Goal: Transaction & Acquisition: Purchase product/service

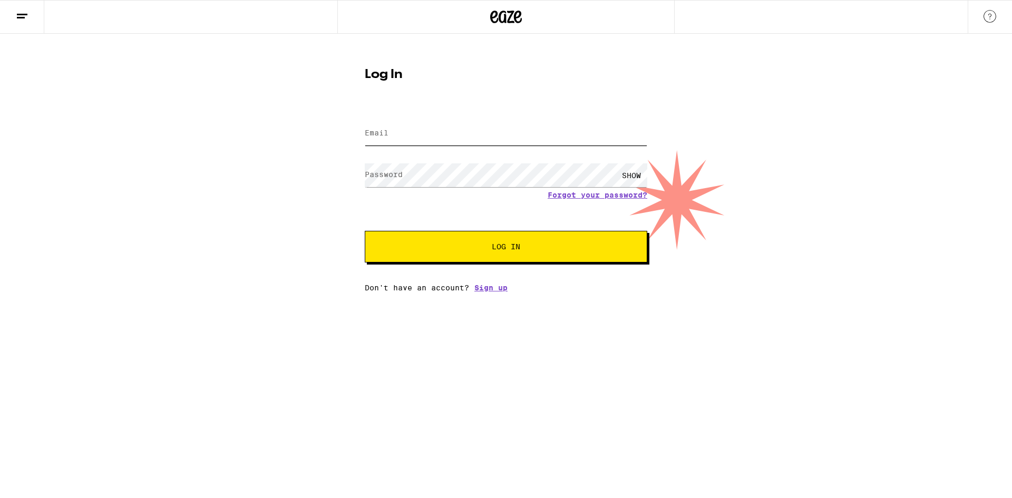
type input "[EMAIL_ADDRESS][DOMAIN_NAME]"
click at [489, 132] on input "[EMAIL_ADDRESS][DOMAIN_NAME]" at bounding box center [506, 134] width 283 height 24
click at [702, 77] on div "Log In Email Email [EMAIL_ADDRESS][DOMAIN_NAME] Password Password SHOW Forgot y…" at bounding box center [506, 163] width 1012 height 258
click at [571, 231] on form "Email Email [EMAIL_ADDRESS][DOMAIN_NAME] Password Password SHOW Forgot your pas…" at bounding box center [506, 185] width 283 height 155
click at [573, 242] on button "Log In" at bounding box center [506, 247] width 283 height 32
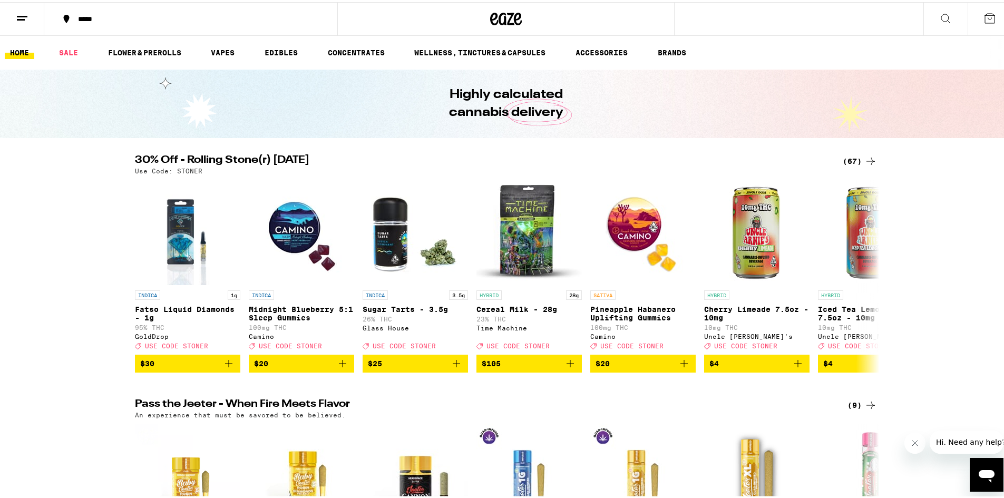
click at [860, 157] on div "(67)" at bounding box center [860, 159] width 34 height 13
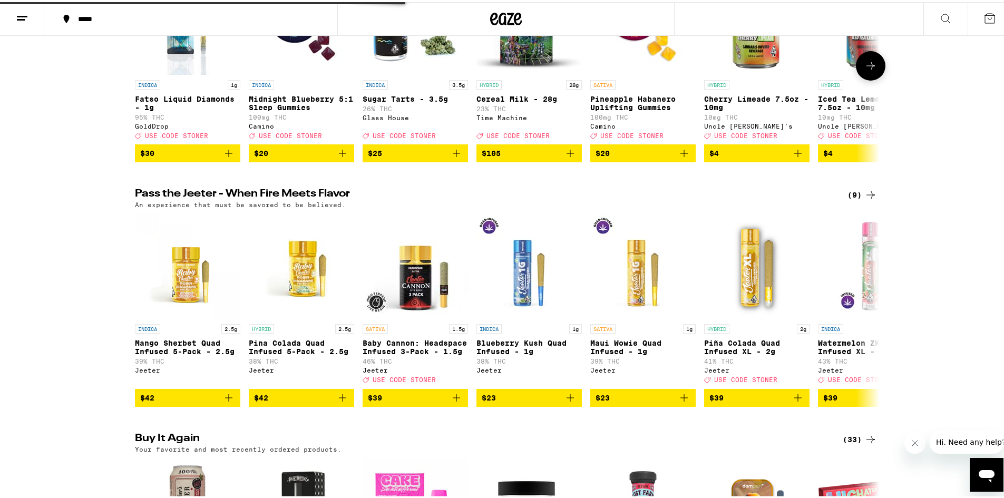
scroll to position [211, 0]
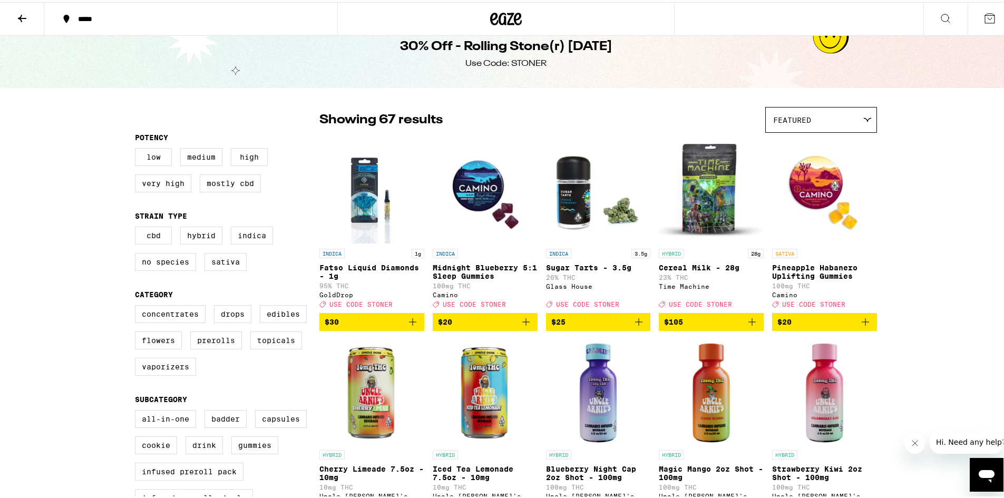
scroll to position [12, 0]
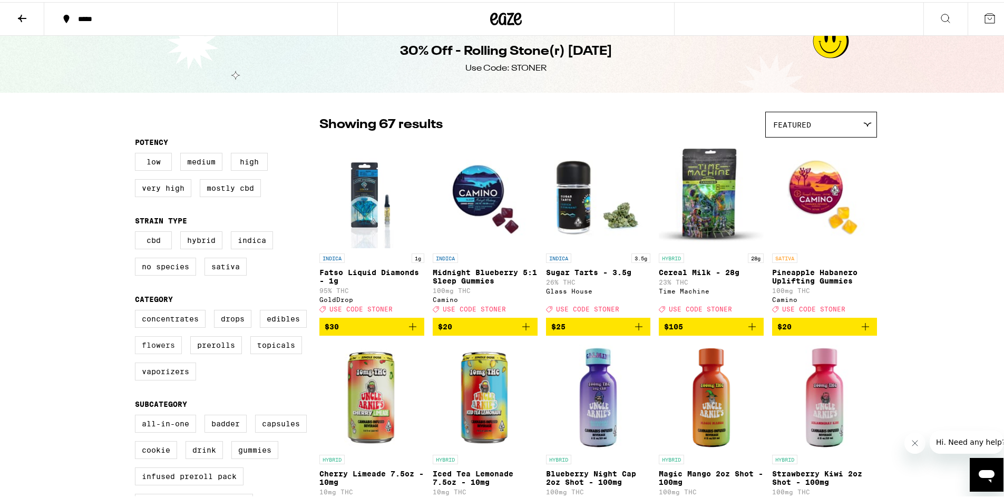
click at [162, 352] on label "Flowers" at bounding box center [158, 343] width 47 height 18
click at [138, 310] on input "Flowers" at bounding box center [137, 309] width 1 height 1
checkbox input "true"
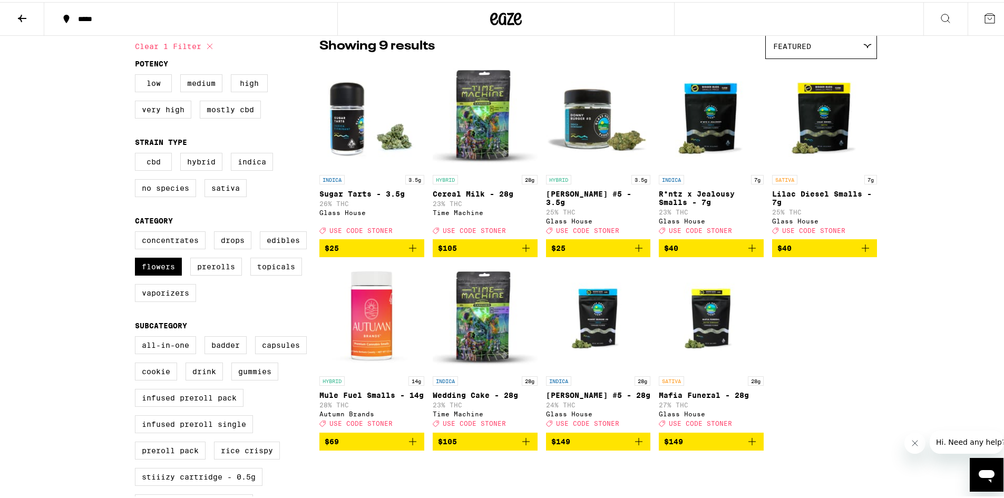
scroll to position [64, 0]
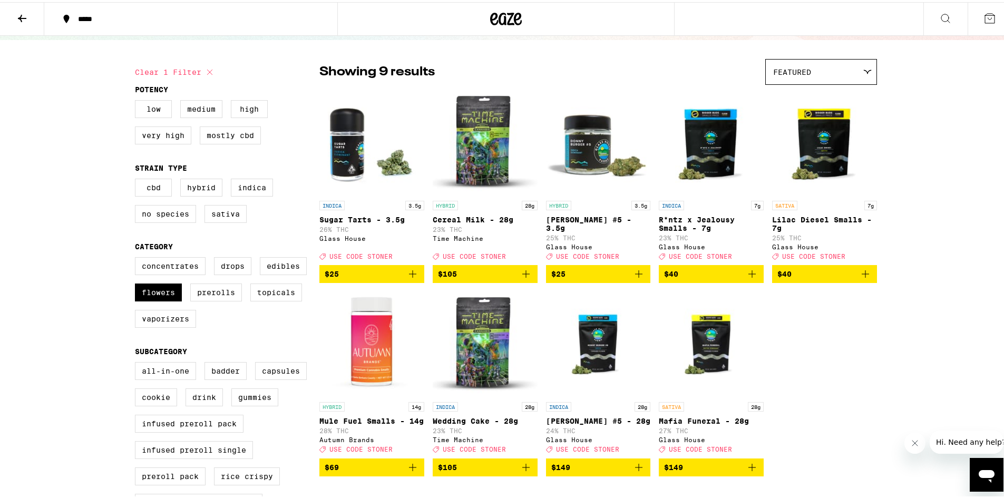
click at [410, 276] on icon "Add to bag" at bounding box center [412, 272] width 13 height 13
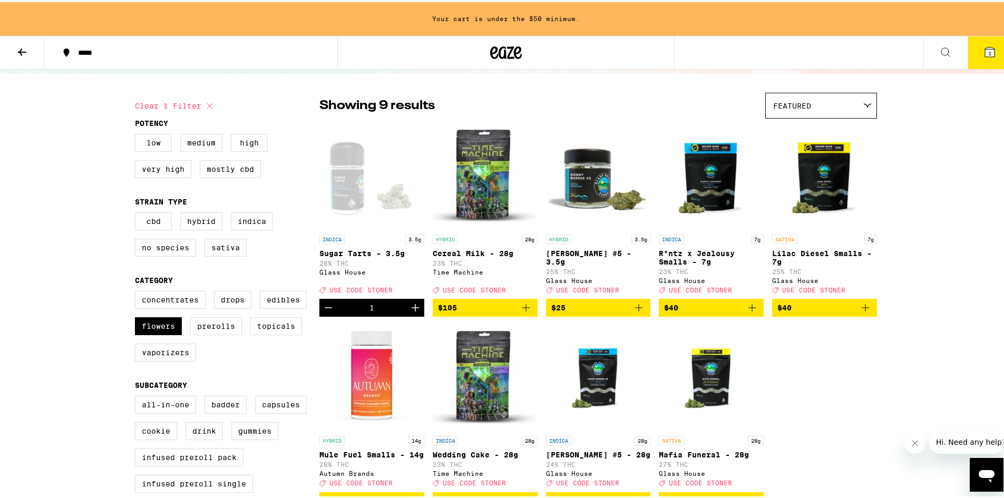
scroll to position [98, 0]
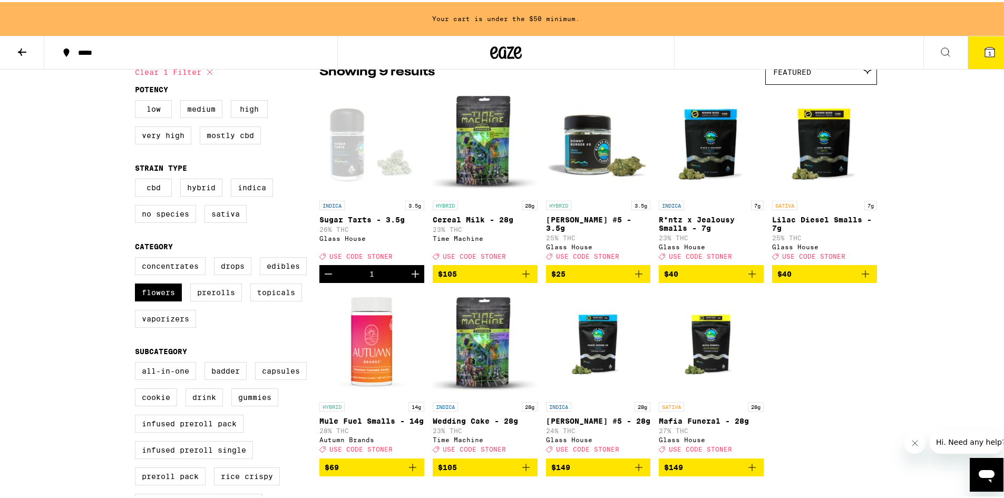
click at [635, 276] on icon "Add to bag" at bounding box center [638, 271] width 7 height 7
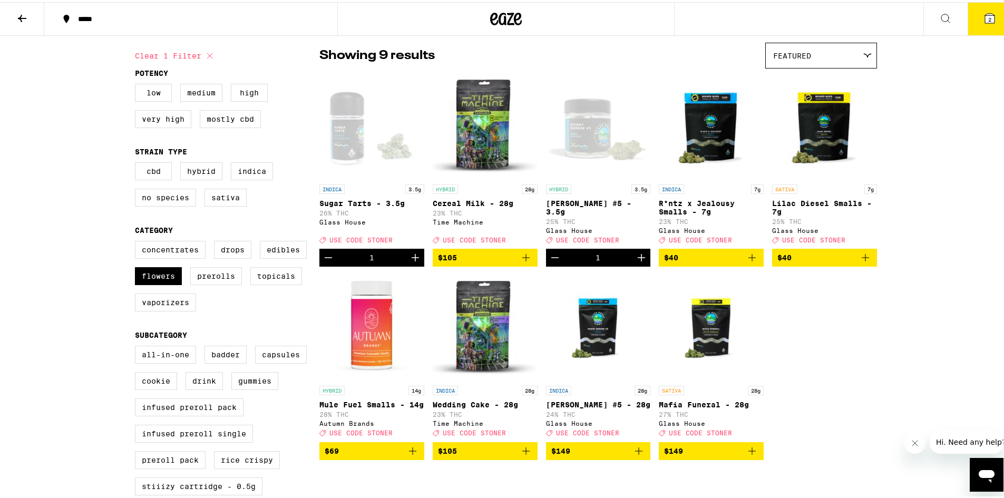
scroll to position [64, 0]
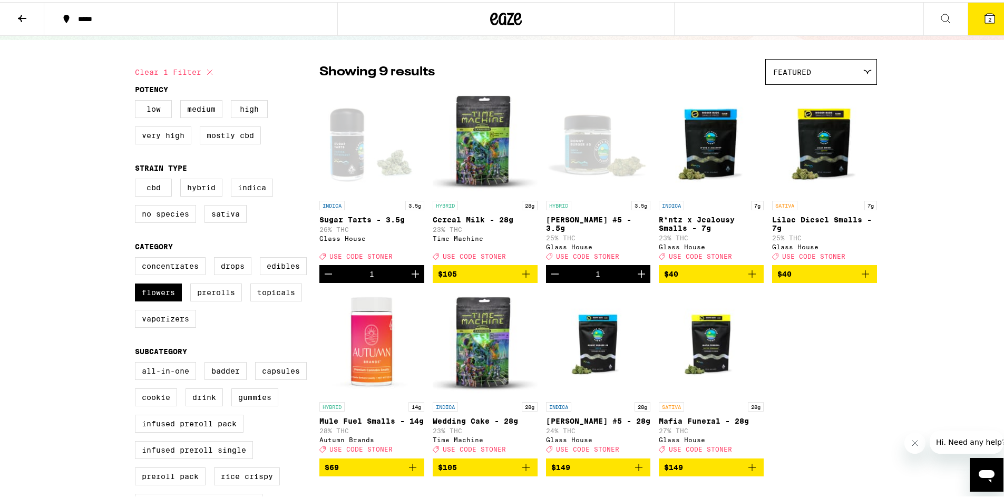
drag, startPoint x: 929, startPoint y: 306, endPoint x: 907, endPoint y: 383, distance: 80.7
click at [907, 383] on div "***** ***** 2 30% Off - Rolling Stone(r) [DATE] Use Code: [PERSON_NAME] 1 FILTE…" at bounding box center [506, 486] width 1012 height 1100
click at [265, 273] on label "Edibles" at bounding box center [283, 264] width 47 height 18
click at [138, 257] on input "Edibles" at bounding box center [137, 257] width 1 height 1
checkbox input "true"
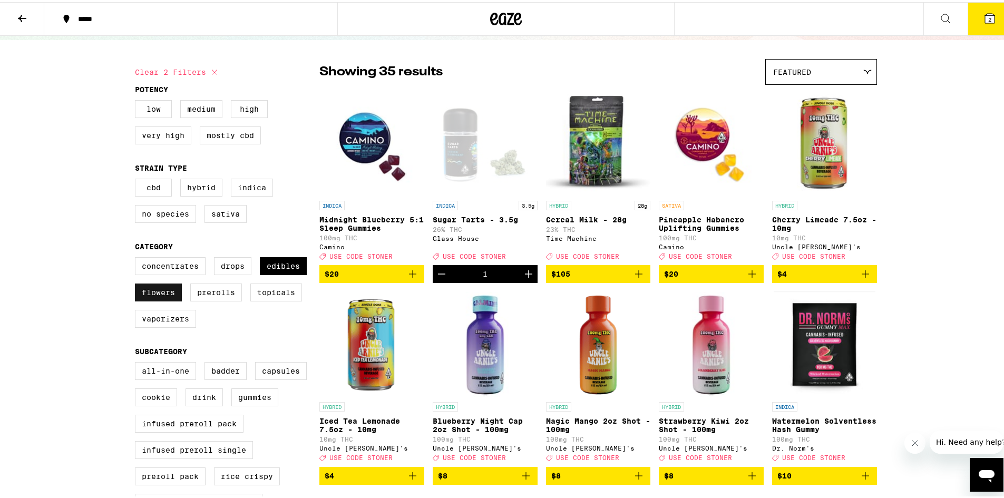
click at [158, 296] on label "Flowers" at bounding box center [158, 290] width 47 height 18
click at [138, 257] on input "Flowers" at bounding box center [137, 257] width 1 height 1
checkbox input "false"
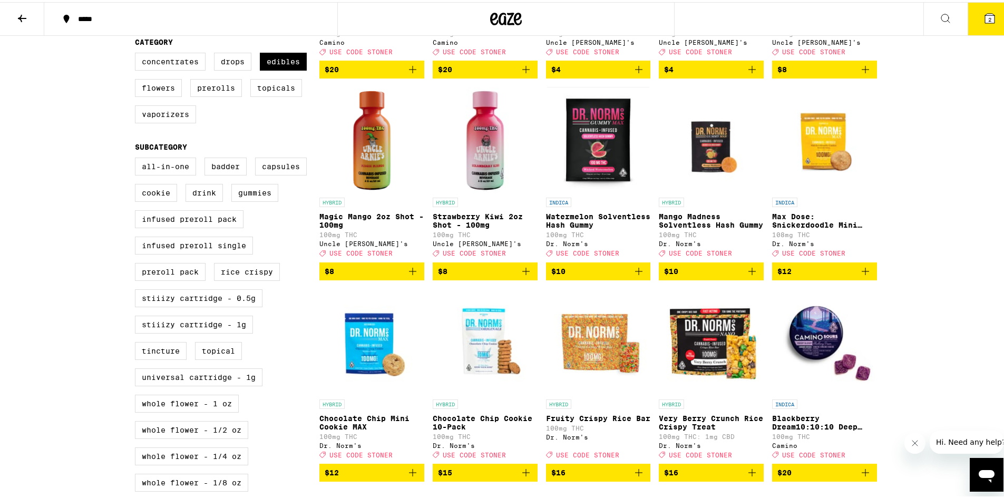
scroll to position [250, 0]
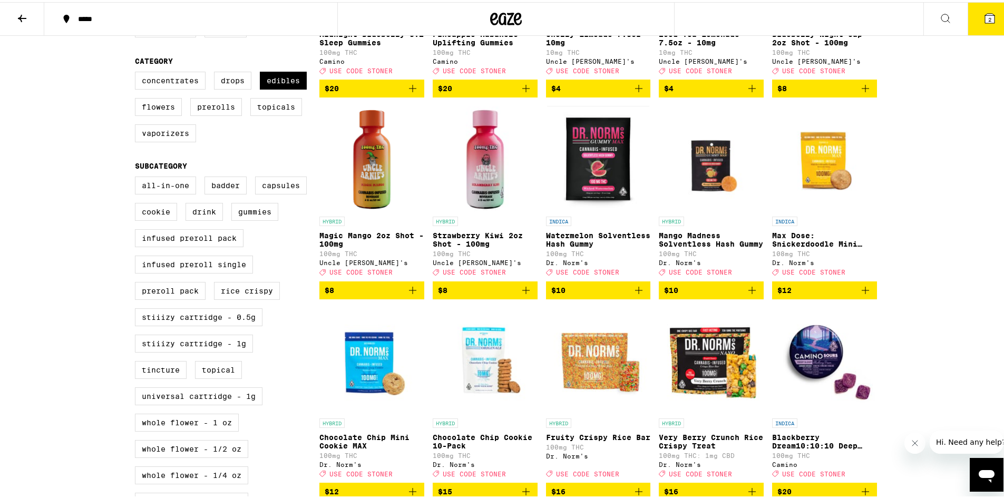
click at [828, 184] on img "Open page for Max Dose: Snickerdoodle Mini Cookie - Indica from Dr. Norm's" at bounding box center [824, 156] width 105 height 105
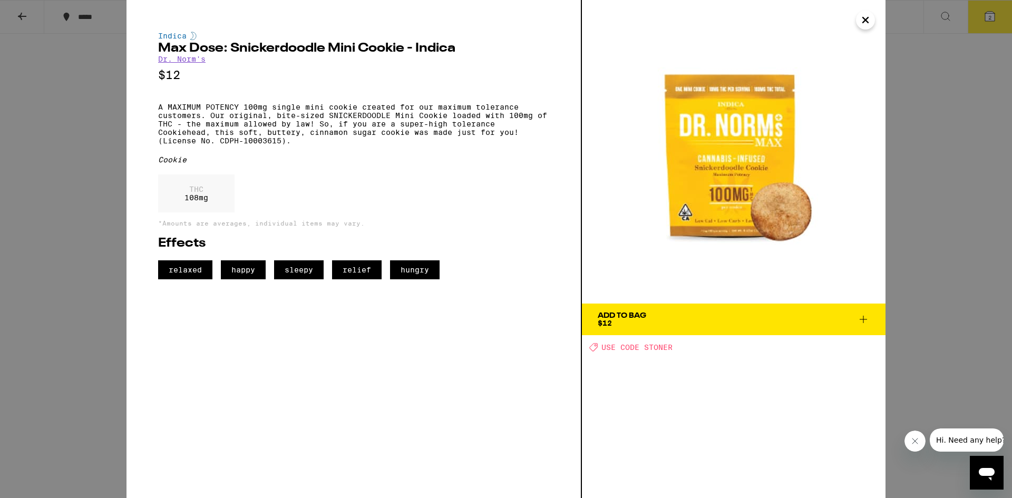
click at [834, 18] on img at bounding box center [734, 152] width 304 height 304
click at [864, 18] on icon "Close" at bounding box center [865, 19] width 5 height 5
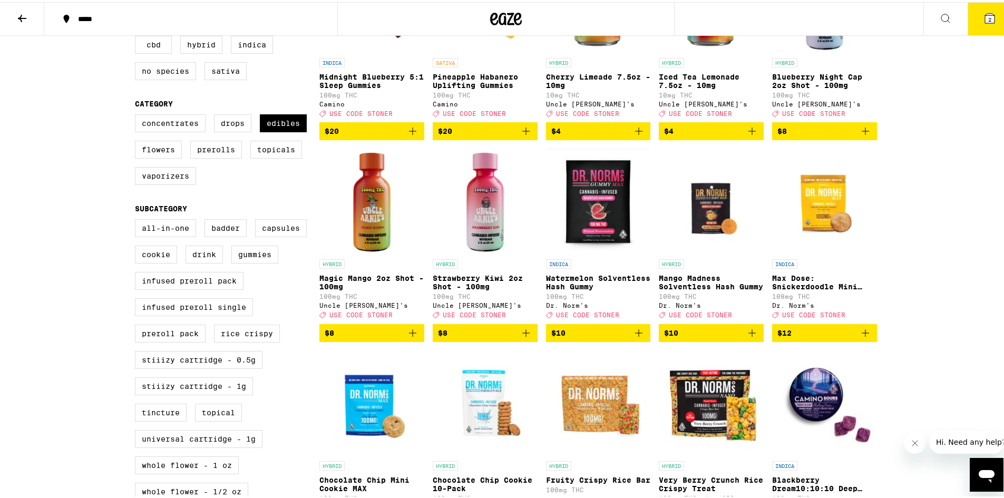
scroll to position [92, 0]
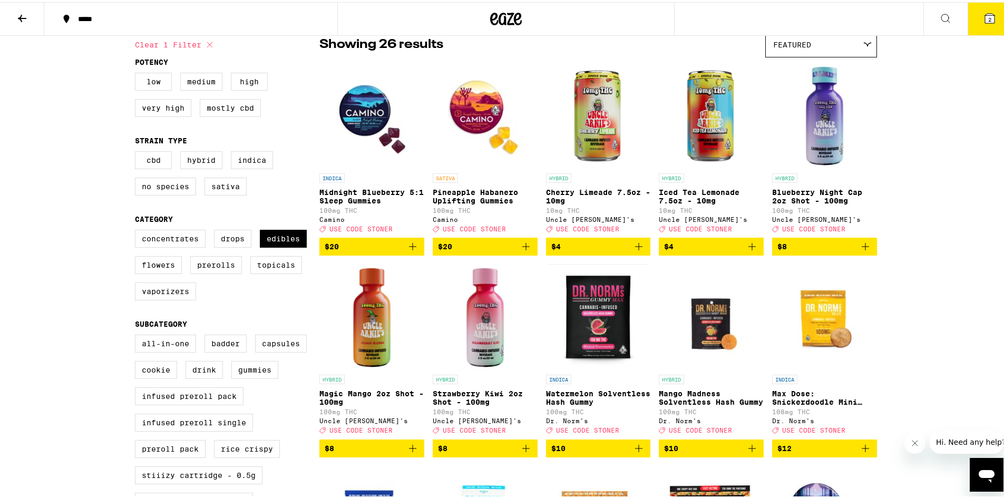
click at [868, 250] on button "$8" at bounding box center [824, 245] width 105 height 18
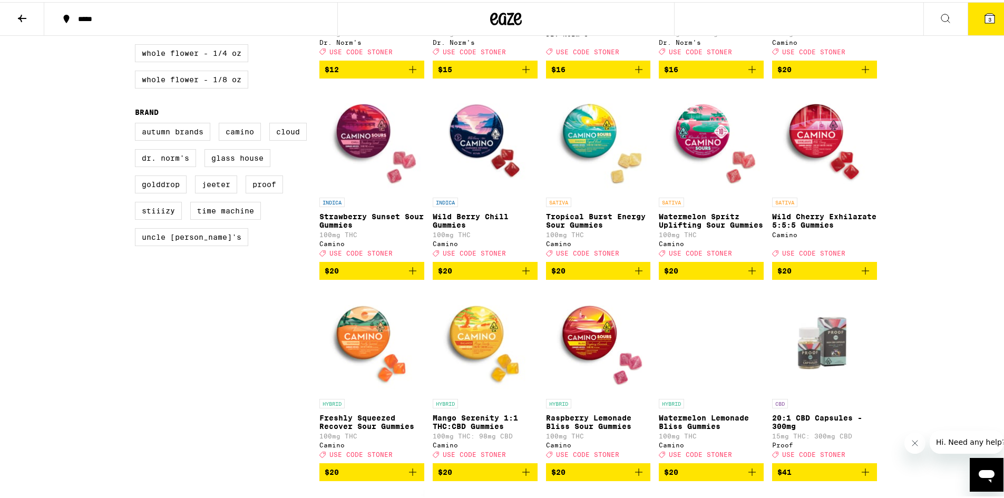
scroll to position [672, 0]
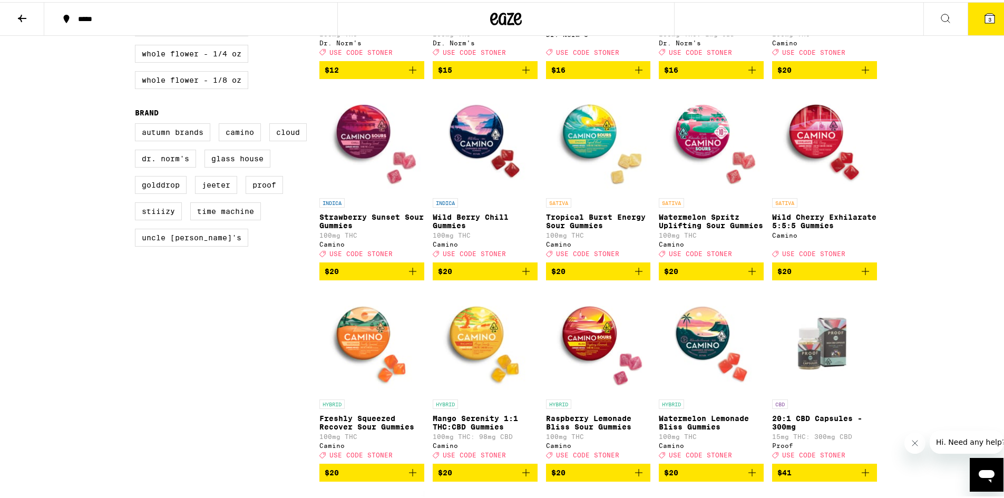
click at [633, 276] on icon "Add to bag" at bounding box center [639, 269] width 13 height 13
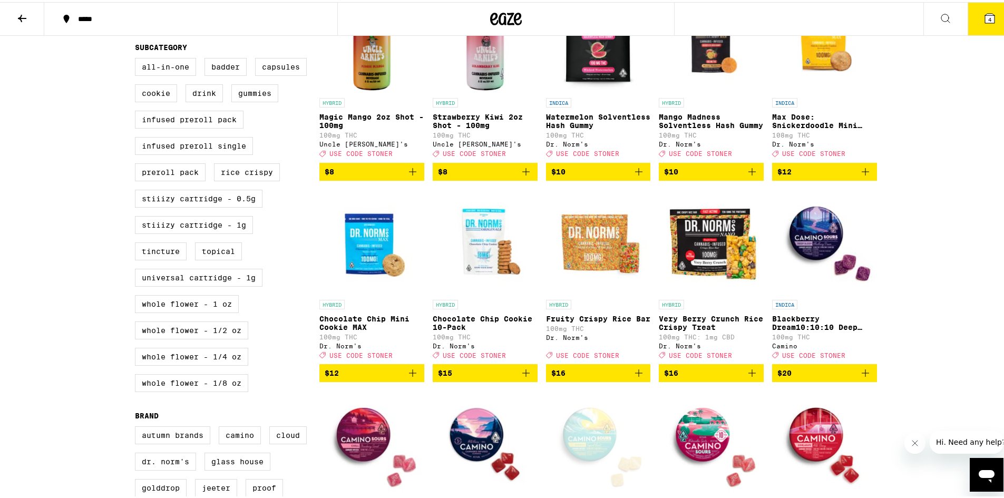
scroll to position [369, 0]
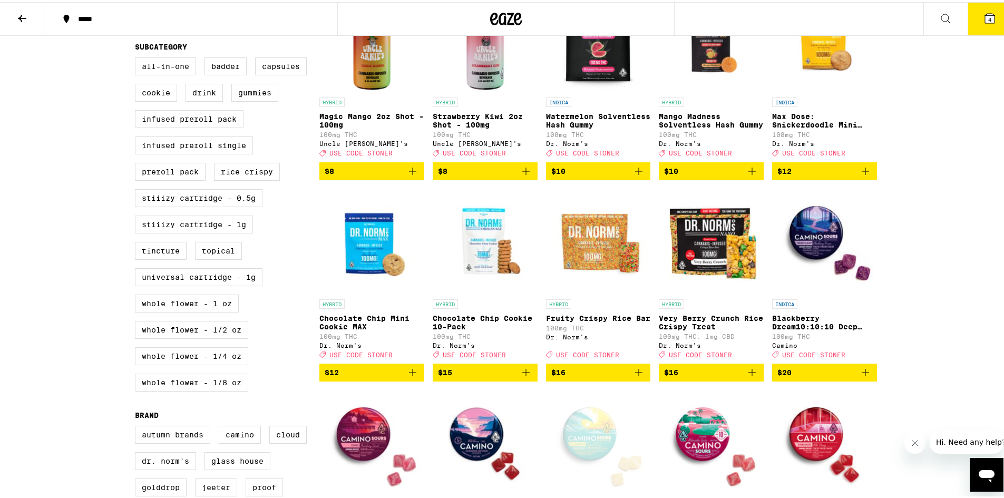
click at [372, 277] on img "Open page for Chocolate Chip Mini Cookie MAX from Dr. Norm's" at bounding box center [371, 239] width 105 height 105
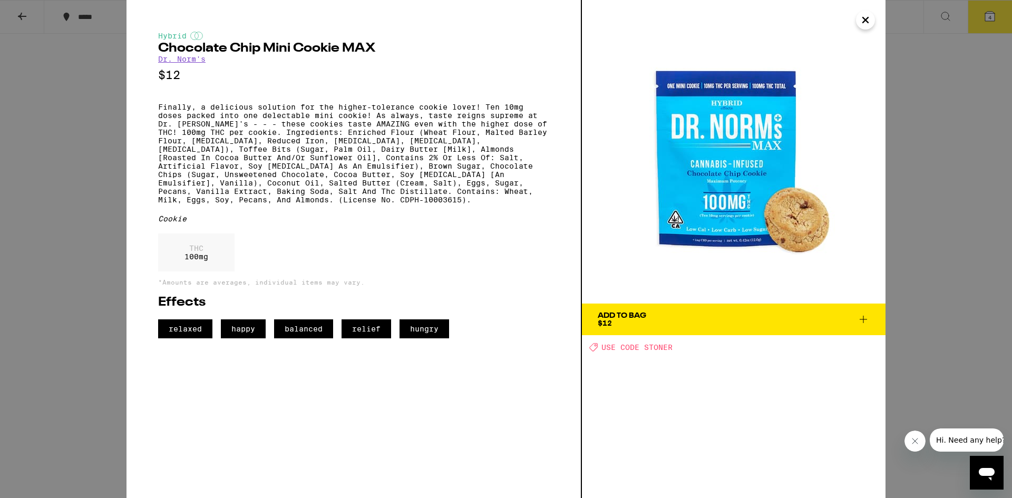
click at [866, 20] on icon "Close" at bounding box center [865, 19] width 5 height 5
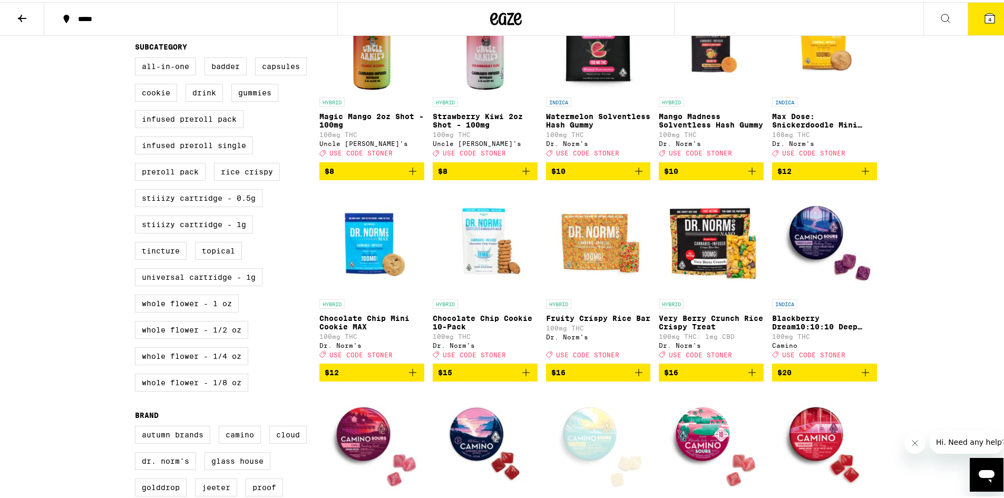
click at [497, 272] on img "Open page for Chocolate Chip Cookie 10-Pack from Dr. Norm's" at bounding box center [485, 239] width 105 height 105
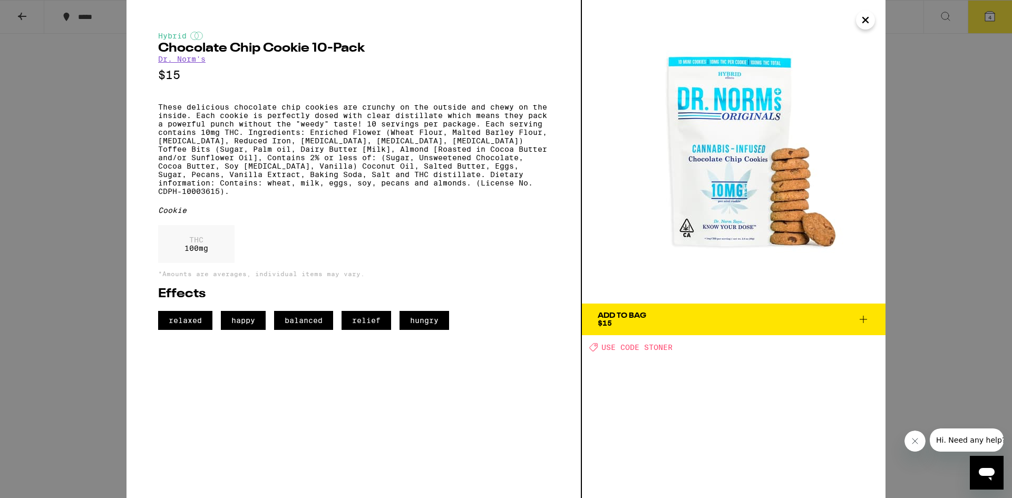
click at [873, 23] on button "Close" at bounding box center [865, 20] width 19 height 19
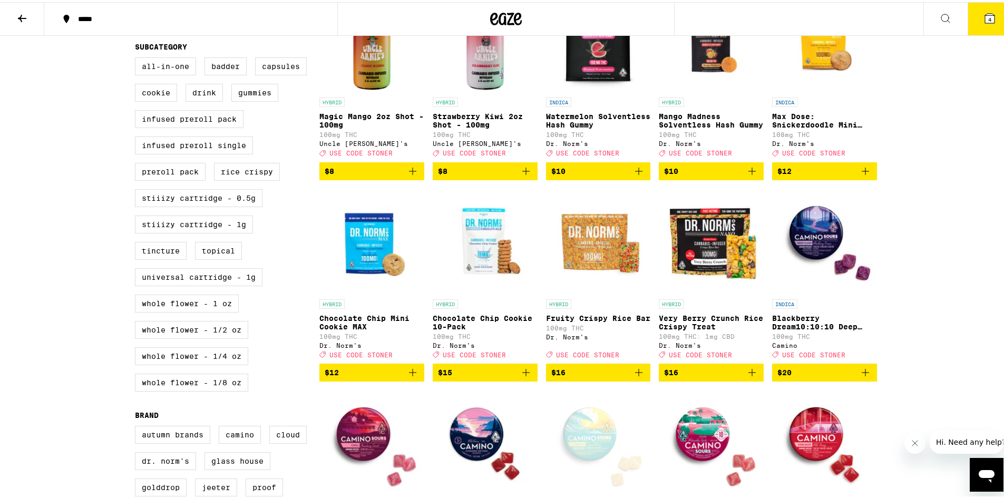
click at [382, 251] on img "Open page for Chocolate Chip Mini Cookie MAX from Dr. Norm's" at bounding box center [371, 239] width 105 height 105
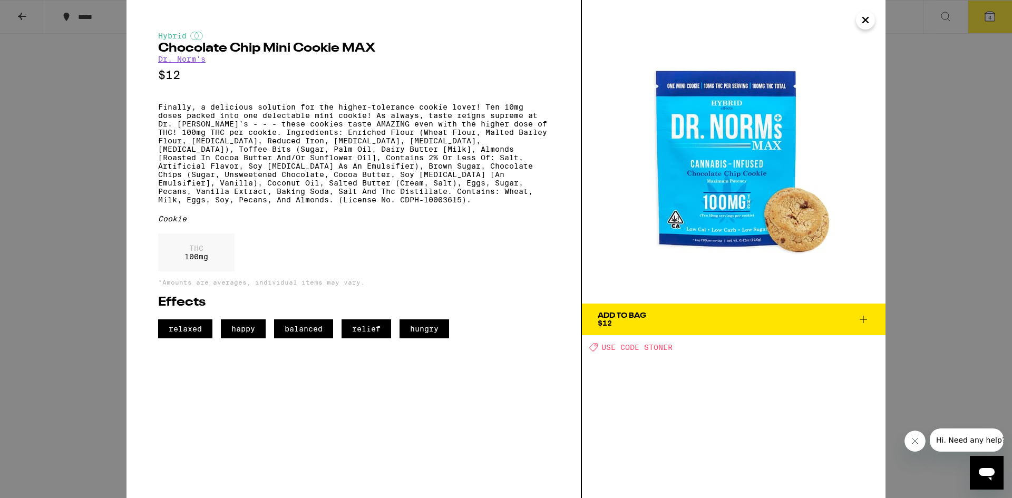
click at [850, 320] on span "Add To Bag $12" at bounding box center [734, 319] width 272 height 15
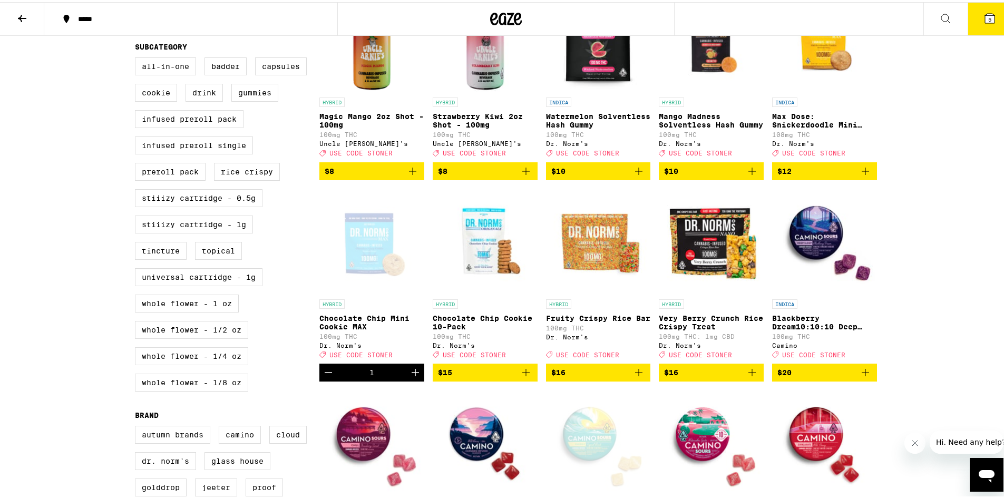
click at [410, 377] on icon "Increment" at bounding box center [415, 370] width 13 height 13
click at [324, 377] on icon "Decrement" at bounding box center [328, 370] width 13 height 13
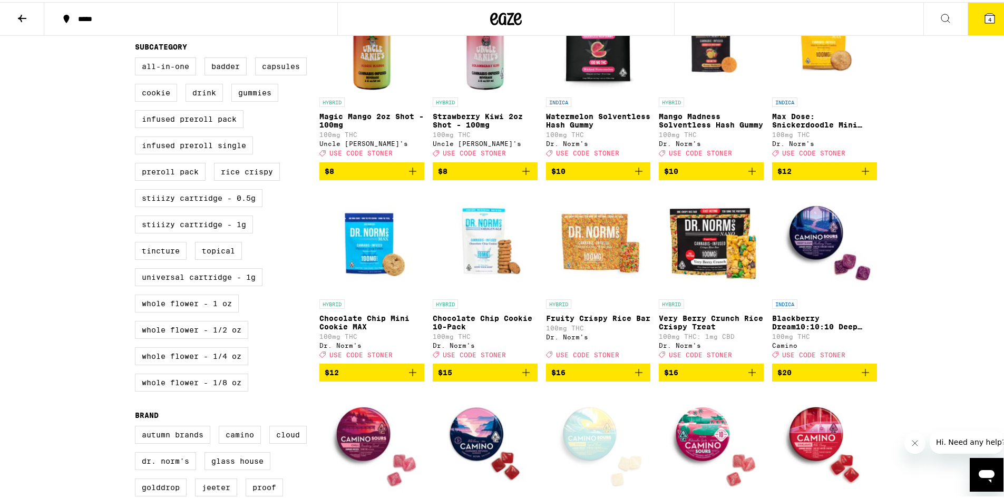
click at [520, 377] on icon "Add to bag" at bounding box center [526, 370] width 13 height 13
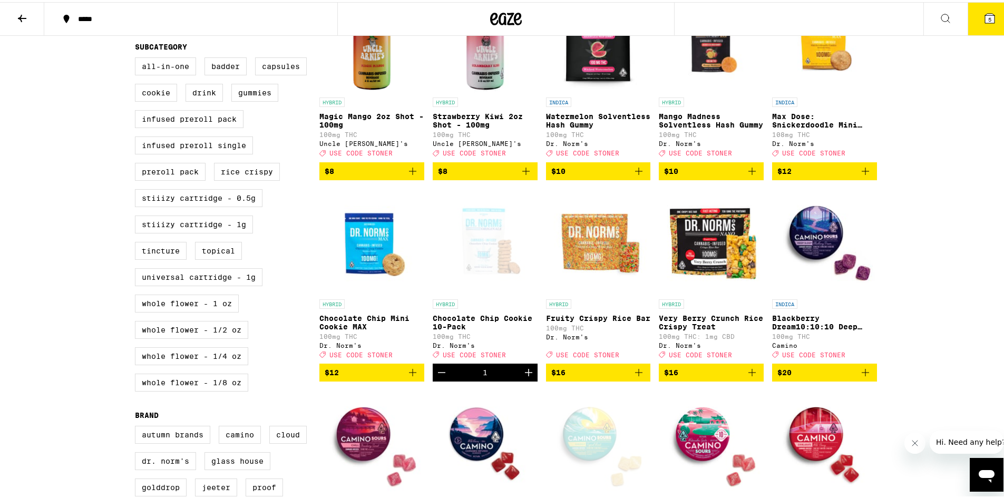
click at [695, 271] on img "Open page for Very Berry Crunch Rice Crispy Treat from Dr. Norm's" at bounding box center [711, 239] width 105 height 105
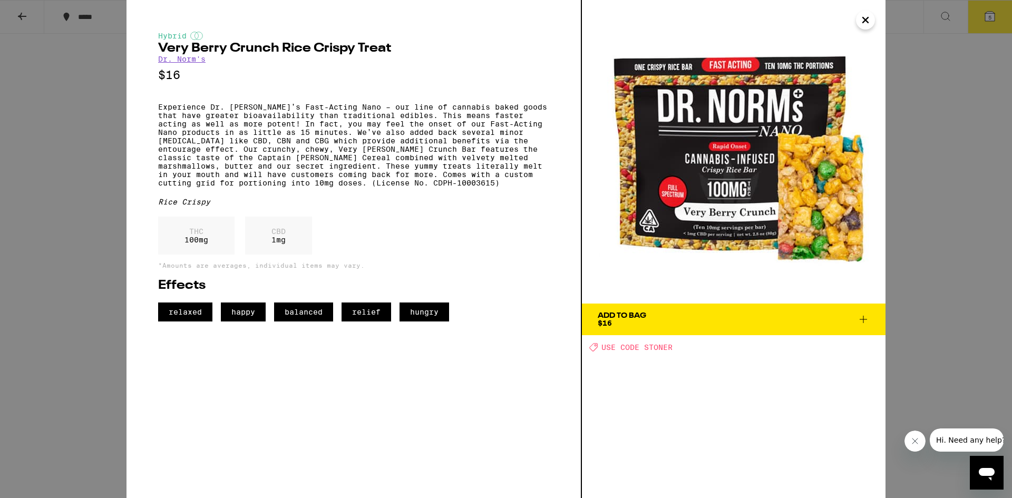
click at [865, 323] on icon at bounding box center [863, 319] width 13 height 13
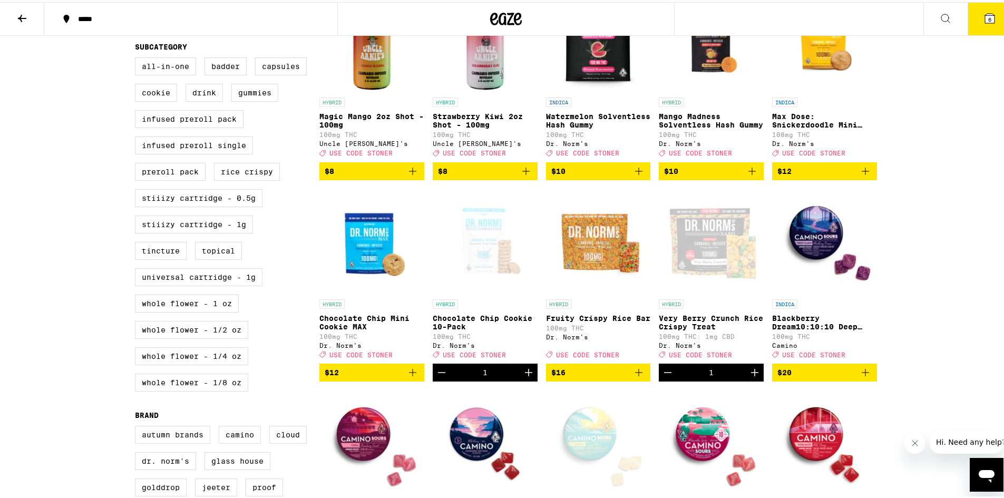
click at [485, 248] on div "Open page for Chocolate Chip Cookie 10-Pack from Dr. Norm's" at bounding box center [485, 239] width 105 height 105
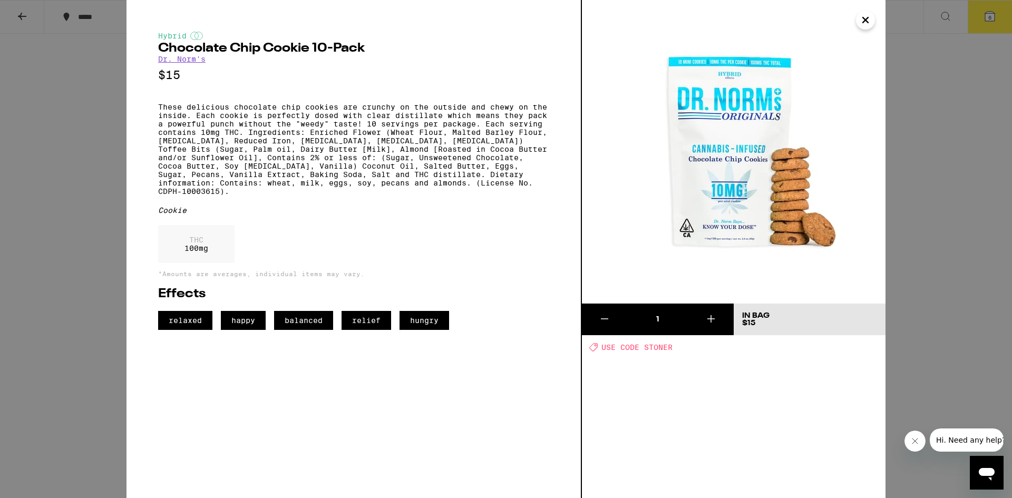
click at [861, 21] on icon "Close" at bounding box center [865, 20] width 13 height 16
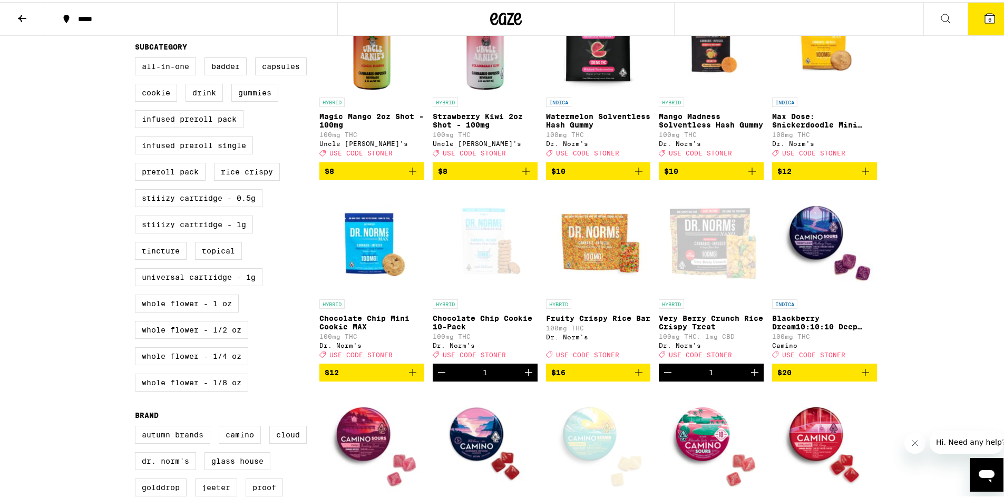
click at [673, 380] on div "1" at bounding box center [711, 371] width 105 height 18
click at [664, 377] on icon "Decrement" at bounding box center [668, 370] width 13 height 13
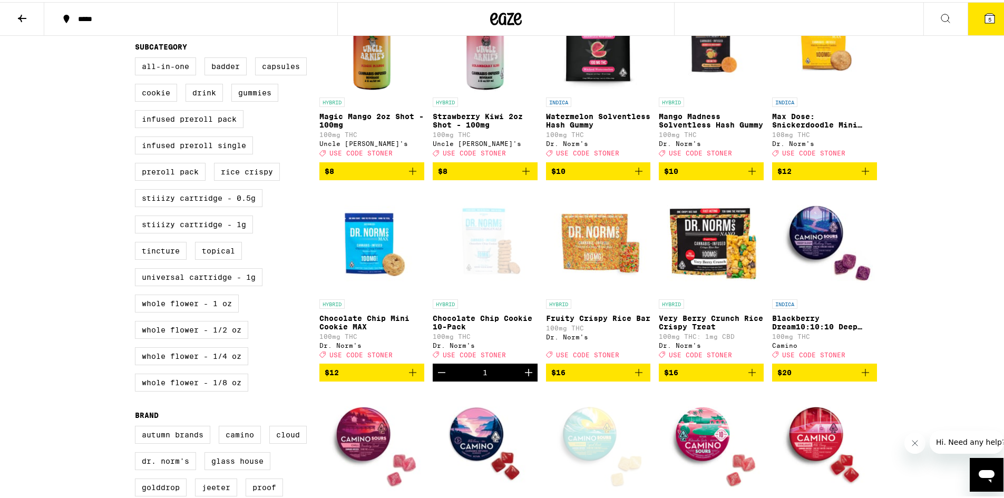
click at [752, 377] on icon "Add to bag" at bounding box center [752, 370] width 13 height 13
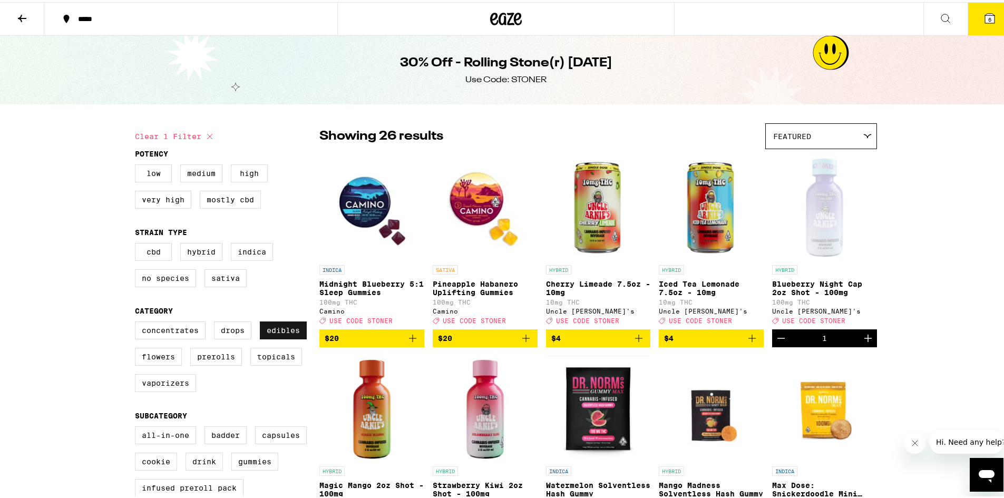
click at [288, 336] on label "Edibles" at bounding box center [283, 328] width 47 height 18
click at [138, 322] on input "Edibles" at bounding box center [137, 321] width 1 height 1
checkbox input "false"
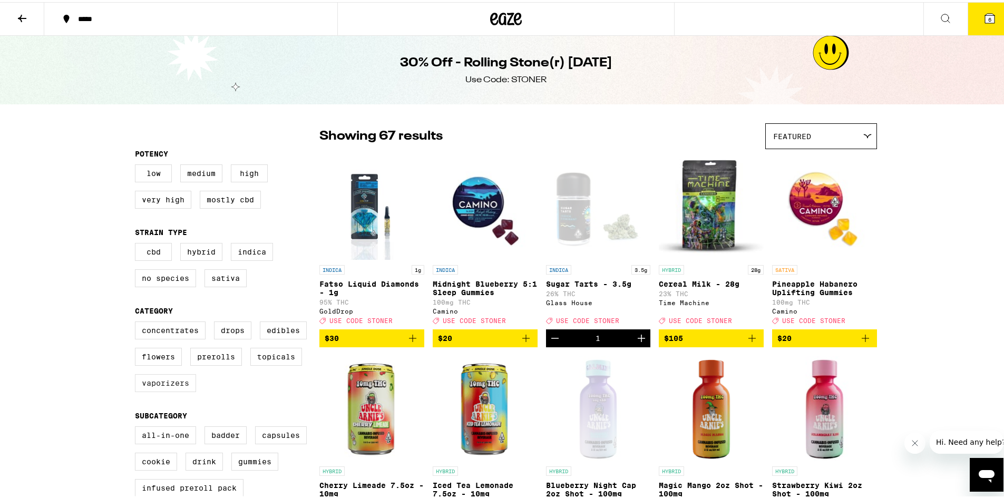
click at [174, 390] on label "Vaporizers" at bounding box center [165, 381] width 61 height 18
click at [138, 322] on input "Vaporizers" at bounding box center [137, 321] width 1 height 1
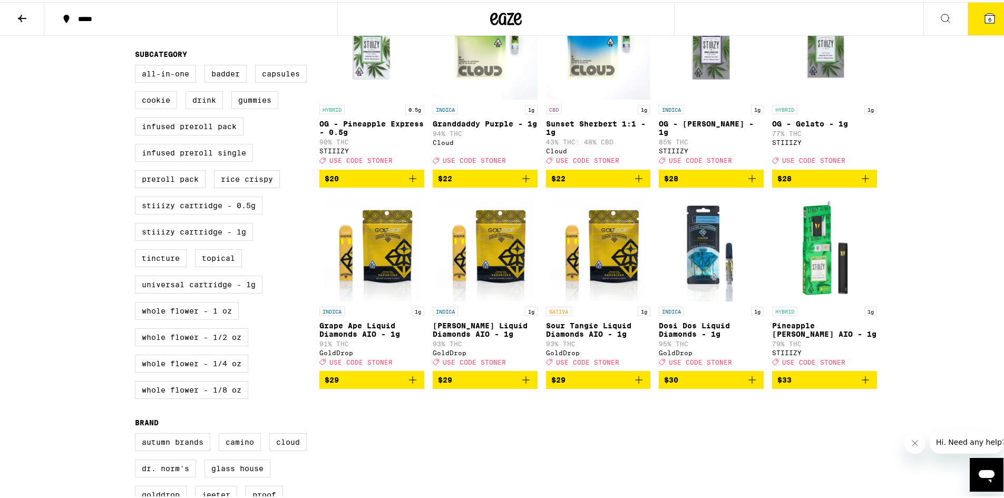
scroll to position [369, 0]
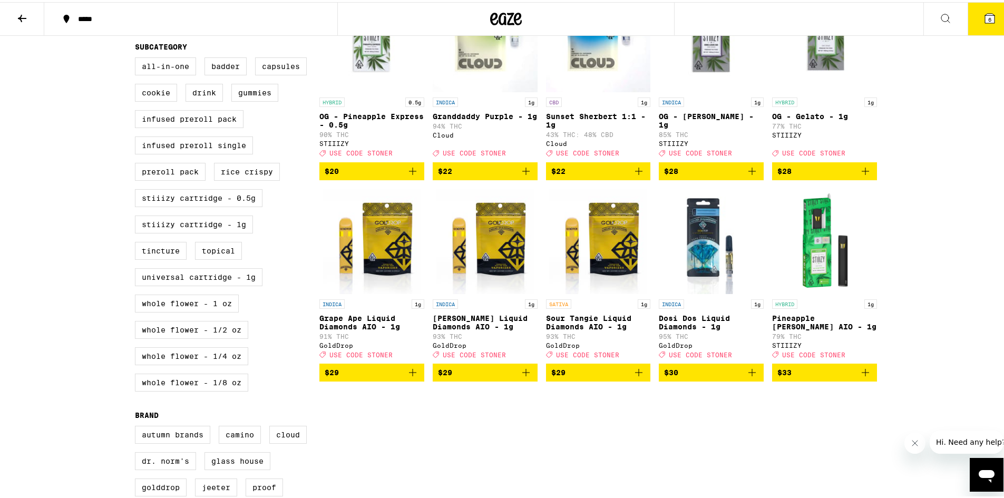
click at [726, 278] on img "Open page for Dosi Dos Liquid Diamonds - 1g from GoldDrop" at bounding box center [712, 239] width 100 height 105
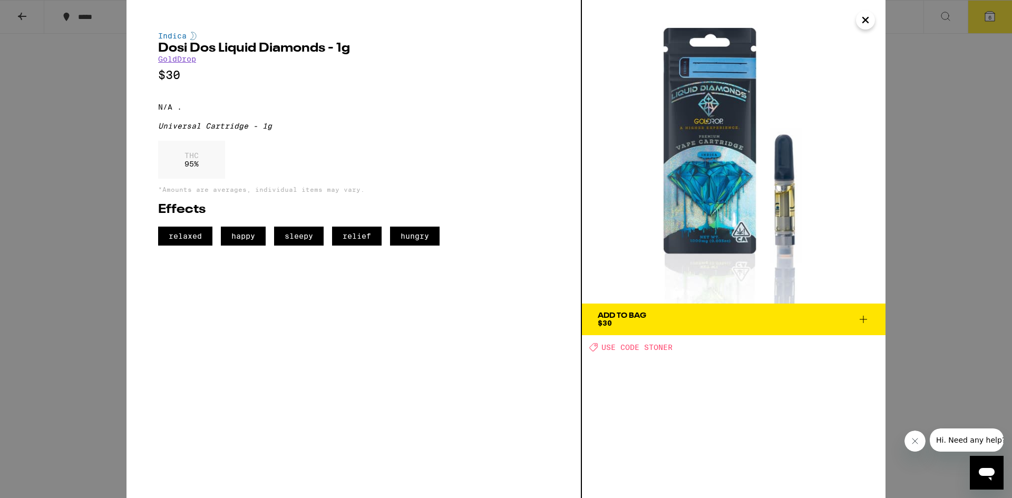
click at [867, 17] on icon "Close" at bounding box center [865, 20] width 13 height 16
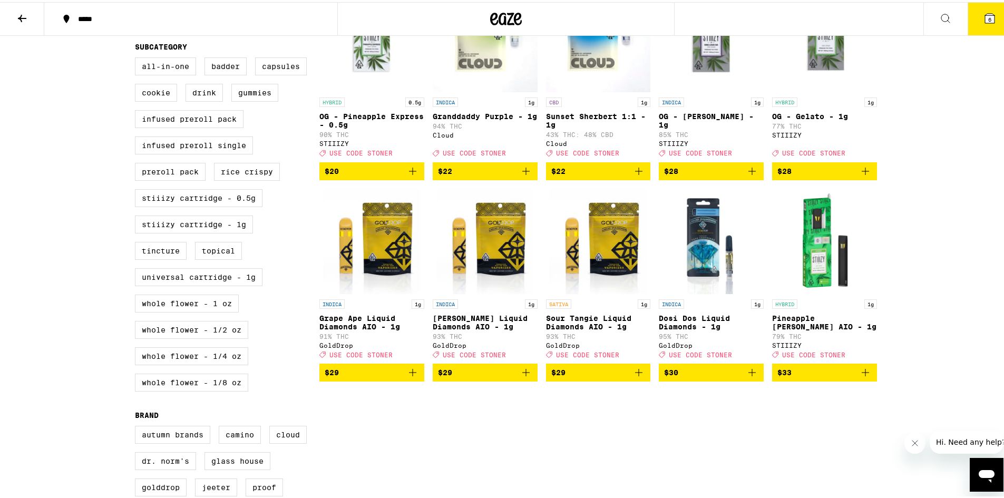
click at [753, 377] on icon "Add to bag" at bounding box center [752, 370] width 13 height 13
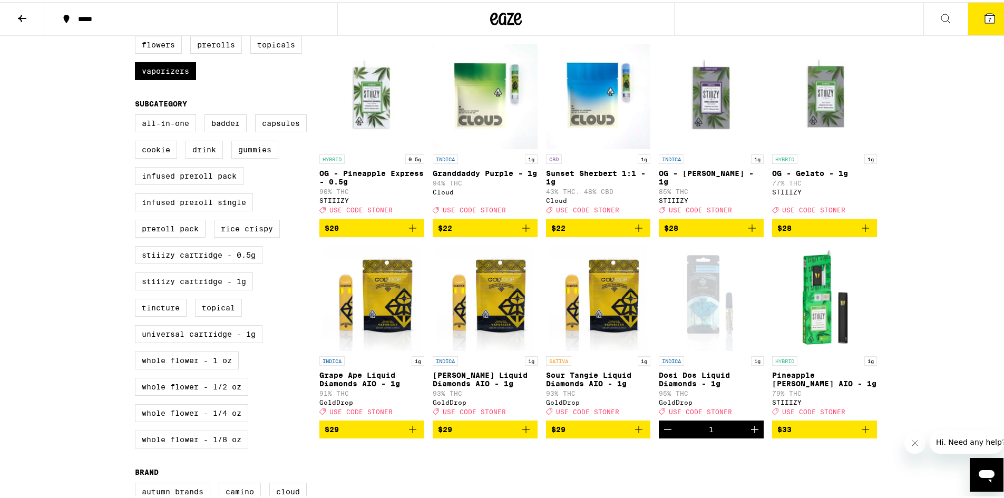
scroll to position [316, 0]
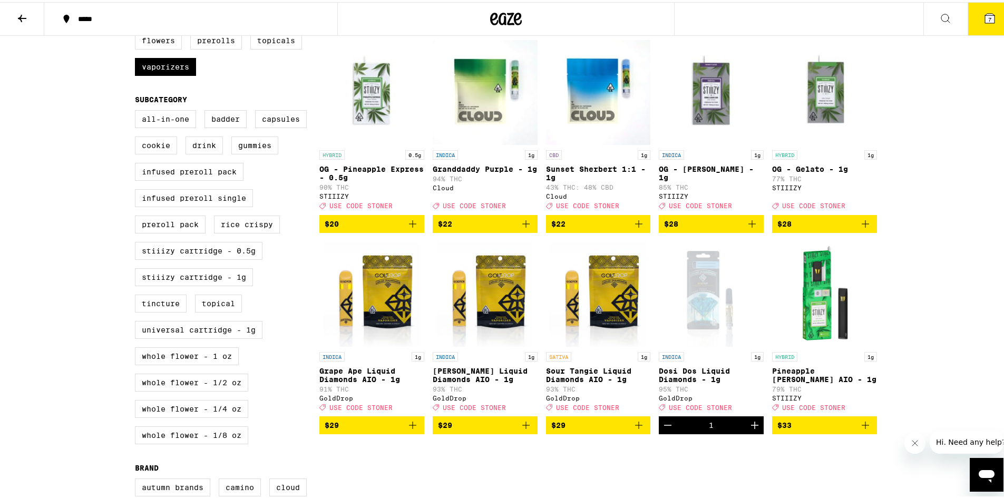
click at [605, 324] on img "Open page for Sour Tangie Liquid Diamonds AIO - 1g from GoldDrop" at bounding box center [598, 291] width 98 height 105
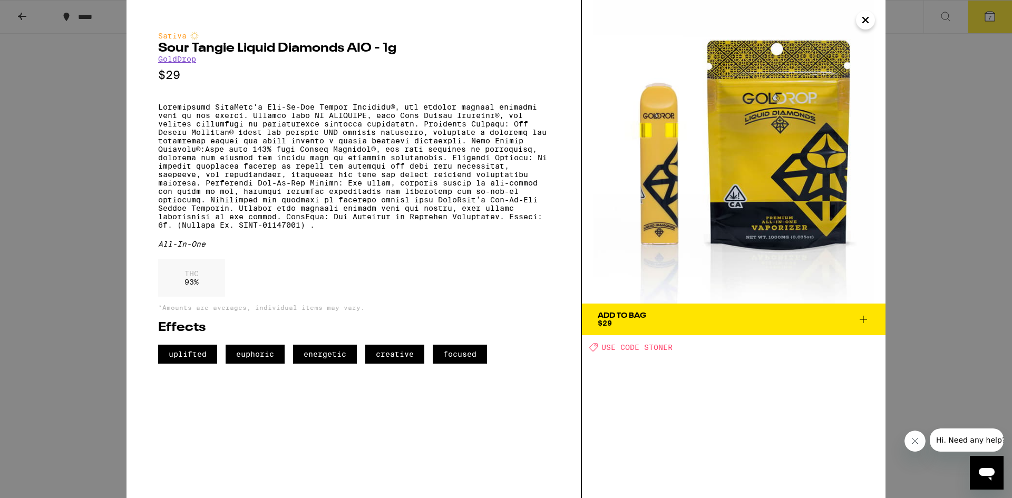
click at [864, 21] on icon "Close" at bounding box center [865, 19] width 5 height 5
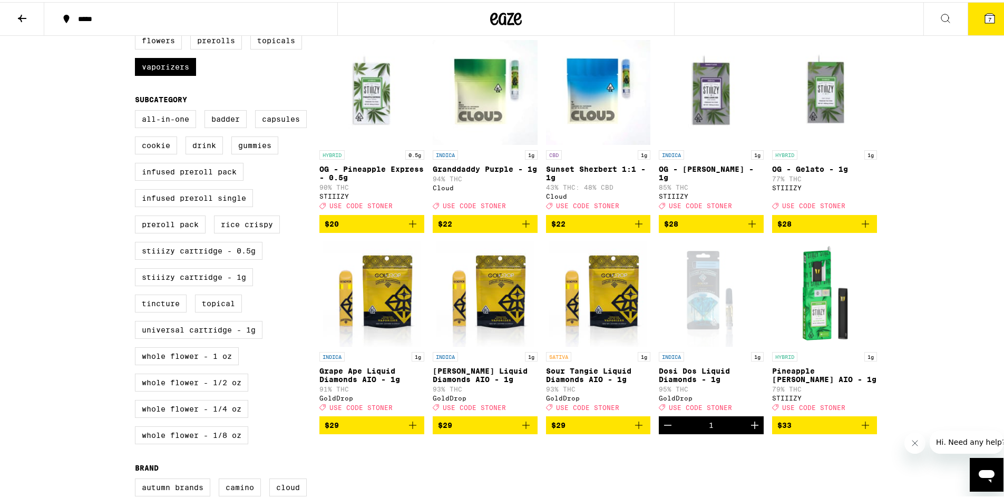
click at [638, 427] on icon "Add to bag" at bounding box center [638, 423] width 7 height 7
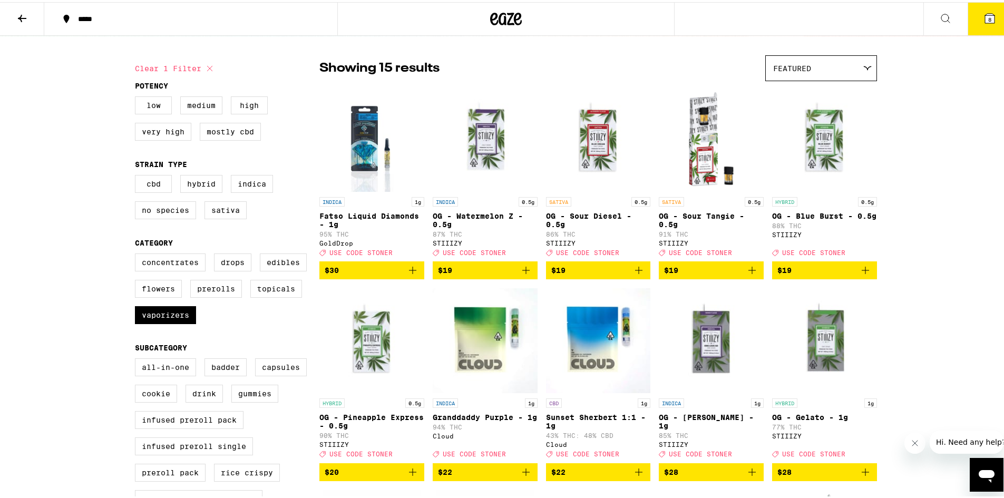
scroll to position [158, 0]
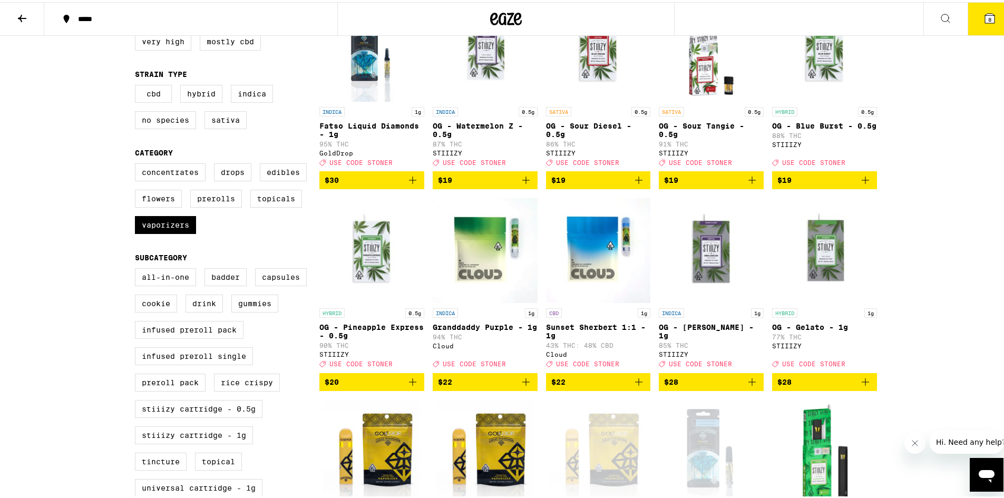
click at [497, 257] on img "Open page for Granddaddy Purple - 1g from Cloud" at bounding box center [485, 248] width 105 height 105
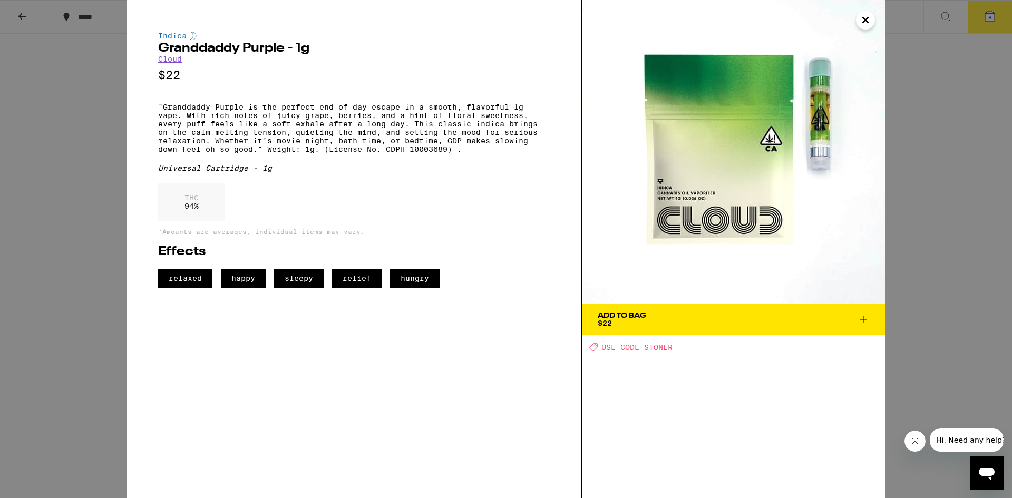
click at [867, 20] on icon "Close" at bounding box center [865, 19] width 5 height 5
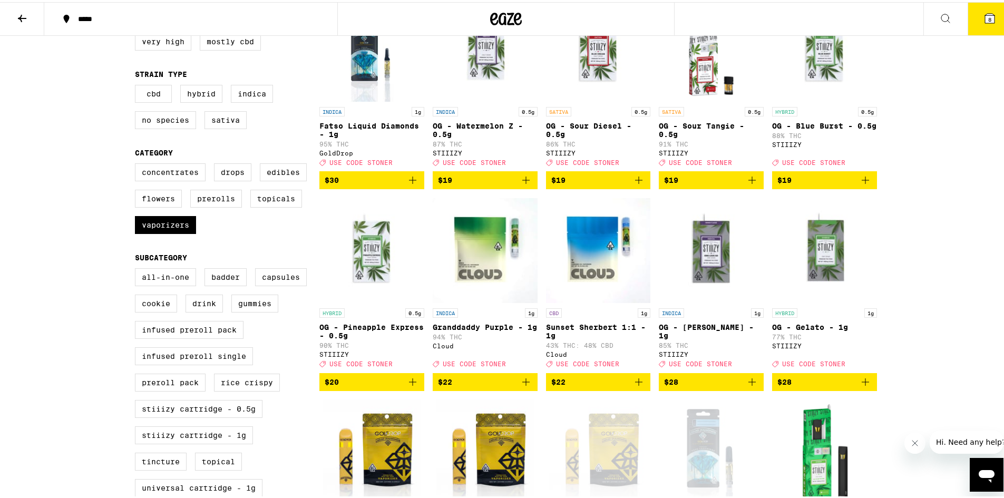
click at [520, 386] on icon "Add to bag" at bounding box center [526, 380] width 13 height 13
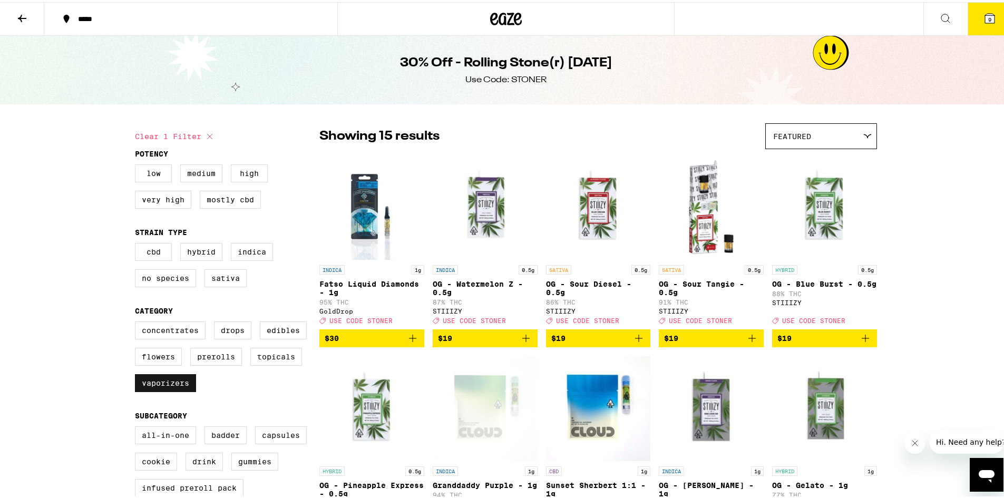
click at [181, 390] on label "Vaporizers" at bounding box center [165, 381] width 61 height 18
click at [138, 322] on input "Vaporizers" at bounding box center [137, 321] width 1 height 1
checkbox input "false"
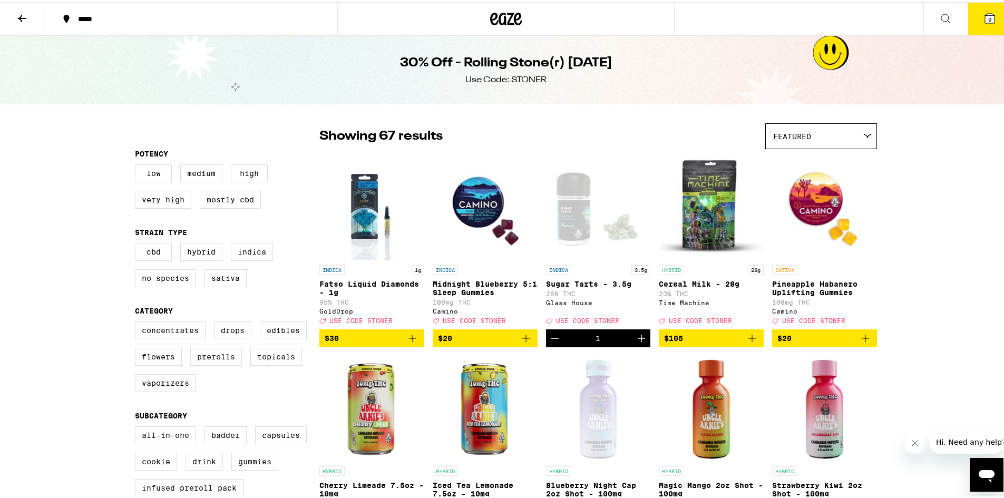
click at [982, 15] on button "9" at bounding box center [990, 17] width 44 height 33
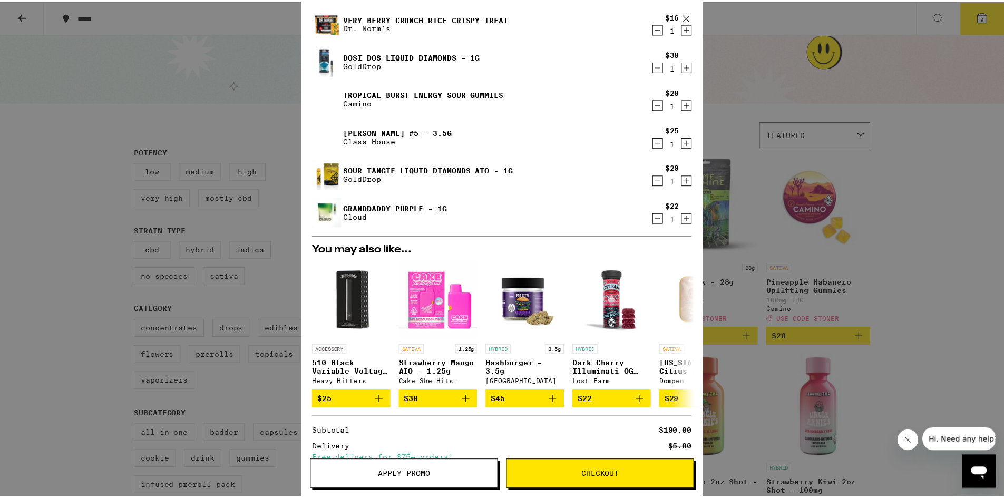
scroll to position [158, 0]
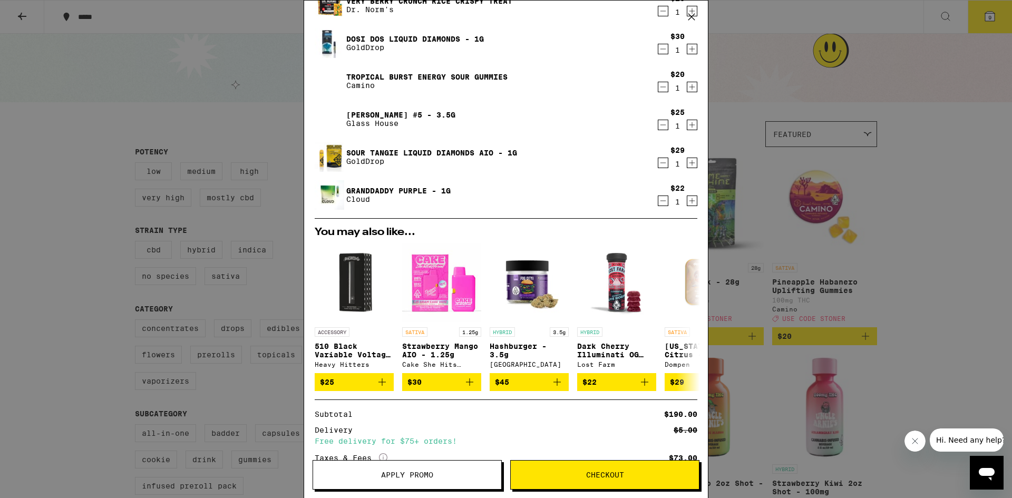
click at [922, 147] on div "Your Cart Chocolate Chip Cookie 10-Pack Dr. Norm's $15 1 Sugar Tarts - 3.5g Gla…" at bounding box center [506, 249] width 1012 height 498
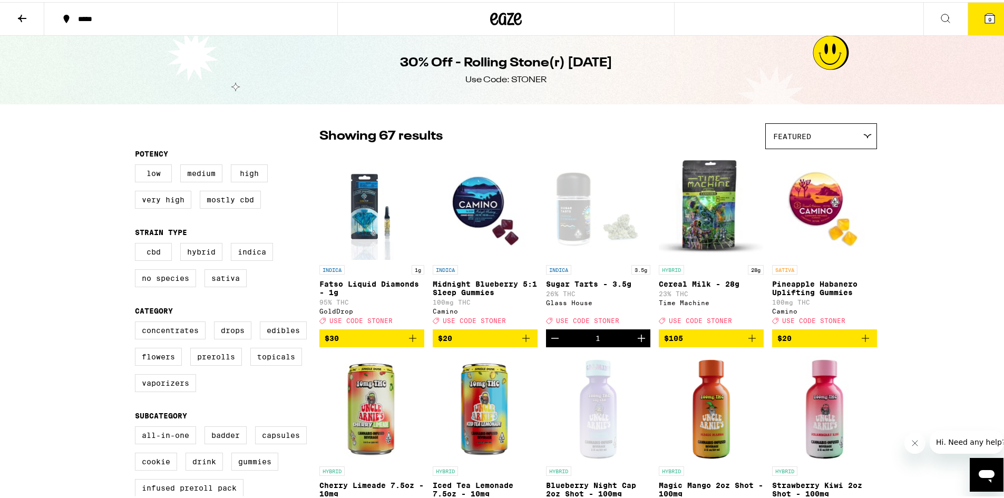
click at [20, 22] on button at bounding box center [22, 17] width 44 height 33
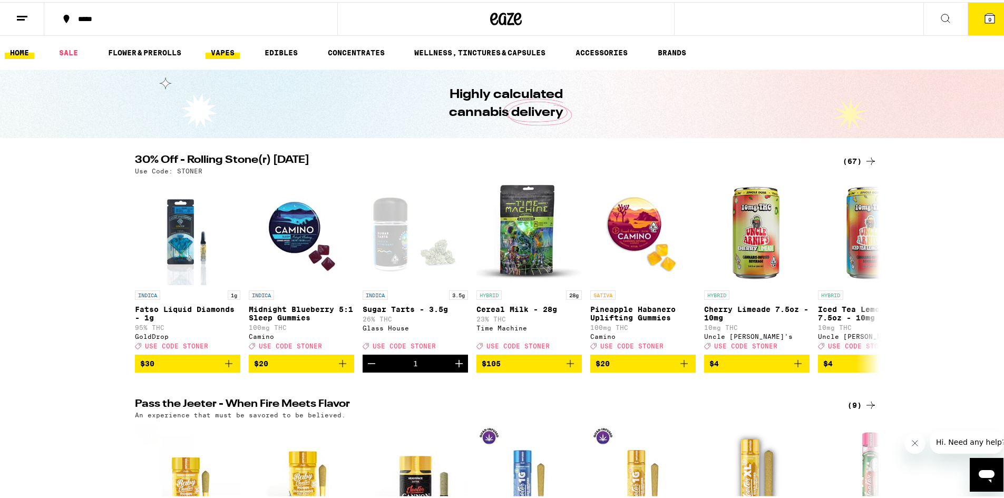
click at [218, 52] on link "VAPES" at bounding box center [223, 50] width 34 height 13
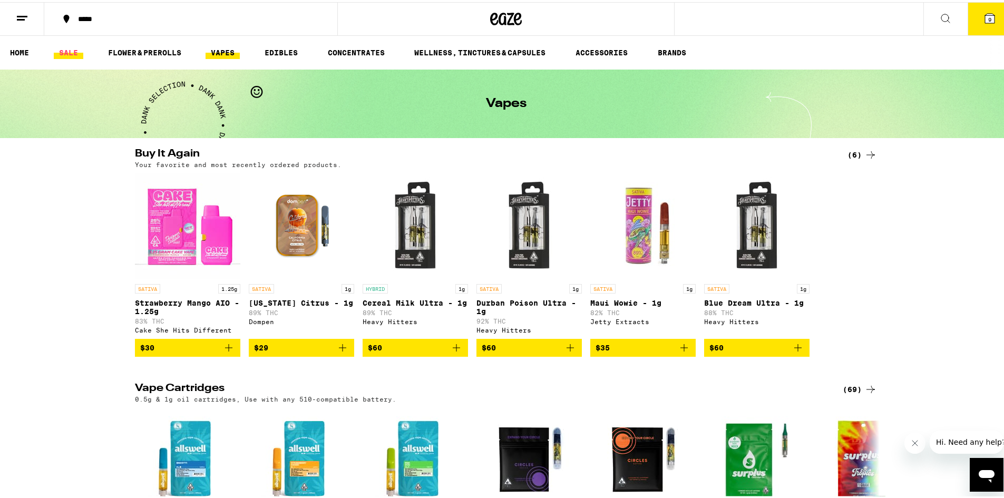
click at [70, 48] on link "SALE" at bounding box center [69, 50] width 30 height 13
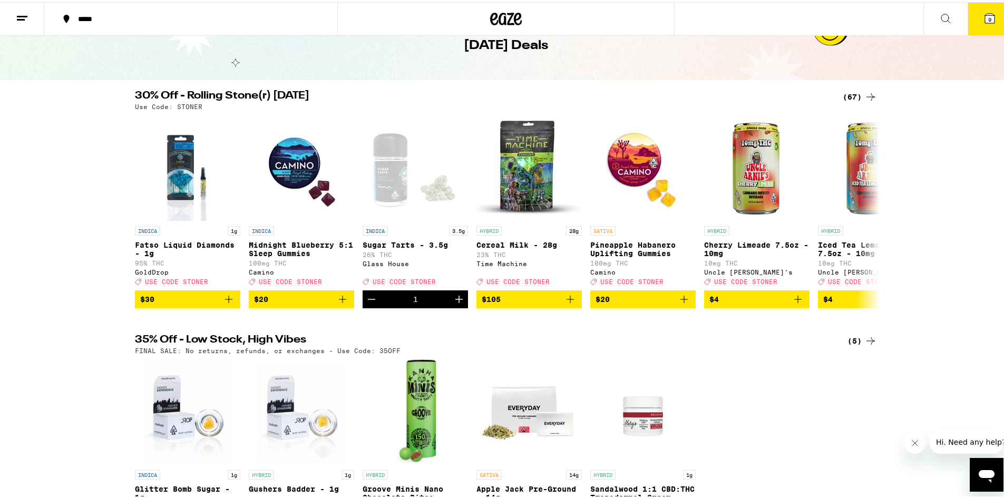
scroll to position [53, 0]
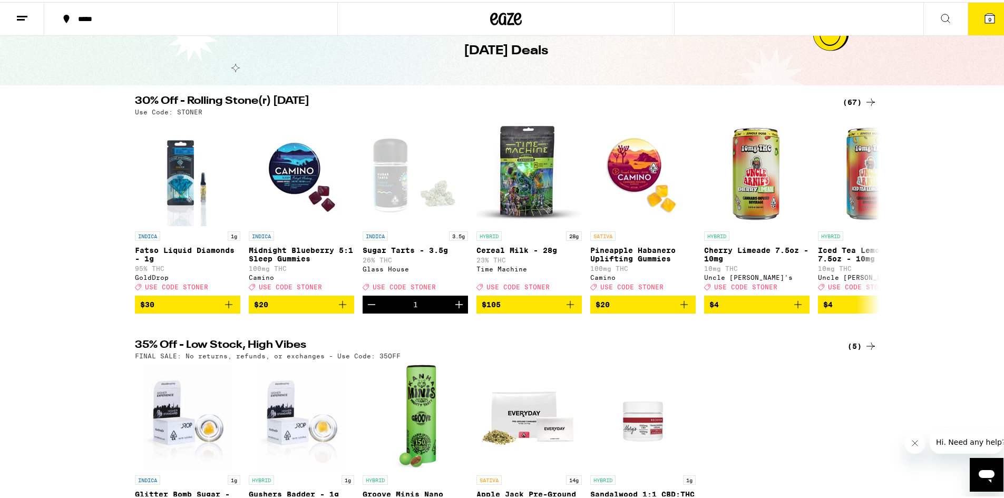
click at [857, 98] on div "(67)" at bounding box center [860, 100] width 34 height 13
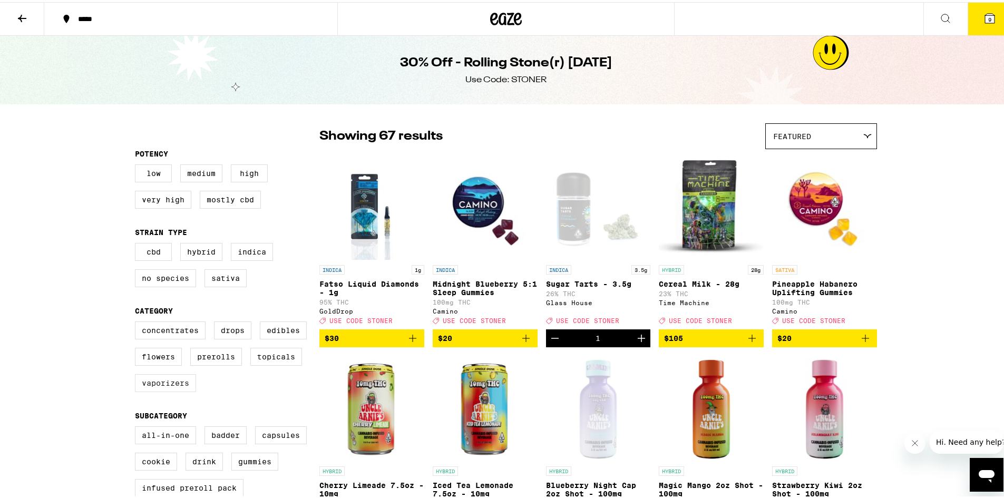
click at [163, 390] on label "Vaporizers" at bounding box center [165, 381] width 61 height 18
click at [138, 322] on input "Vaporizers" at bounding box center [137, 321] width 1 height 1
checkbox input "true"
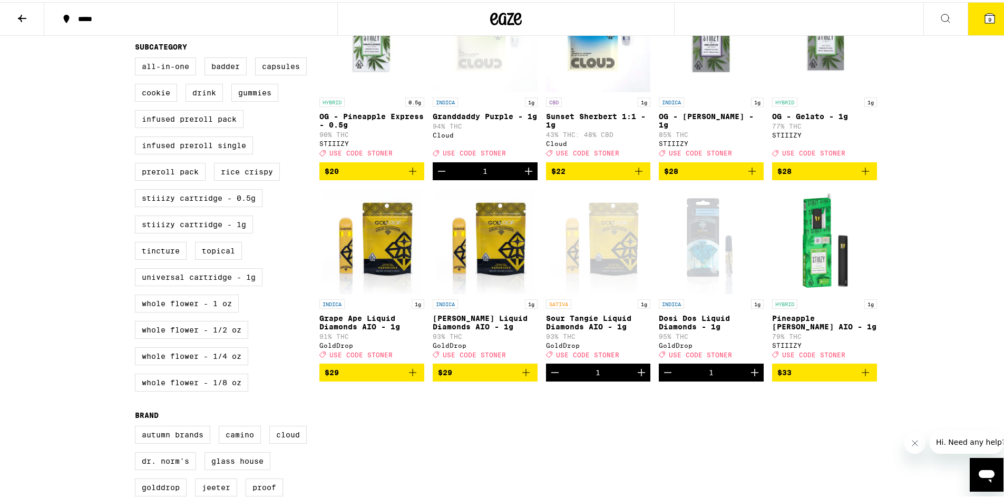
scroll to position [316, 0]
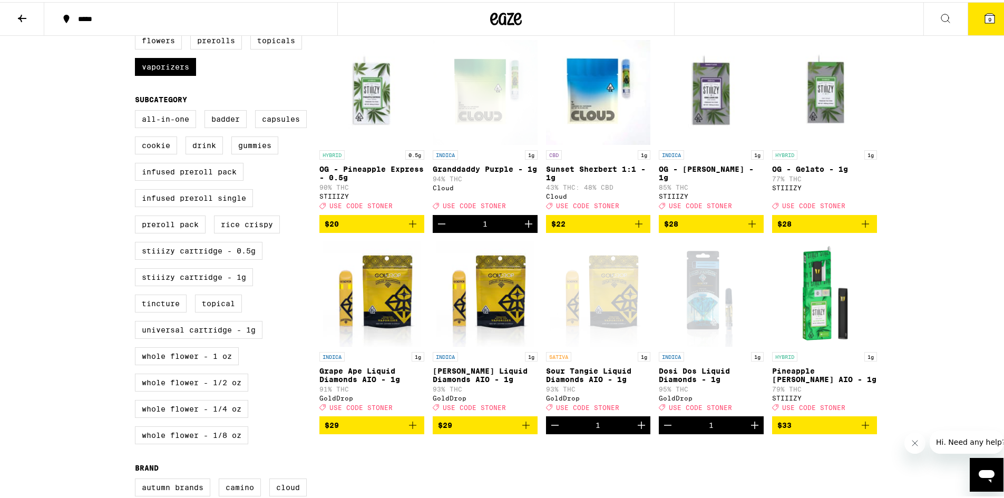
click at [833, 327] on img "Open page for Pineapple Runtz AIO - 1g from STIIIZY" at bounding box center [824, 291] width 105 height 105
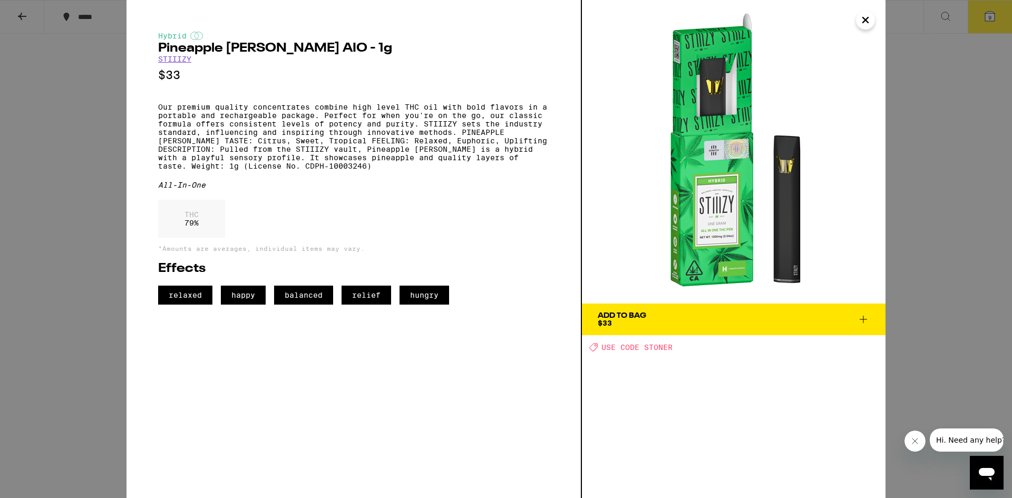
click at [870, 24] on icon "Close" at bounding box center [865, 20] width 13 height 16
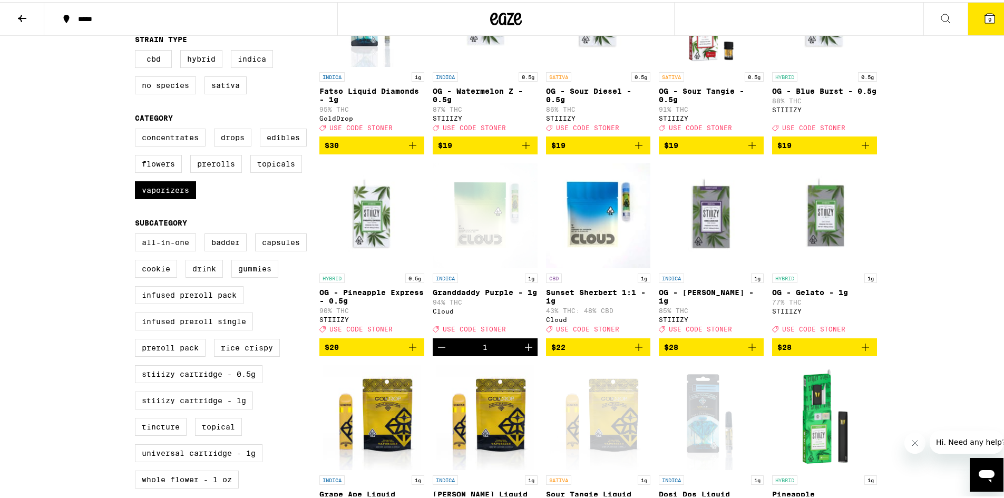
scroll to position [211, 0]
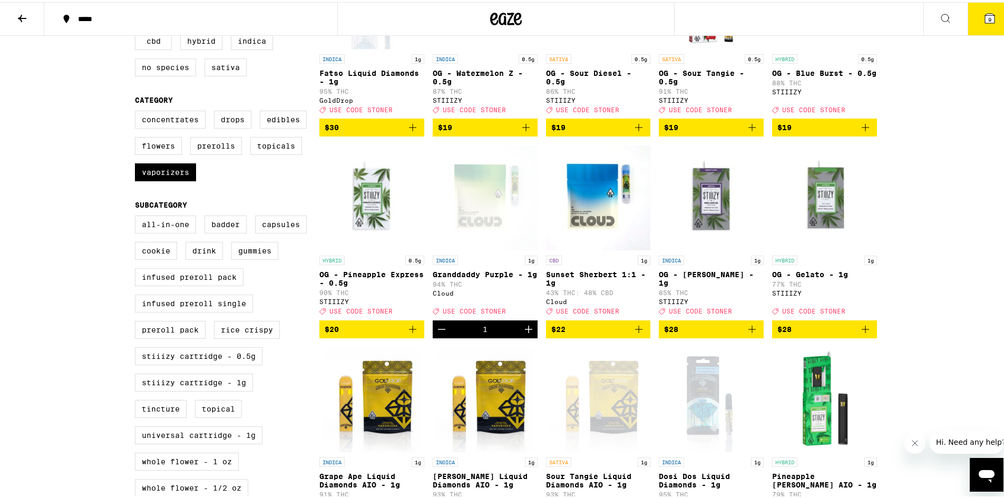
click at [603, 210] on img "Open page for Sunset Sherbert 1:1 - 1g from Cloud" at bounding box center [598, 195] width 105 height 105
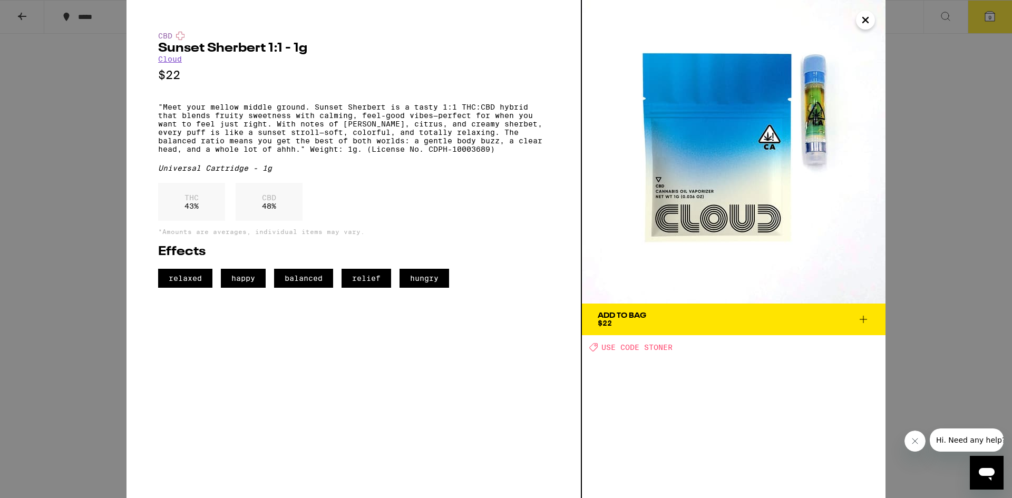
click at [867, 25] on icon "Close" at bounding box center [865, 20] width 13 height 16
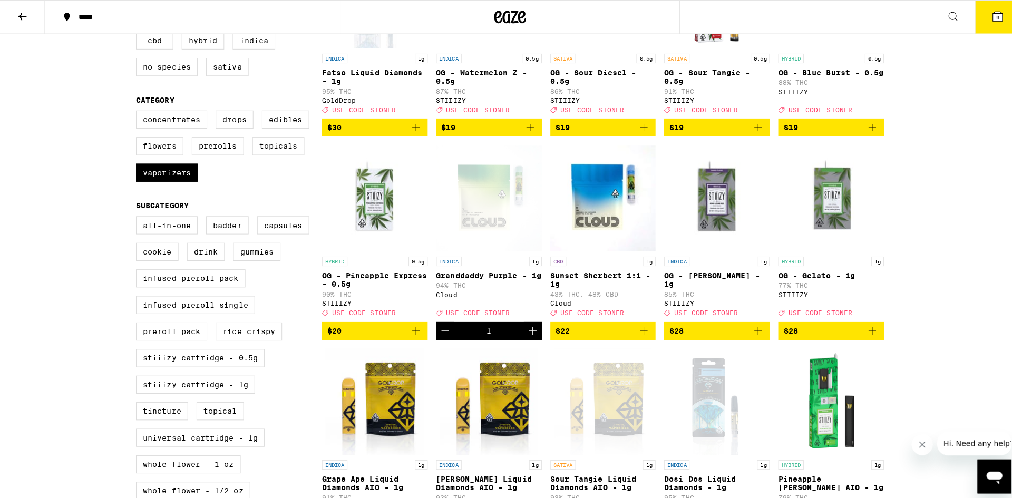
scroll to position [158, 0]
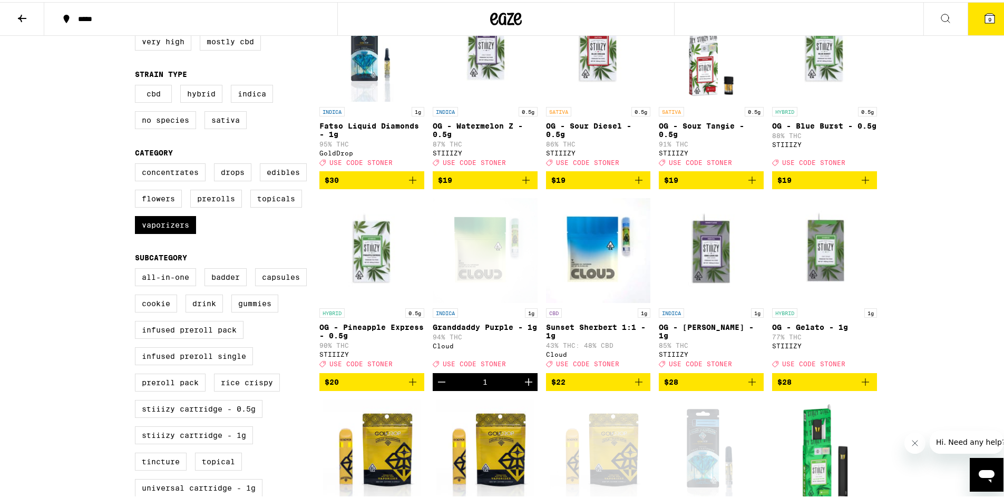
click at [981, 8] on button "9" at bounding box center [990, 17] width 44 height 33
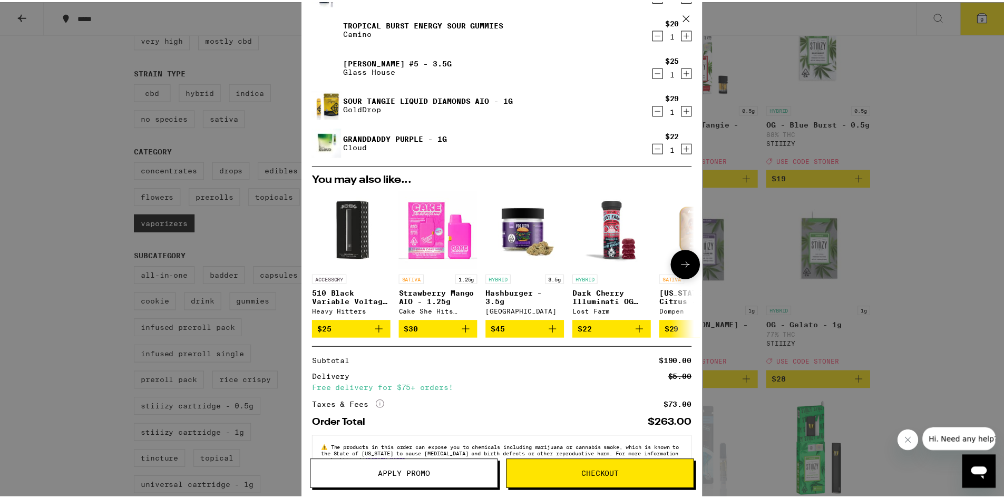
scroll to position [243, 0]
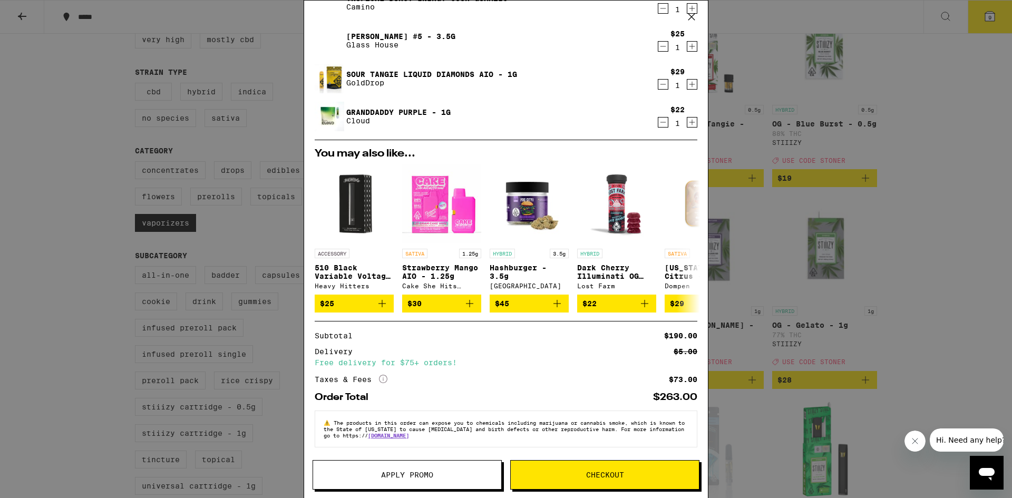
click at [424, 489] on button "Apply Promo" at bounding box center [407, 475] width 189 height 30
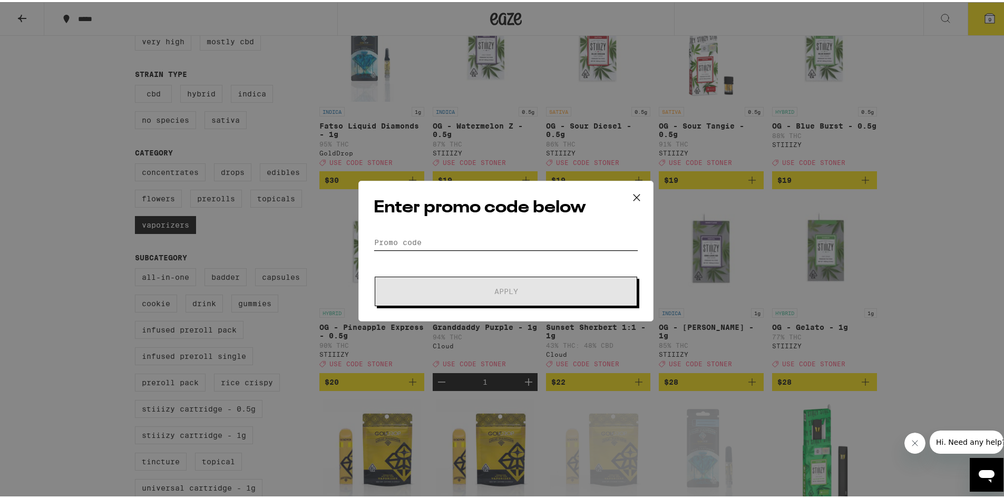
click at [535, 242] on input "Promo Code" at bounding box center [506, 240] width 265 height 16
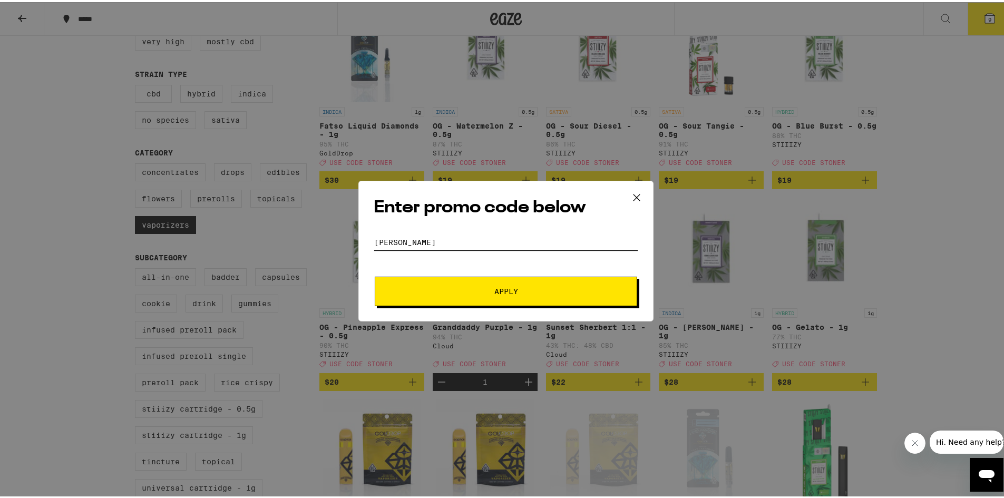
type input "[PERSON_NAME]"
click at [454, 287] on span "Apply" at bounding box center [506, 289] width 190 height 7
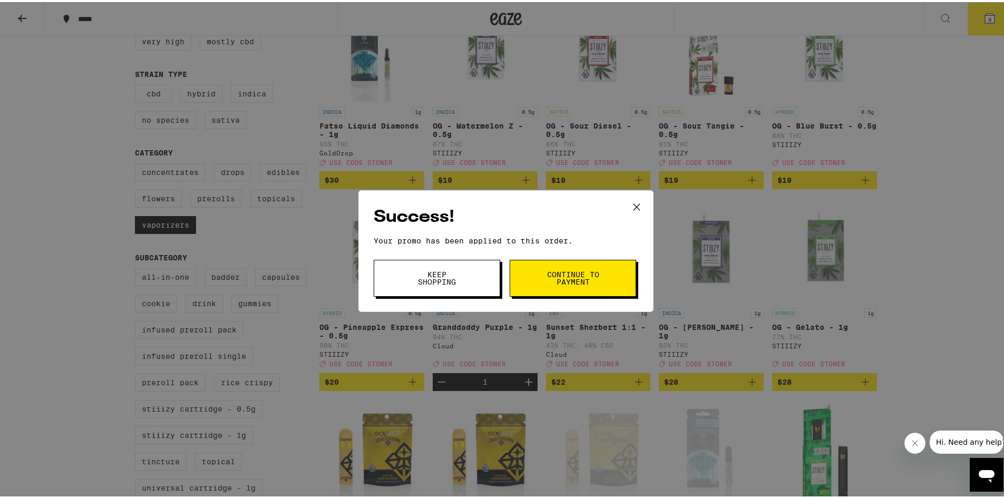
click at [565, 281] on span "Continue to payment" at bounding box center [573, 276] width 54 height 15
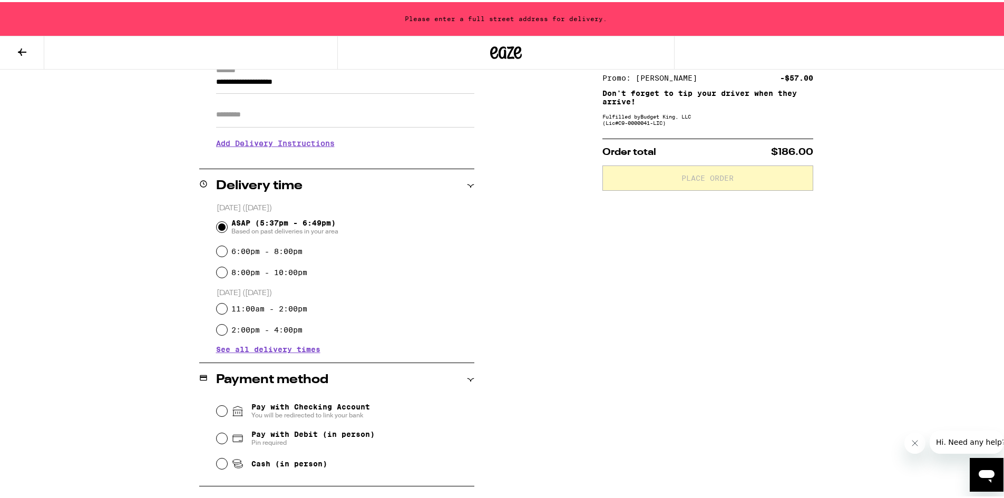
scroll to position [211, 0]
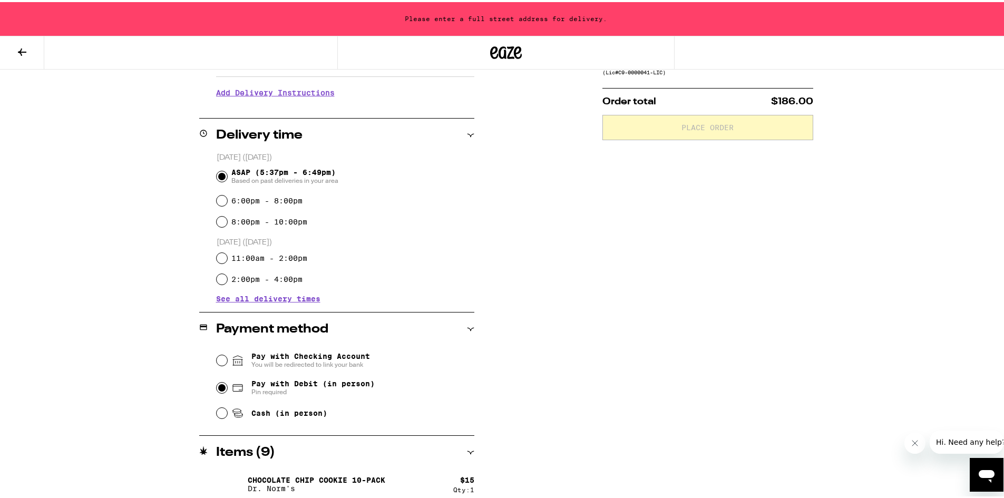
click at [217, 389] on input "Pay with Debit (in person) Pin required" at bounding box center [222, 386] width 11 height 11
radio input "true"
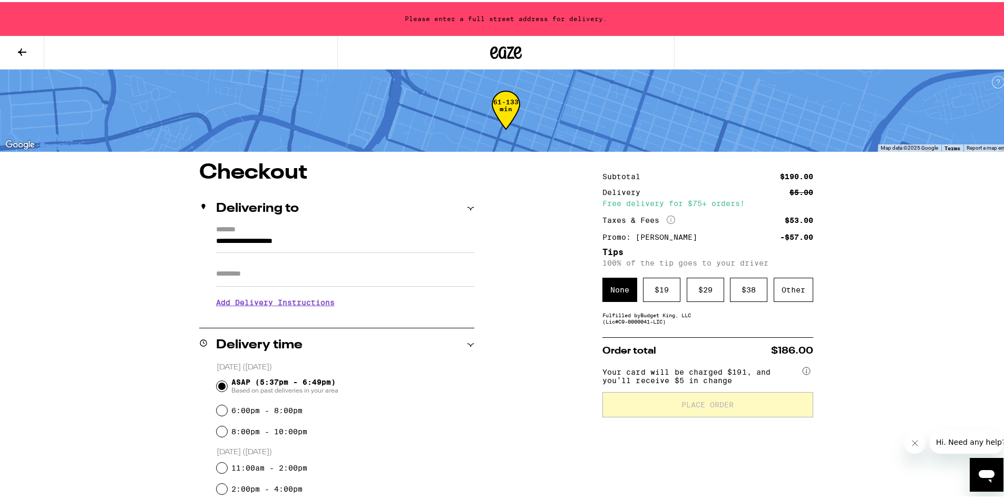
scroll to position [0, 0]
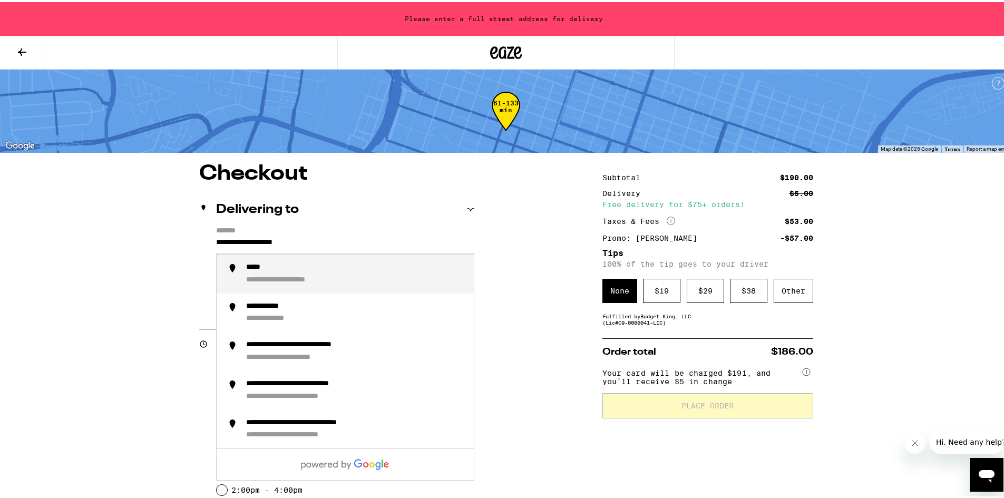
drag, startPoint x: 321, startPoint y: 240, endPoint x: 205, endPoint y: 246, distance: 116.6
click at [205, 246] on div "**********" at bounding box center [336, 270] width 275 height 91
click at [307, 276] on div "**********" at bounding box center [279, 278] width 67 height 9
type input "**********"
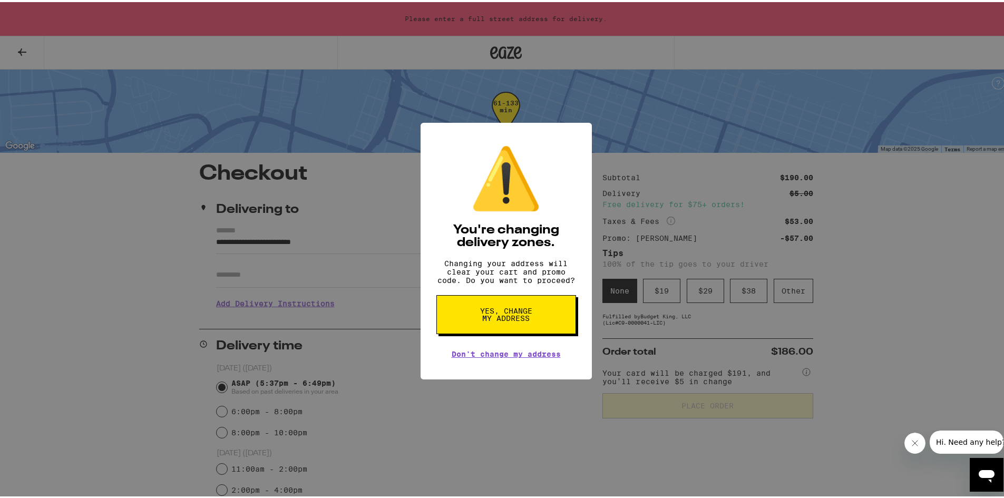
click at [521, 320] on span "Yes, change my address" at bounding box center [506, 312] width 54 height 15
radio input "false"
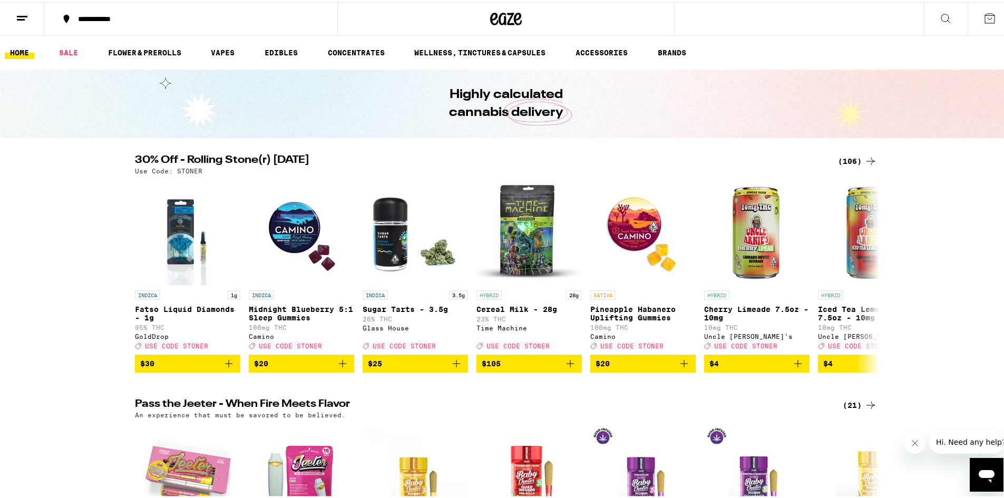
click at [851, 158] on div "(106)" at bounding box center [857, 159] width 39 height 13
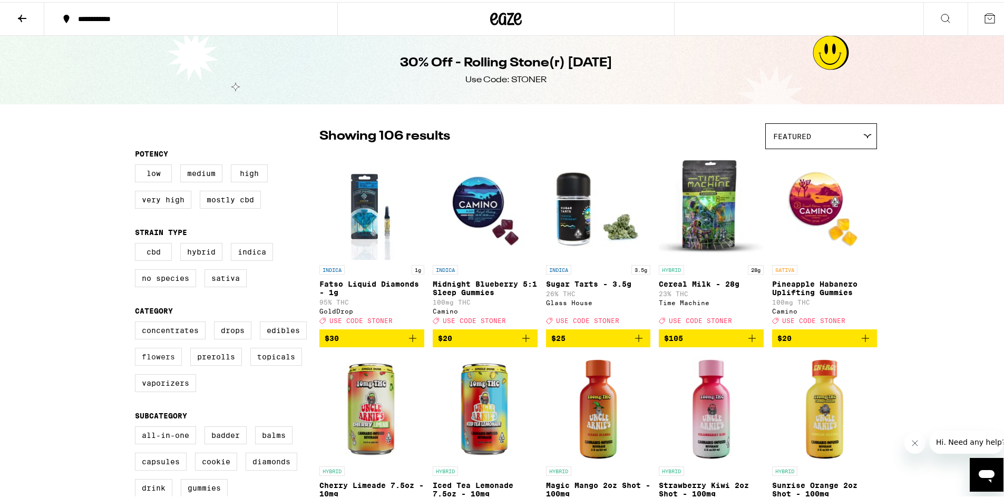
click at [165, 363] on label "Flowers" at bounding box center [158, 355] width 47 height 18
click at [138, 322] on input "Flowers" at bounding box center [137, 321] width 1 height 1
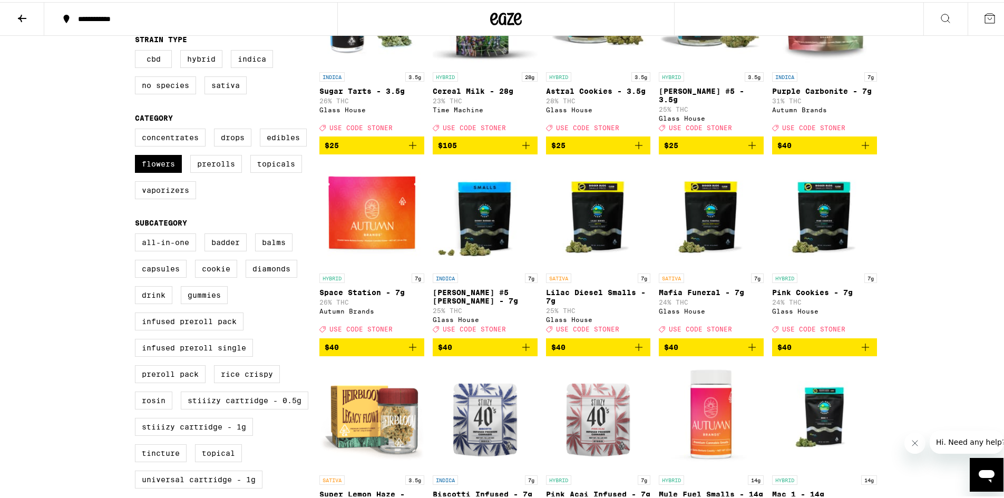
scroll to position [60, 0]
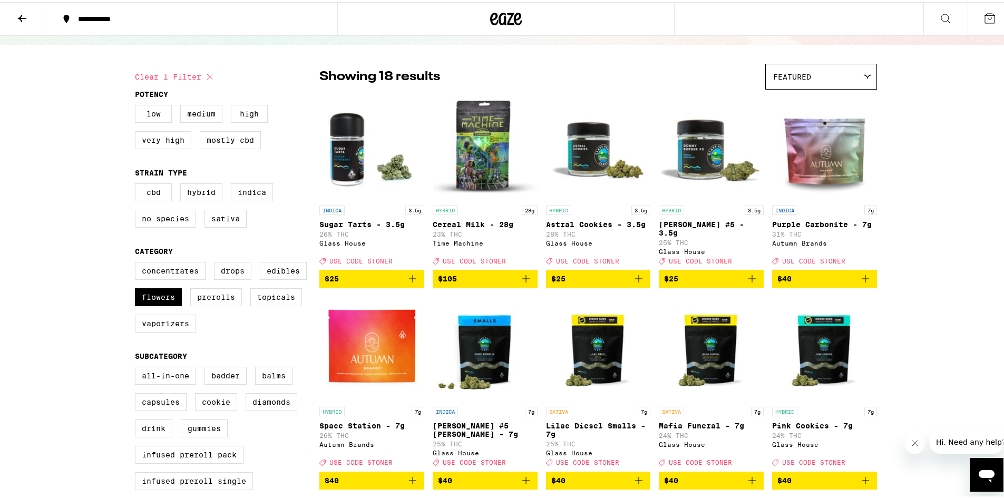
click at [409, 283] on icon "Add to bag" at bounding box center [412, 276] width 13 height 13
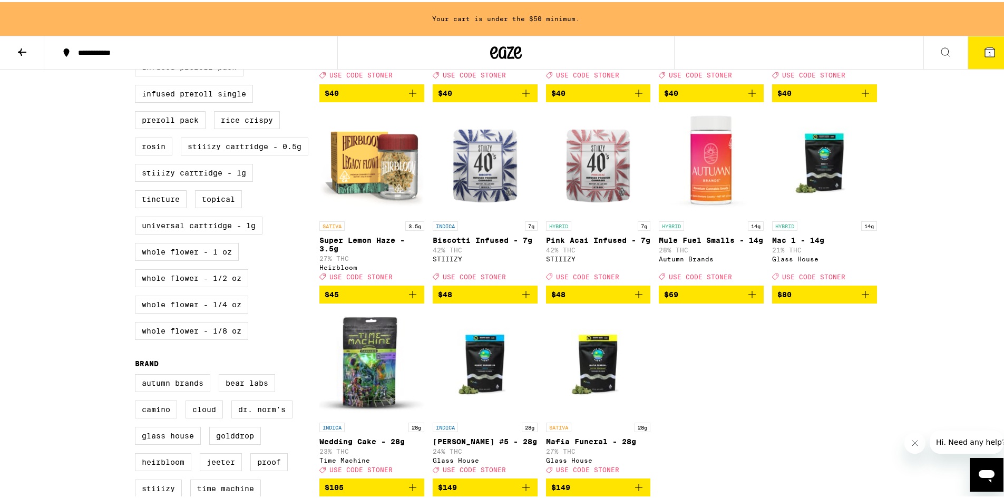
scroll to position [462, 0]
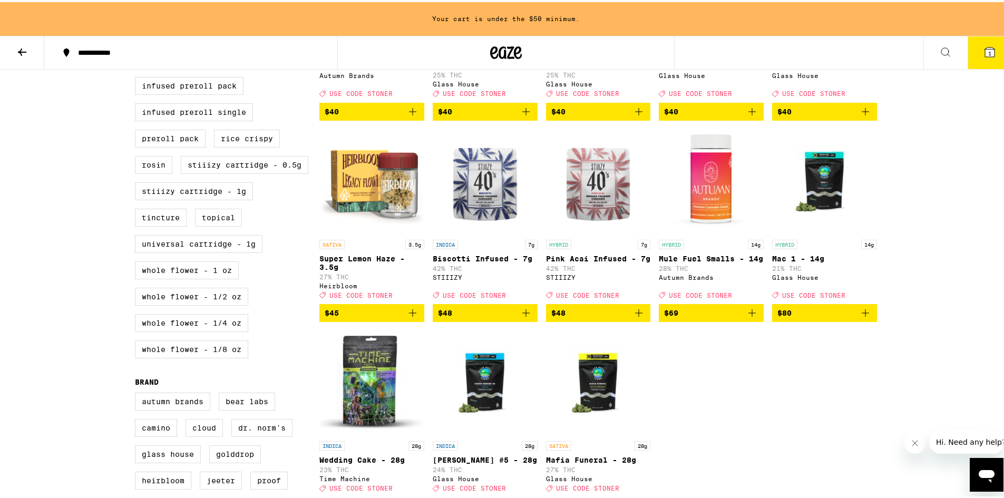
click at [409, 317] on icon "Add to bag" at bounding box center [412, 311] width 13 height 13
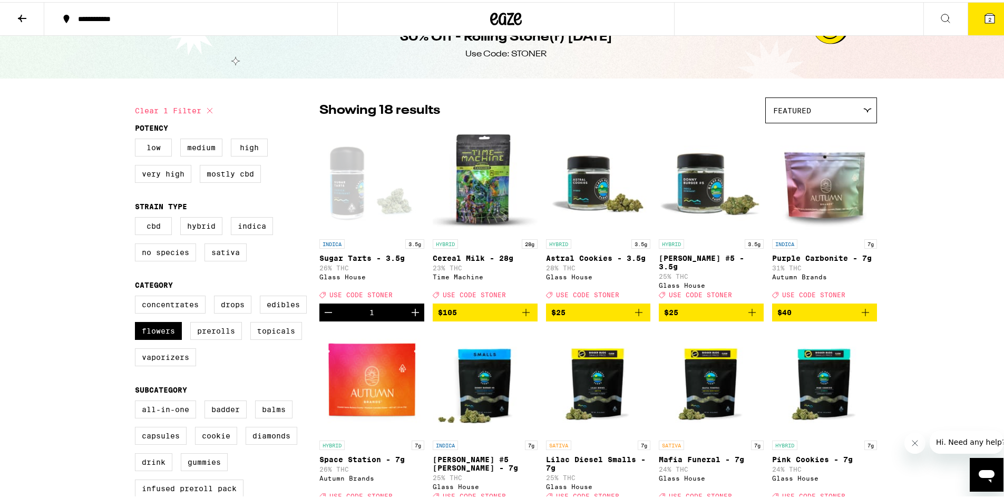
scroll to position [0, 0]
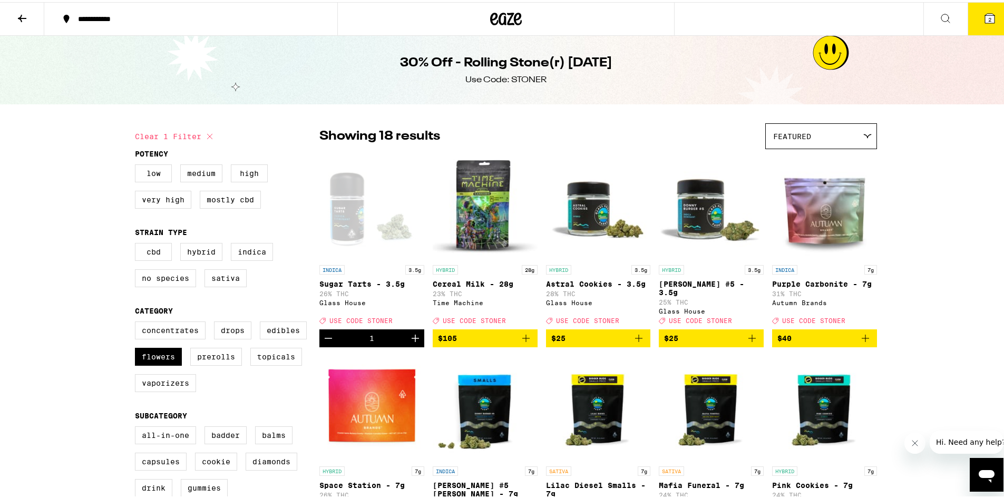
click at [637, 339] on icon "Add to bag" at bounding box center [639, 336] width 13 height 13
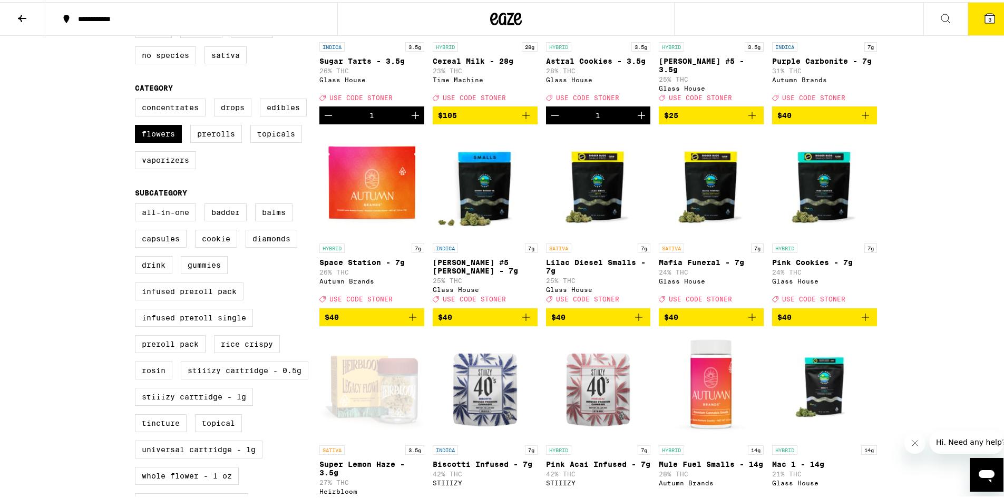
scroll to position [53, 0]
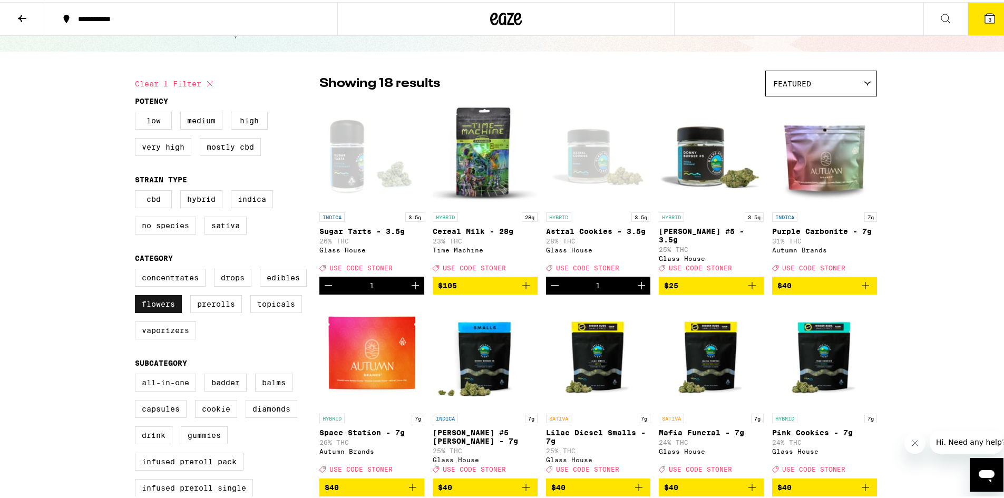
click at [156, 311] on label "Flowers" at bounding box center [158, 302] width 47 height 18
click at [138, 269] on input "Flowers" at bounding box center [137, 268] width 1 height 1
checkbox input "false"
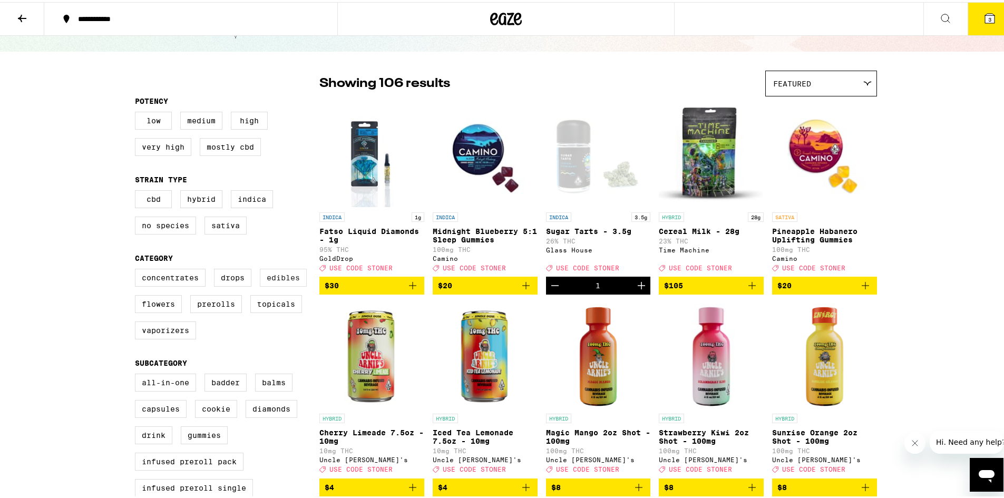
click at [280, 283] on label "Edibles" at bounding box center [283, 276] width 47 height 18
click at [138, 269] on input "Edibles" at bounding box center [137, 268] width 1 height 1
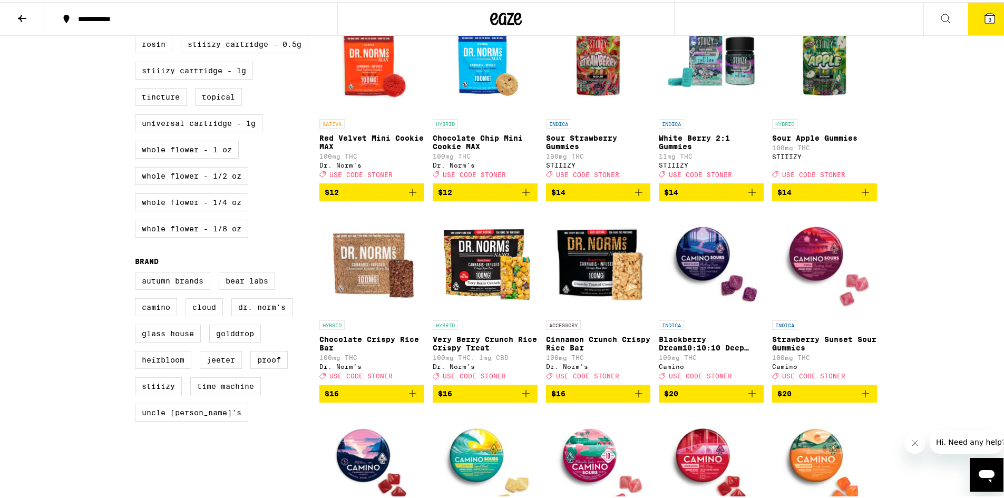
scroll to position [566, 0]
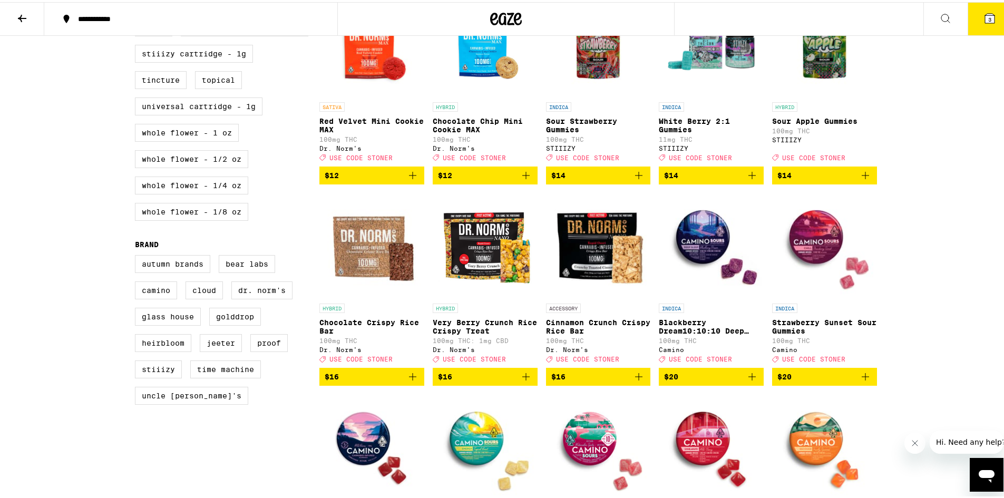
click at [470, 296] on img "Open page for Very Berry Crunch Rice Crispy Treat from Dr. Norm's" at bounding box center [485, 243] width 105 height 105
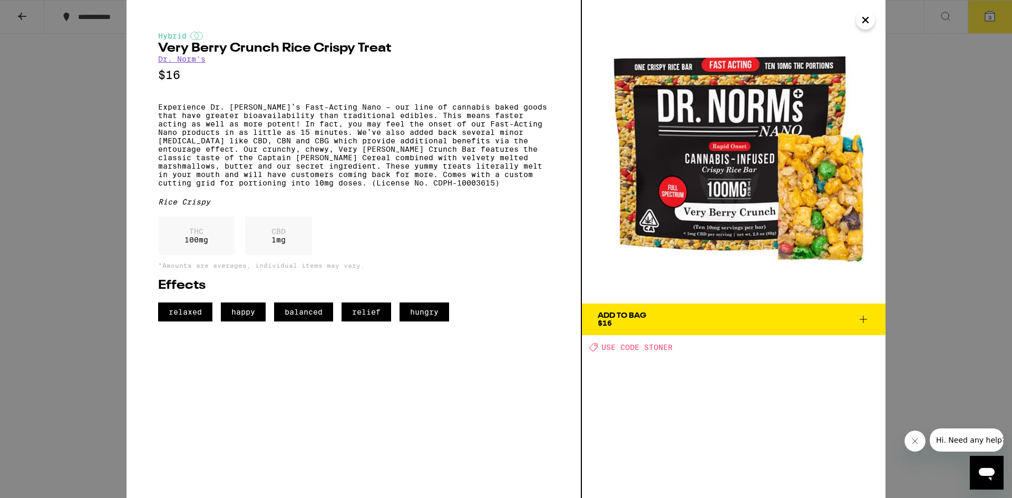
click at [867, 21] on icon "Close" at bounding box center [865, 20] width 13 height 16
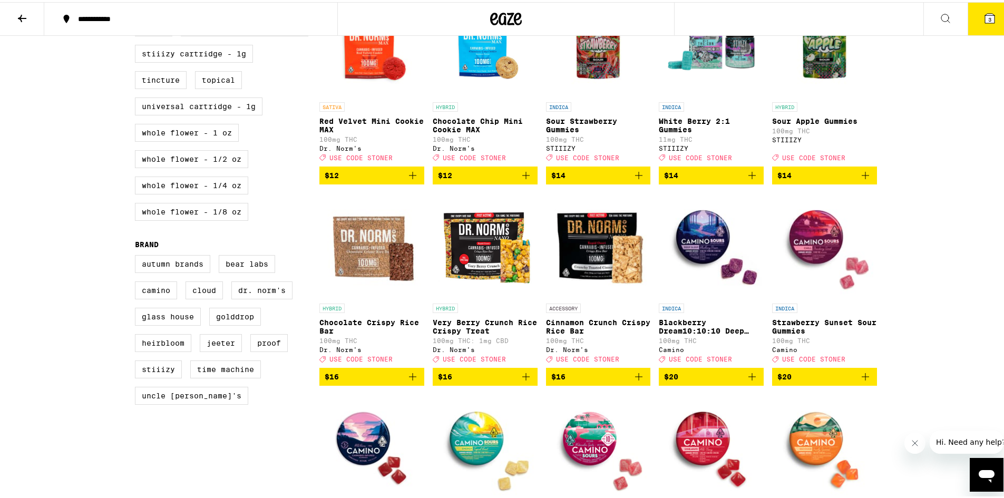
click at [477, 250] on img "Open page for Very Berry Crunch Rice Crispy Treat from Dr. Norm's" at bounding box center [485, 243] width 105 height 105
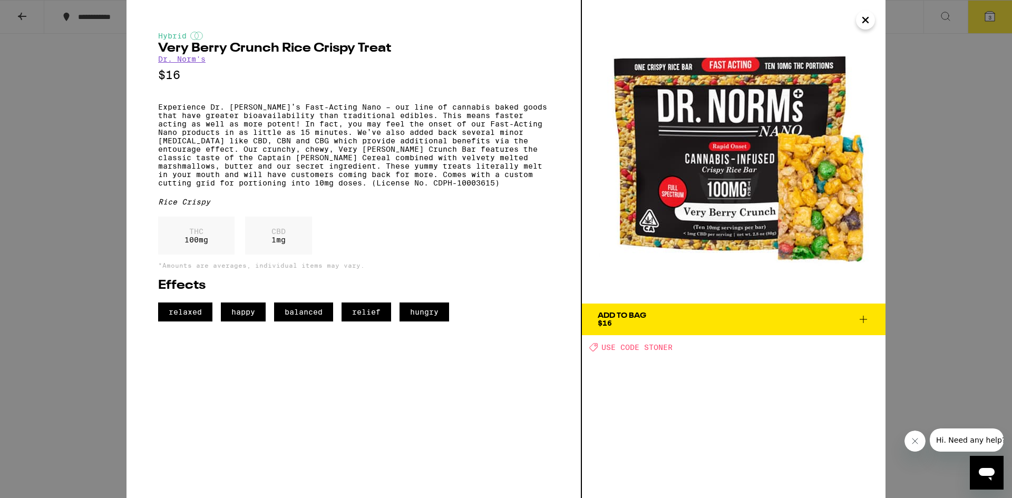
click at [866, 22] on icon "Close" at bounding box center [865, 20] width 13 height 16
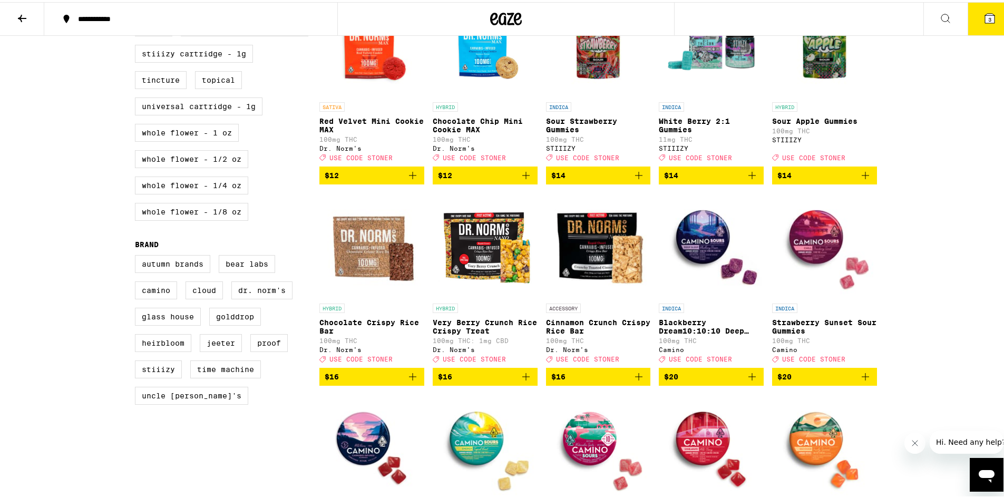
click at [579, 254] on img "Open page for Cinnamon Crunch Crispy Rice Bar from Dr. Norm's" at bounding box center [598, 243] width 105 height 105
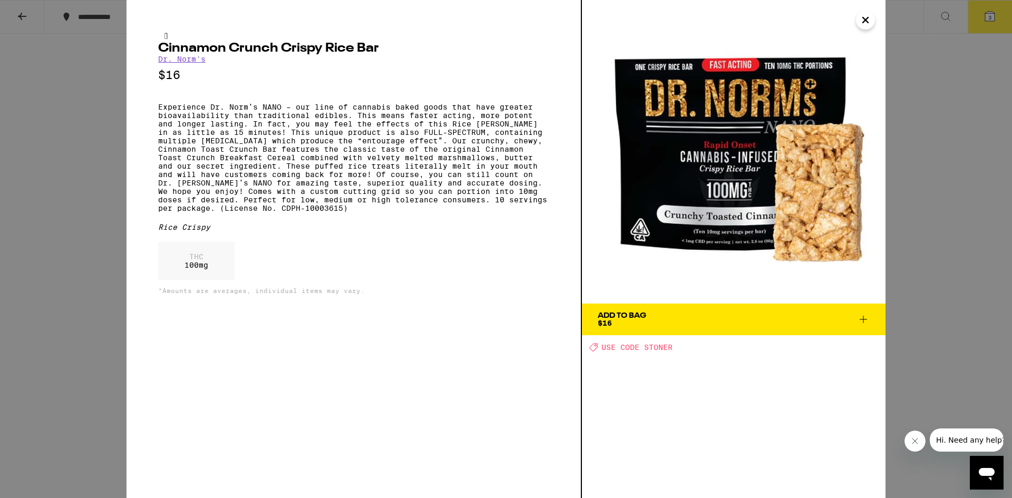
click at [856, 25] on img at bounding box center [734, 152] width 304 height 304
click at [880, 15] on img at bounding box center [734, 152] width 304 height 304
click at [870, 21] on icon "Close" at bounding box center [865, 20] width 13 height 16
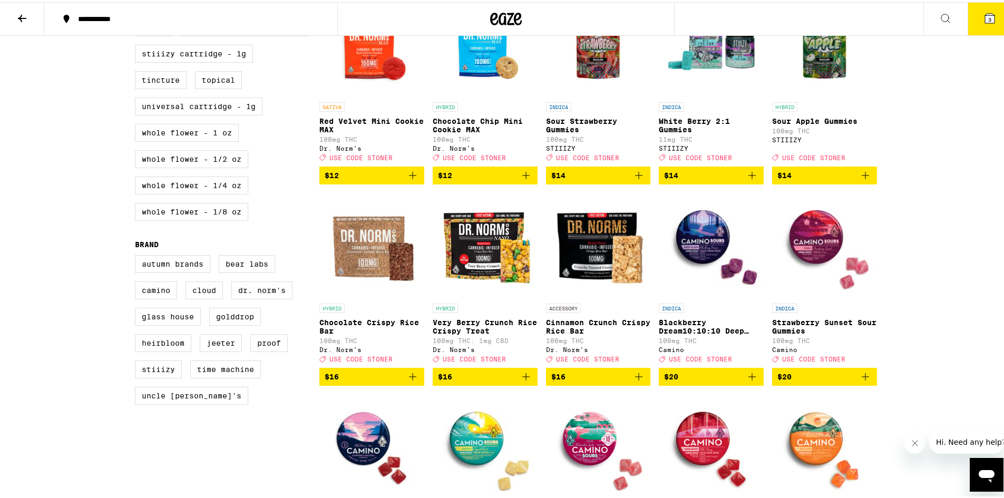
click at [381, 275] on img "Open page for Chocolate Crispy Rice Bar from Dr. Norm's" at bounding box center [371, 243] width 105 height 105
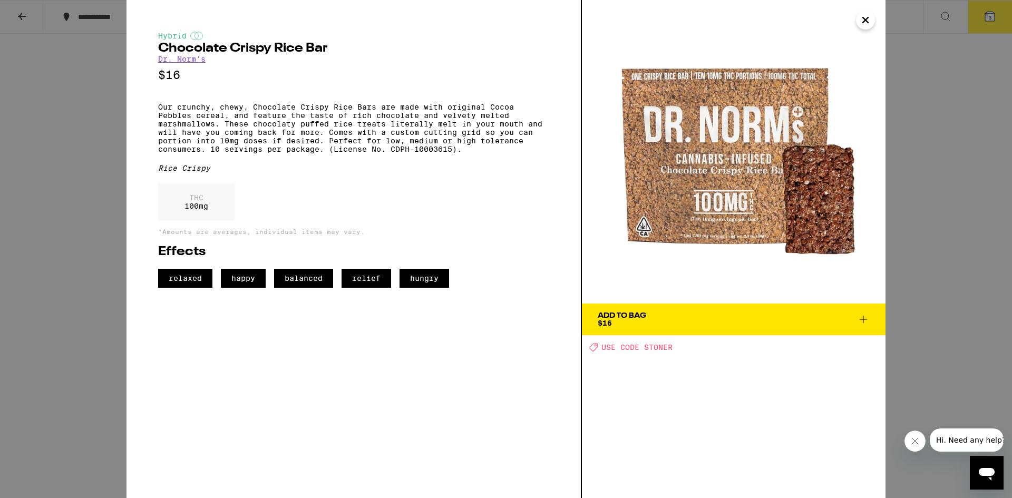
click at [859, 22] on button "Close" at bounding box center [865, 20] width 19 height 19
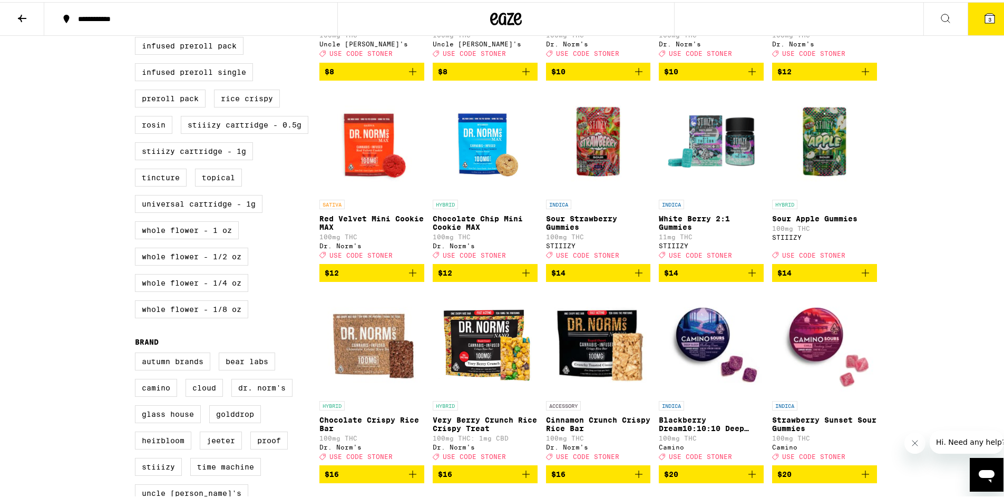
scroll to position [461, 0]
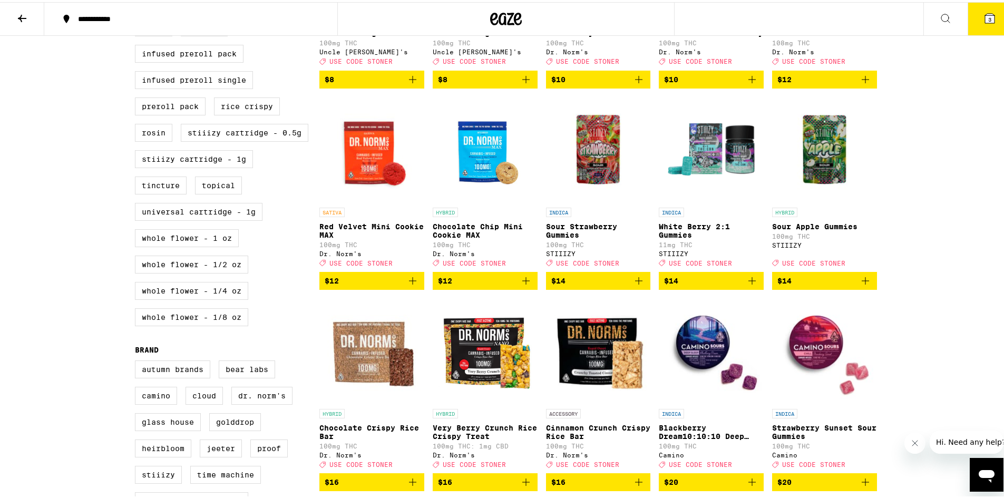
click at [483, 169] on img "Open page for Chocolate Chip Mini Cookie MAX from Dr. Norm's" at bounding box center [485, 147] width 105 height 105
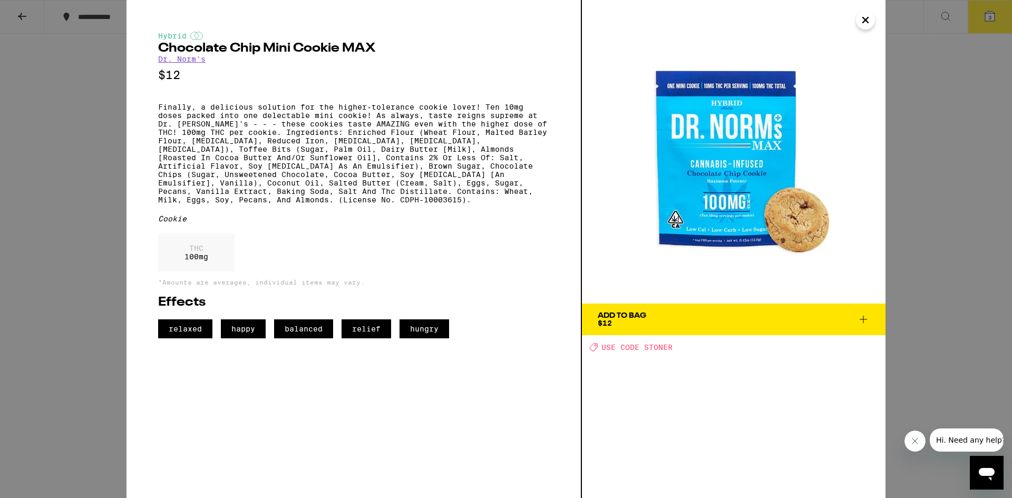
click at [684, 318] on span "Add To Bag $12" at bounding box center [734, 319] width 272 height 15
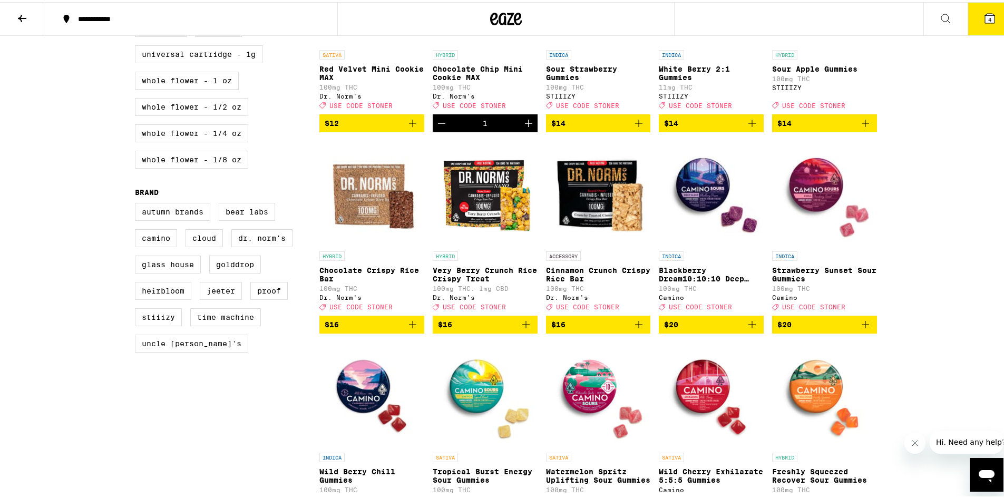
scroll to position [619, 0]
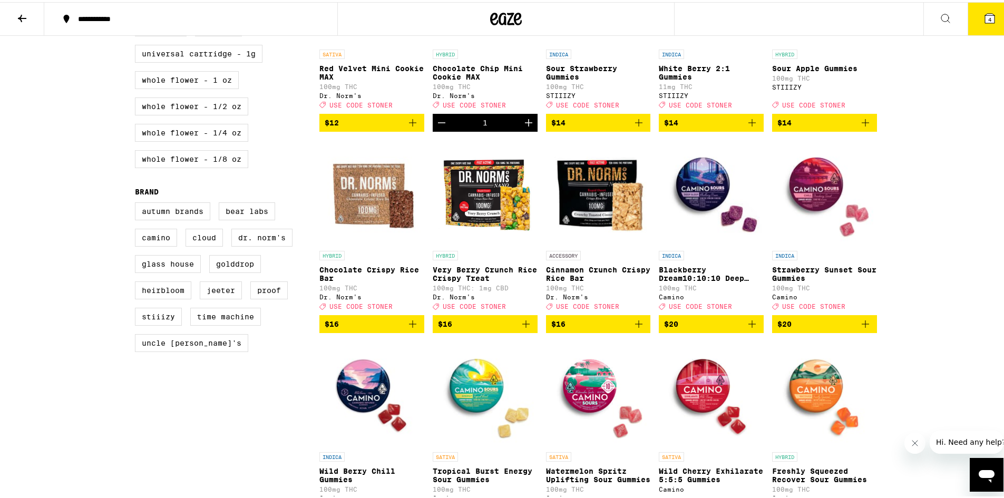
click at [526, 328] on icon "Add to bag" at bounding box center [526, 322] width 13 height 13
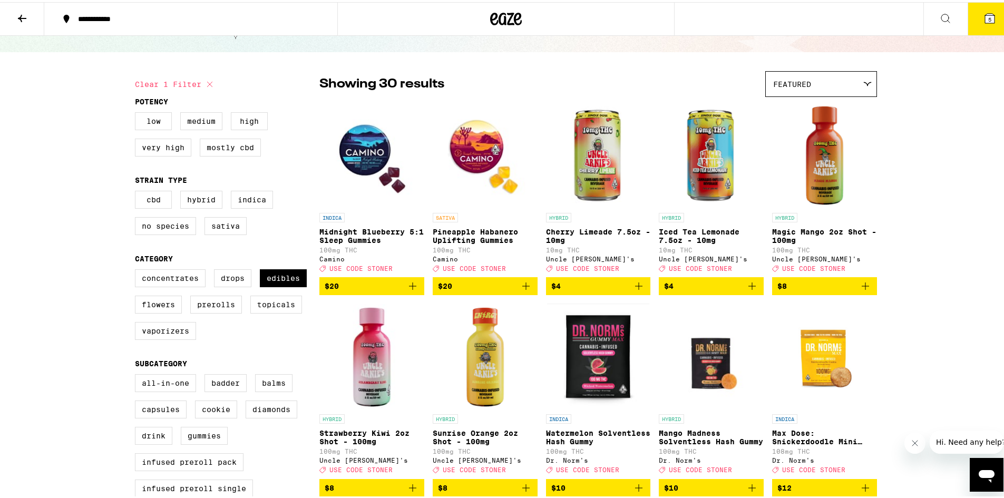
scroll to position [53, 0]
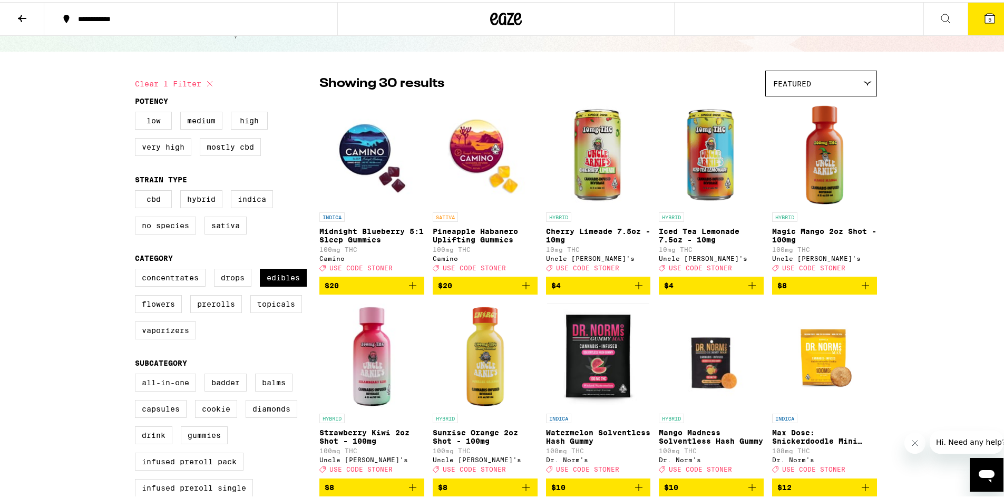
click at [861, 290] on icon "Add to bag" at bounding box center [865, 283] width 13 height 13
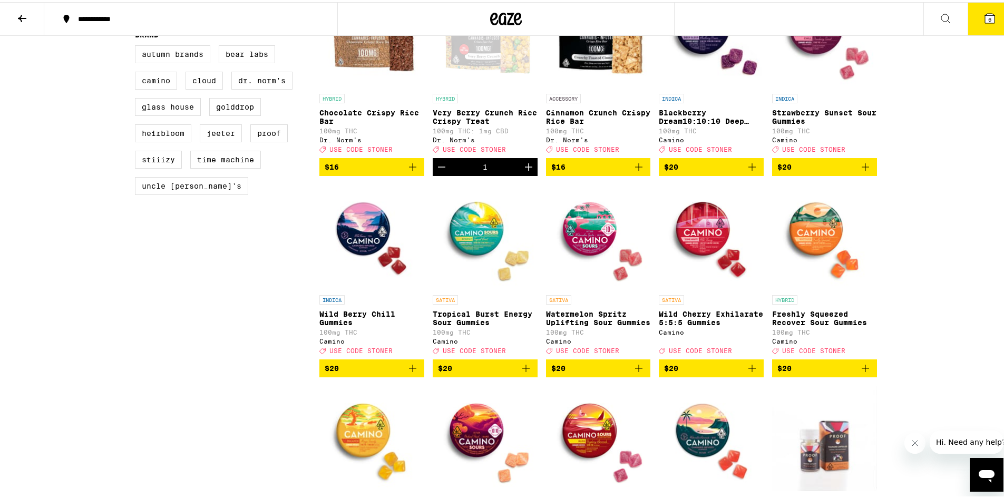
scroll to position [791, 0]
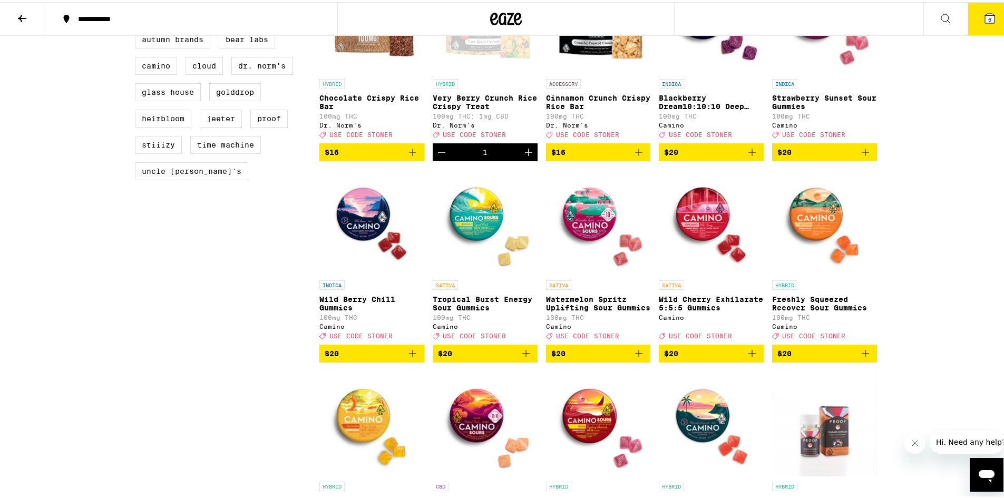
click at [526, 358] on icon "Add to bag" at bounding box center [526, 351] width 13 height 13
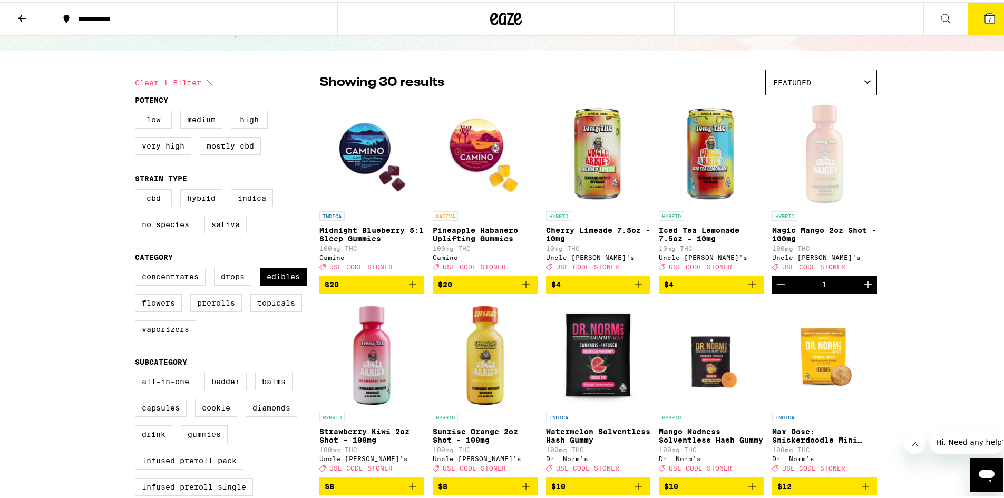
scroll to position [39, 0]
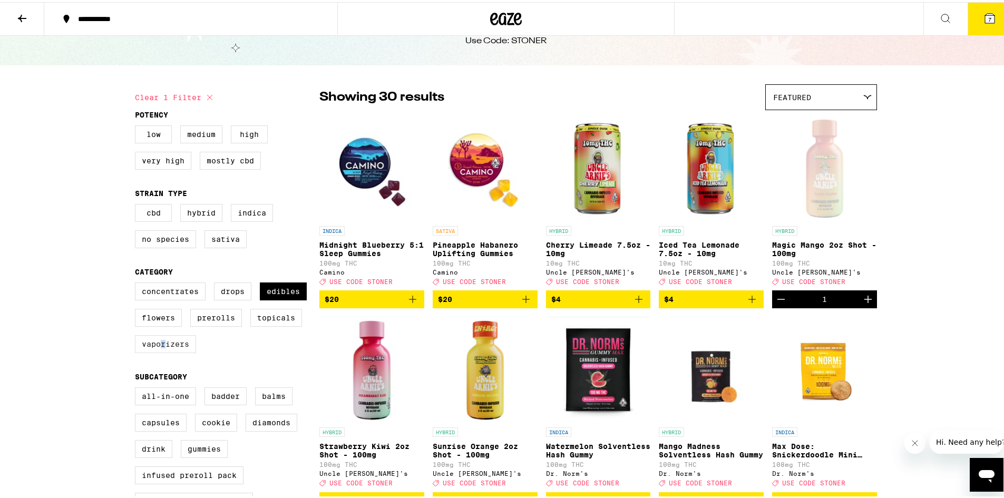
click at [160, 351] on label "Vaporizers" at bounding box center [165, 342] width 61 height 18
click at [284, 292] on label "Edibles" at bounding box center [283, 289] width 47 height 18
click at [138, 283] on input "Edibles" at bounding box center [137, 282] width 1 height 1
checkbox input "false"
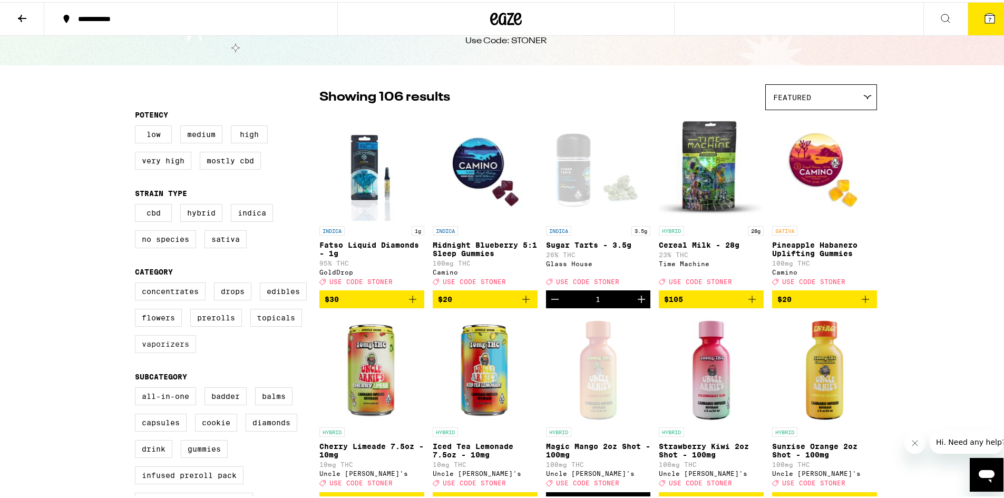
click at [172, 347] on label "Vaporizers" at bounding box center [165, 342] width 61 height 18
click at [138, 283] on input "Vaporizers" at bounding box center [137, 282] width 1 height 1
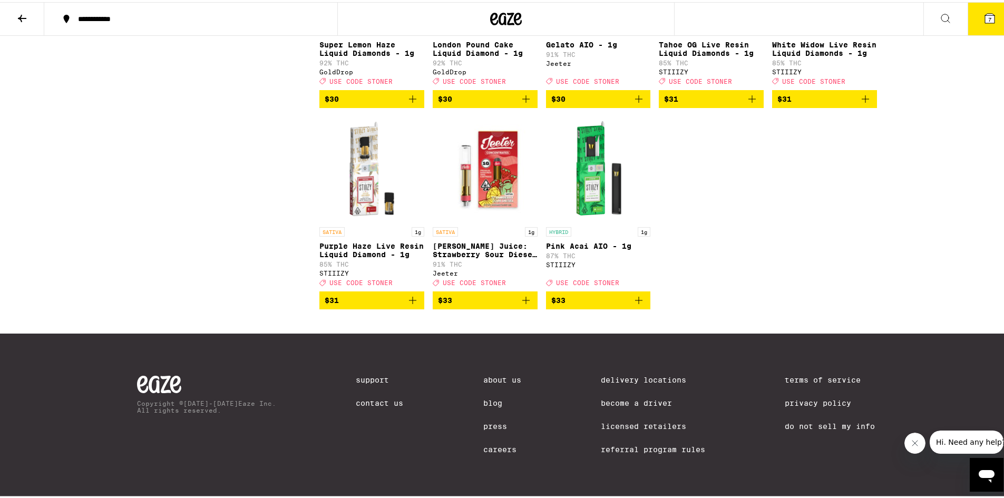
scroll to position [1458, 0]
click at [521, 305] on icon "Add to bag" at bounding box center [526, 298] width 13 height 13
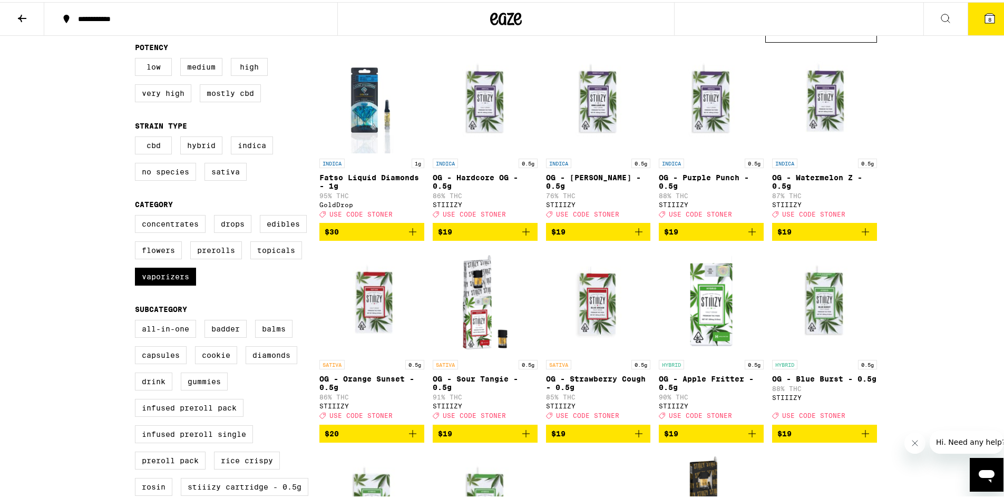
scroll to position [0, 0]
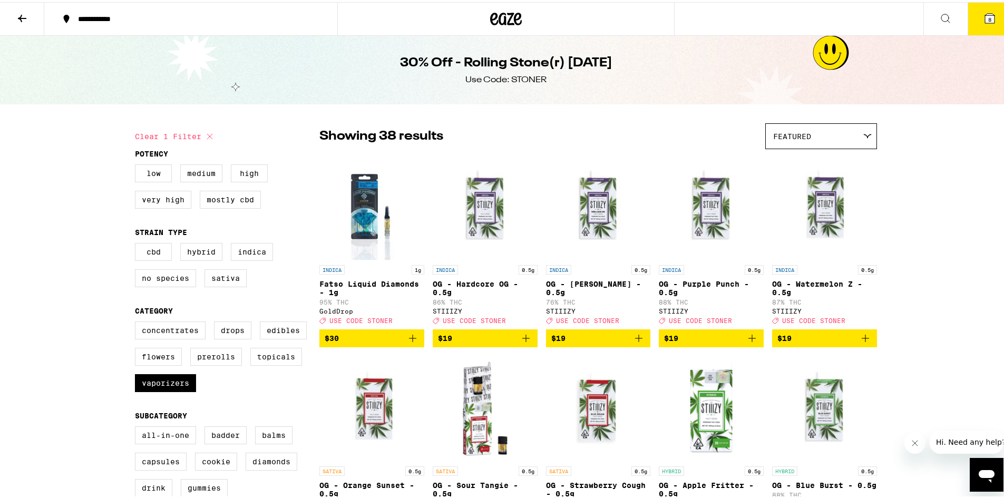
click at [412, 343] on icon "Add to bag" at bounding box center [412, 336] width 13 height 13
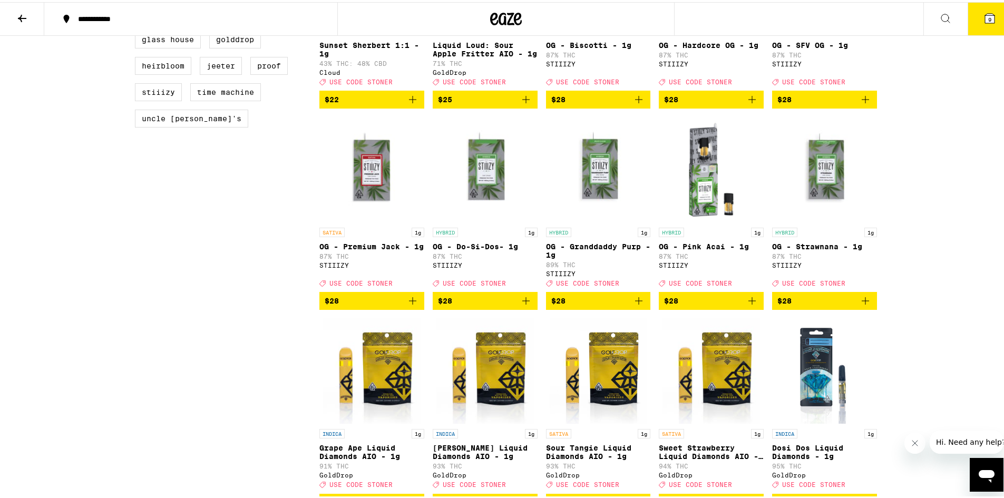
scroll to position [1160, 0]
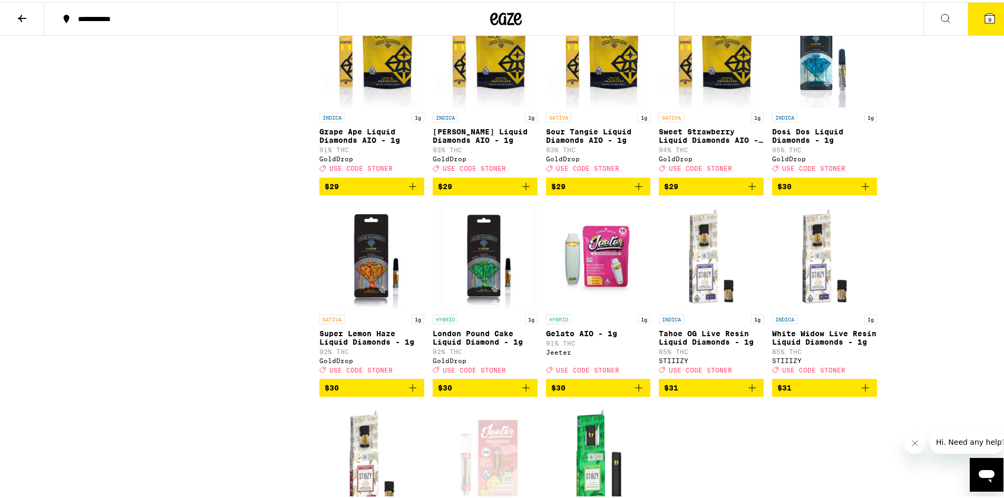
click at [523, 392] on icon "Add to bag" at bounding box center [526, 386] width 13 height 13
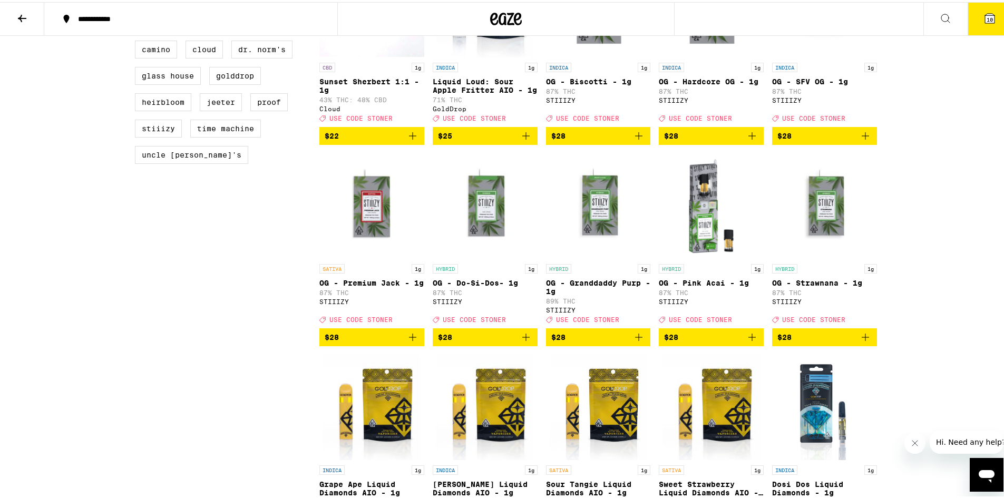
scroll to position [1002, 0]
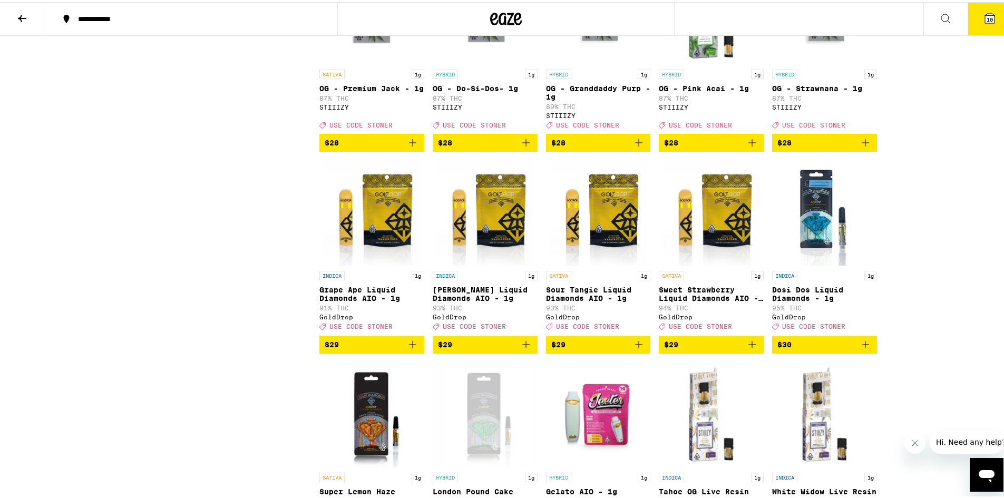
click at [637, 349] on icon "Add to bag" at bounding box center [639, 342] width 13 height 13
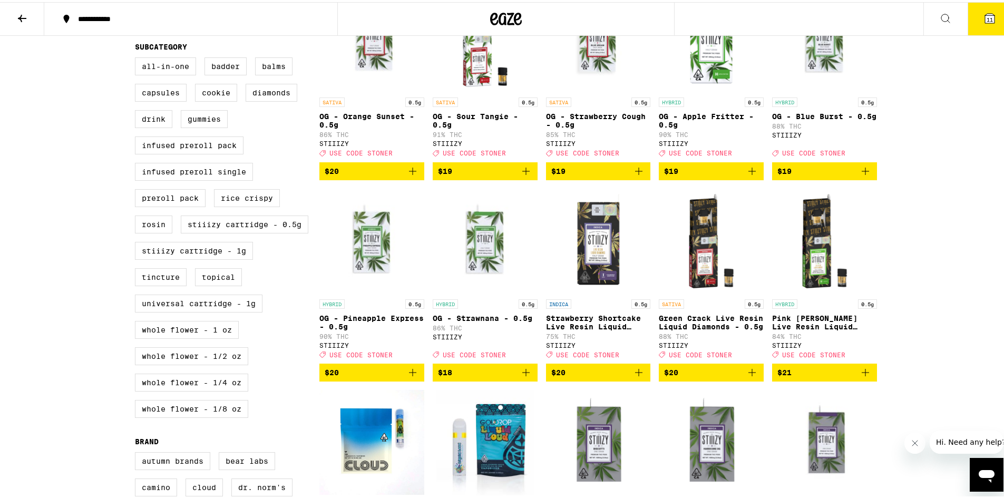
scroll to position [105, 0]
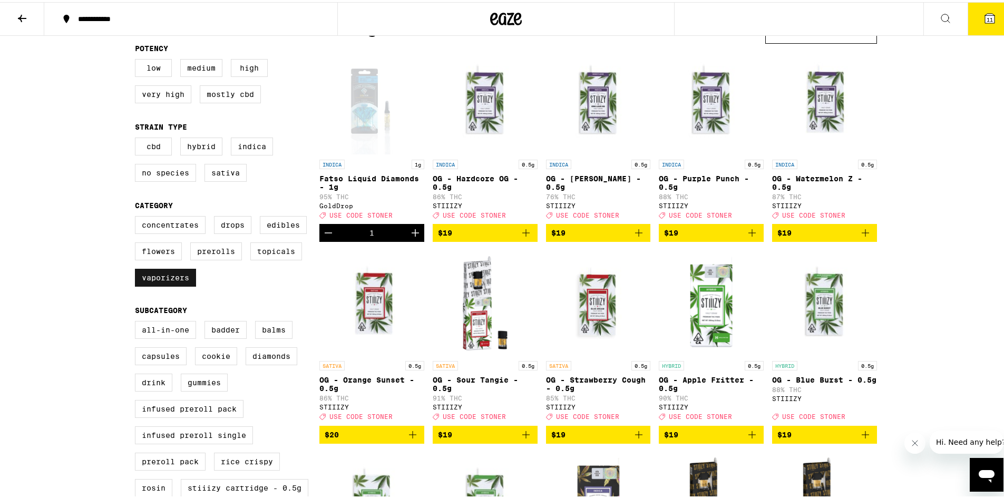
click at [150, 284] on label "Vaporizers" at bounding box center [165, 276] width 61 height 18
click at [138, 216] on input "Vaporizers" at bounding box center [137, 216] width 1 height 1
checkbox input "false"
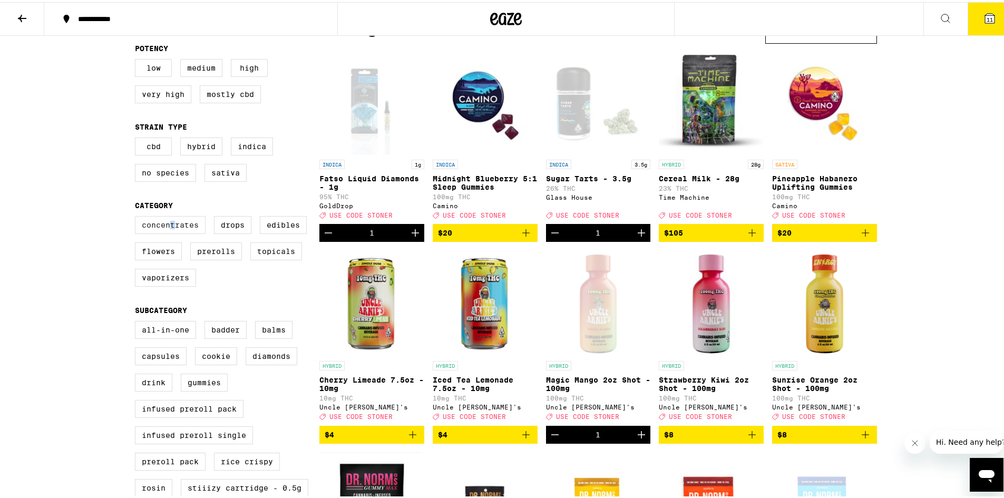
click at [168, 224] on label "Concentrates" at bounding box center [170, 223] width 71 height 18
click at [173, 232] on label "Concentrates" at bounding box center [170, 223] width 71 height 18
click at [138, 216] on input "Concentrates" at bounding box center [137, 216] width 1 height 1
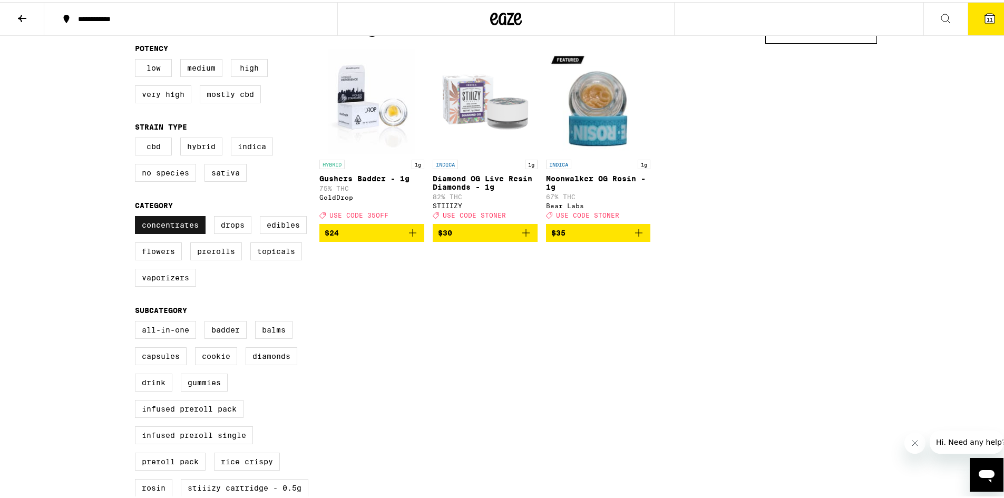
click at [169, 229] on label "Concentrates" at bounding box center [170, 223] width 71 height 18
click at [138, 216] on input "Concentrates" at bounding box center [137, 216] width 1 height 1
checkbox input "false"
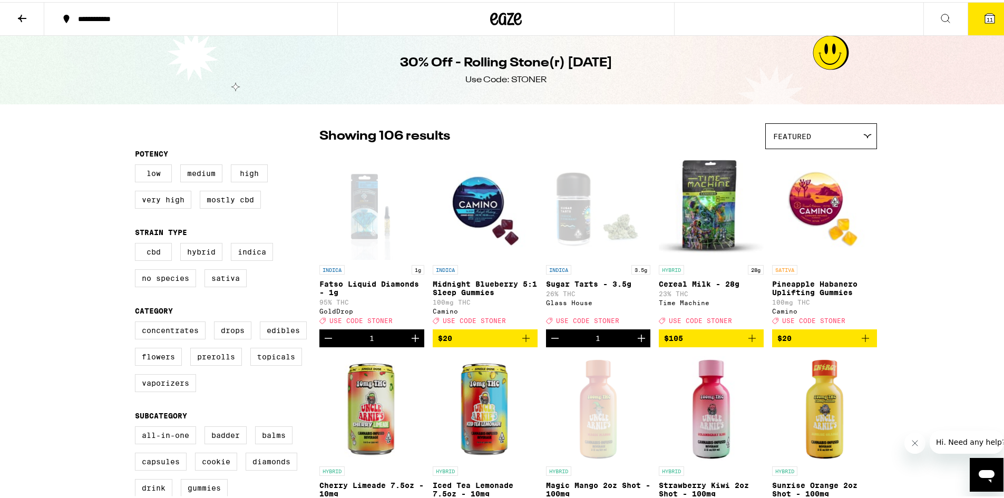
click at [994, 11] on button "11" at bounding box center [990, 17] width 44 height 33
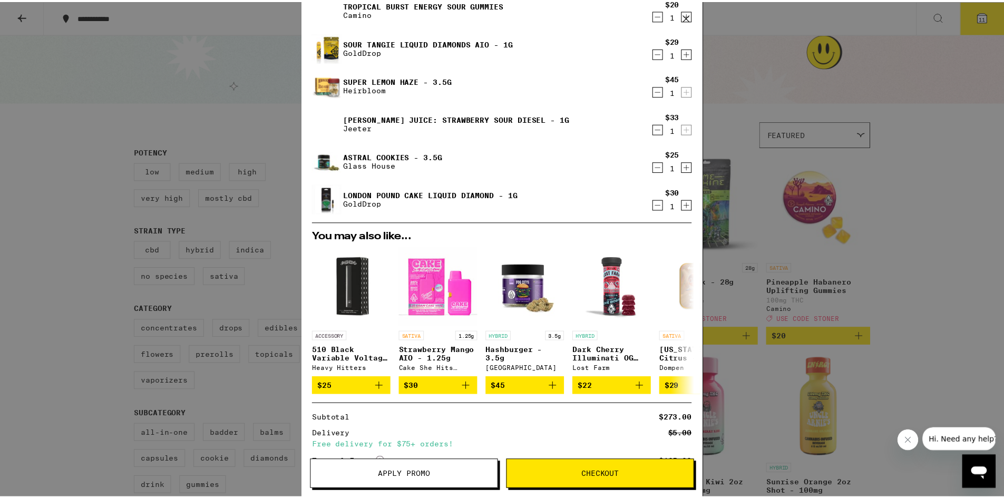
scroll to position [319, 0]
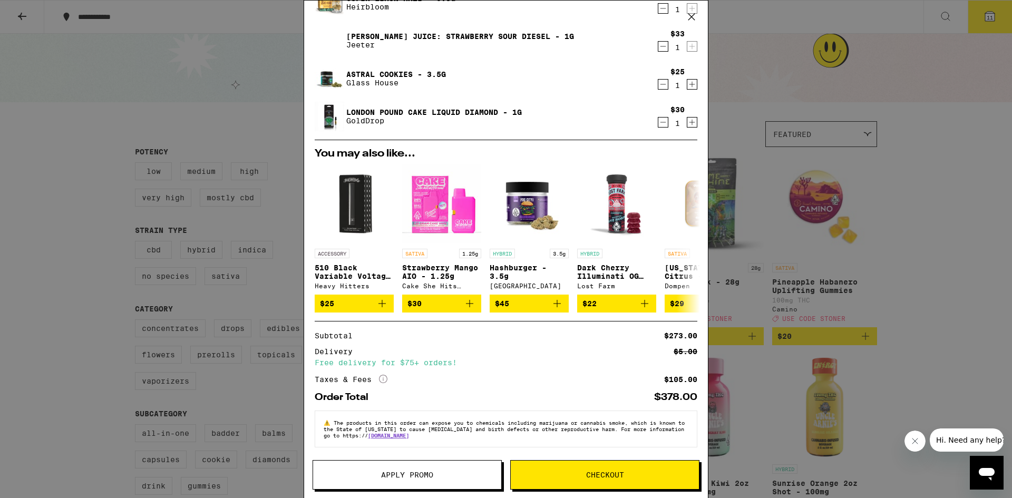
click at [450, 475] on span "Apply Promo" at bounding box center [407, 474] width 188 height 7
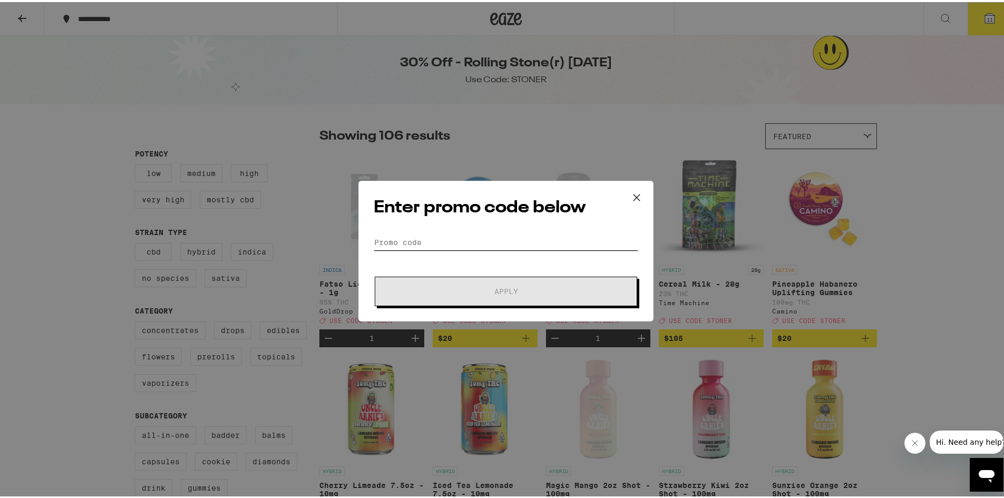
click at [435, 240] on input "Promo Code" at bounding box center [506, 240] width 265 height 16
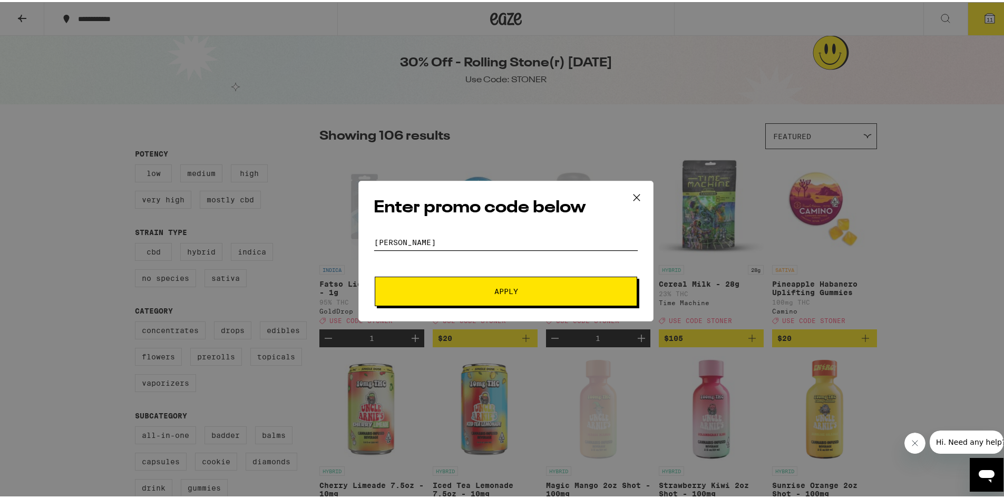
type input "[PERSON_NAME]"
click at [502, 283] on button "Apply" at bounding box center [506, 290] width 263 height 30
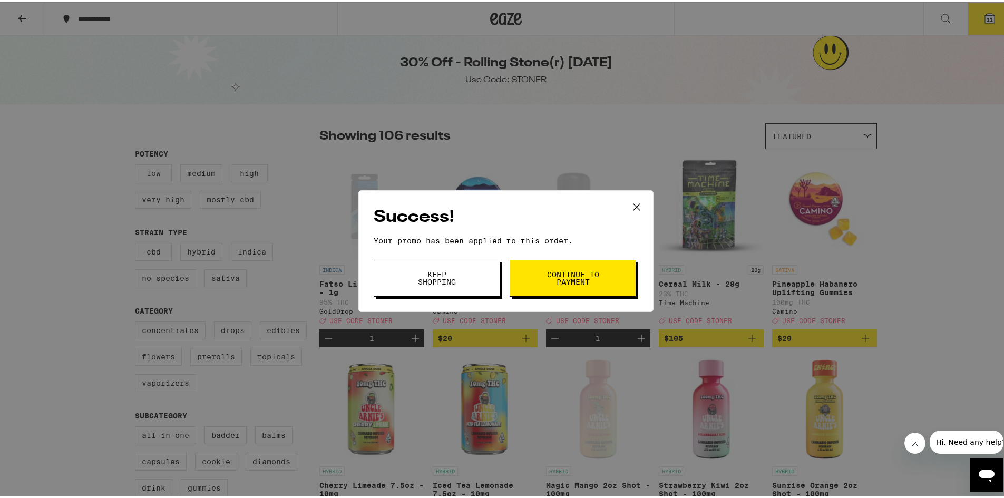
click at [604, 276] on button "Continue to payment" at bounding box center [573, 276] width 127 height 37
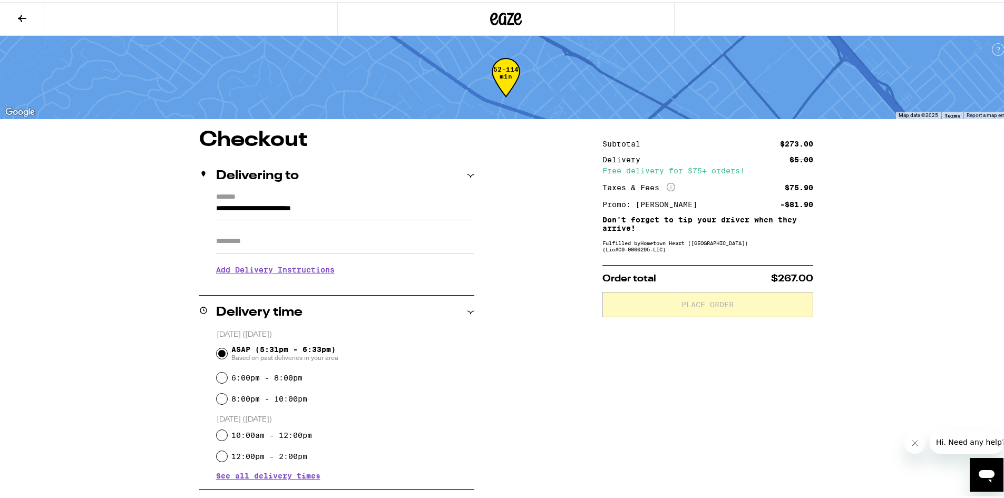
click at [256, 246] on input "Apt/Suite" at bounding box center [345, 239] width 258 height 25
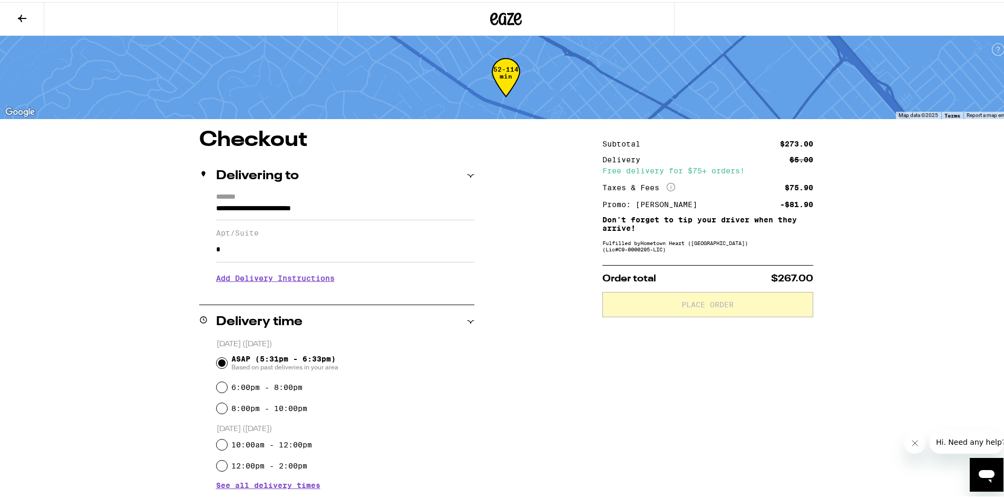
type input "*"
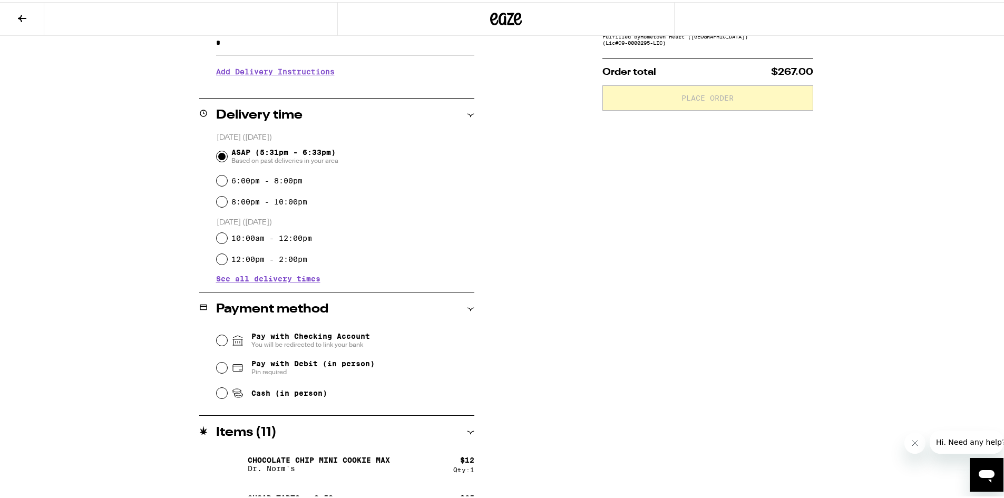
scroll to position [264, 0]
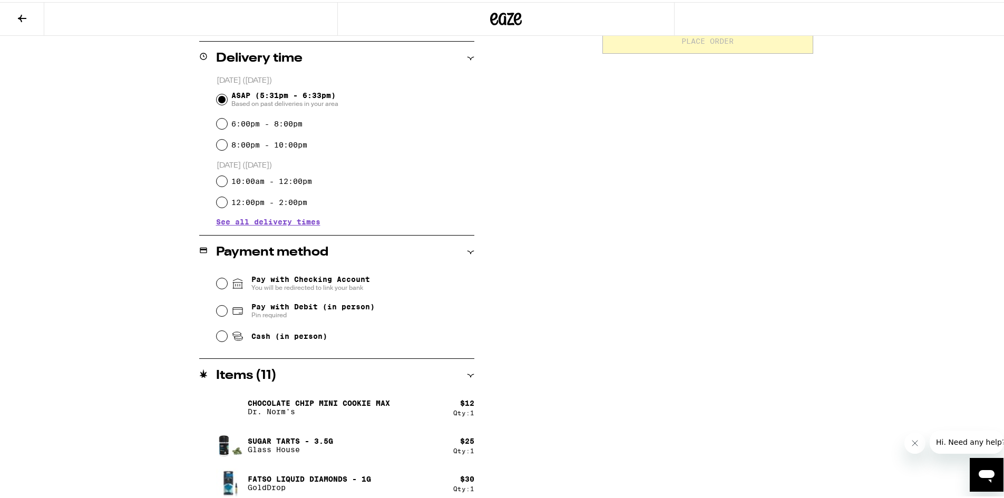
click at [208, 312] on div "Pay with Checking Account You will be redirected to link your bank Pay with Deb…" at bounding box center [336, 306] width 275 height 79
click at [222, 310] on input "Pay with Debit (in person) Pin required" at bounding box center [222, 309] width 11 height 11
radio input "true"
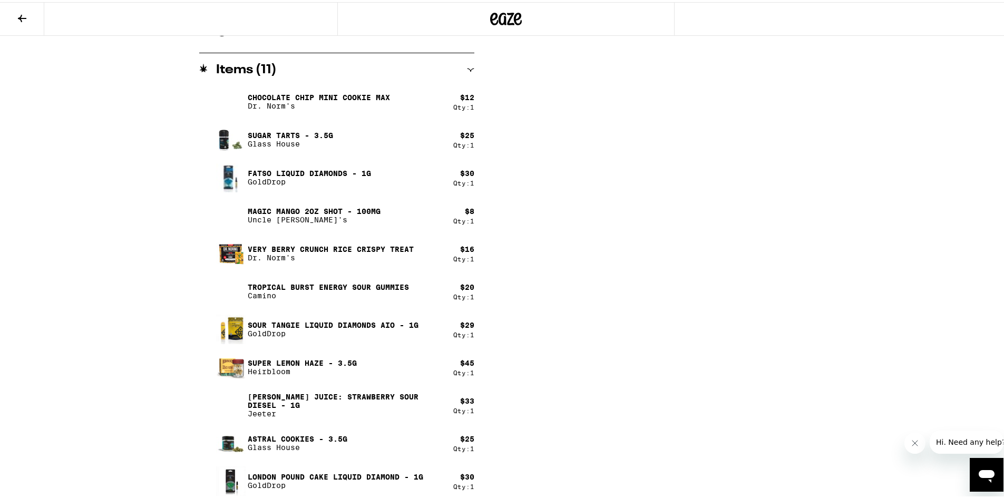
scroll to position [574, 0]
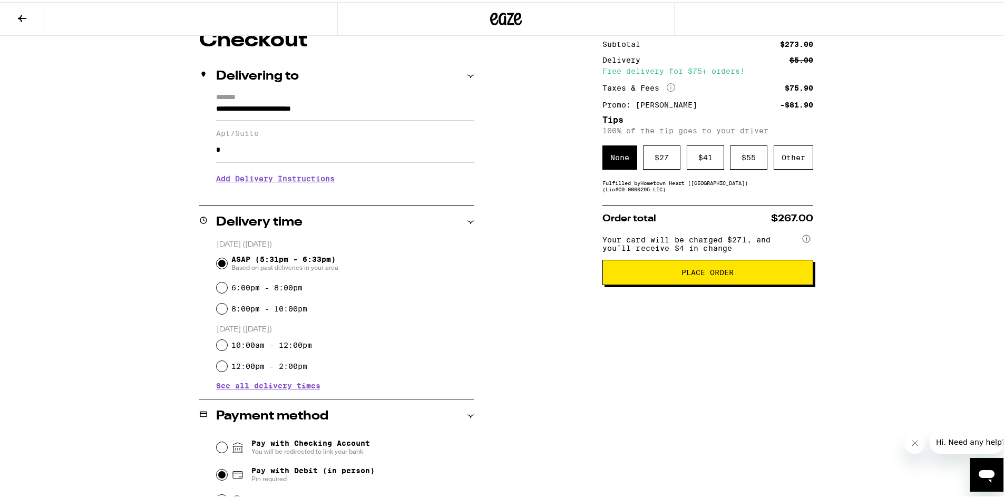
drag, startPoint x: 370, startPoint y: 300, endPoint x: 615, endPoint y: 366, distance: 254.3
click at [617, 368] on div "Subtotal $273.00 Delivery $5.00 Free delivery for $75+ orders! Taxes & Fees Mor…" at bounding box center [708, 500] width 211 height 945
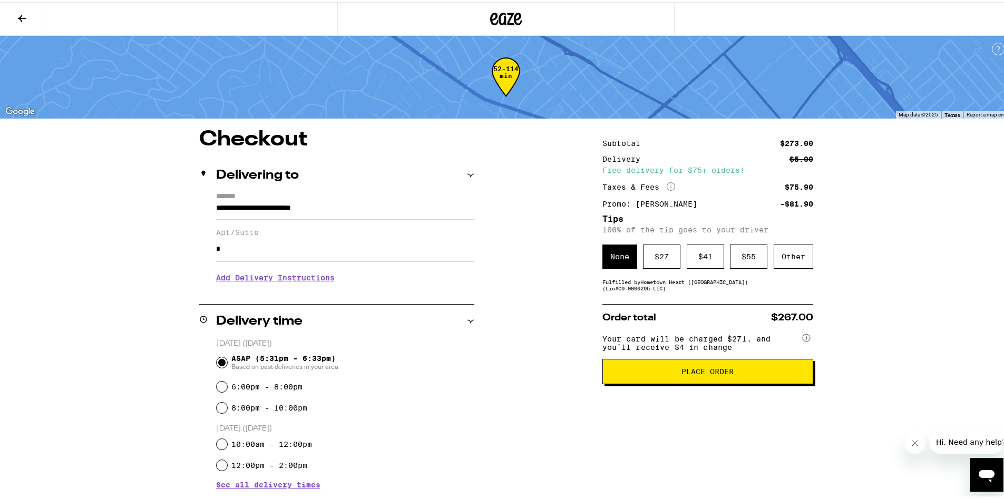
scroll to position [0, 0]
click at [782, 264] on div "Other" at bounding box center [794, 255] width 40 height 24
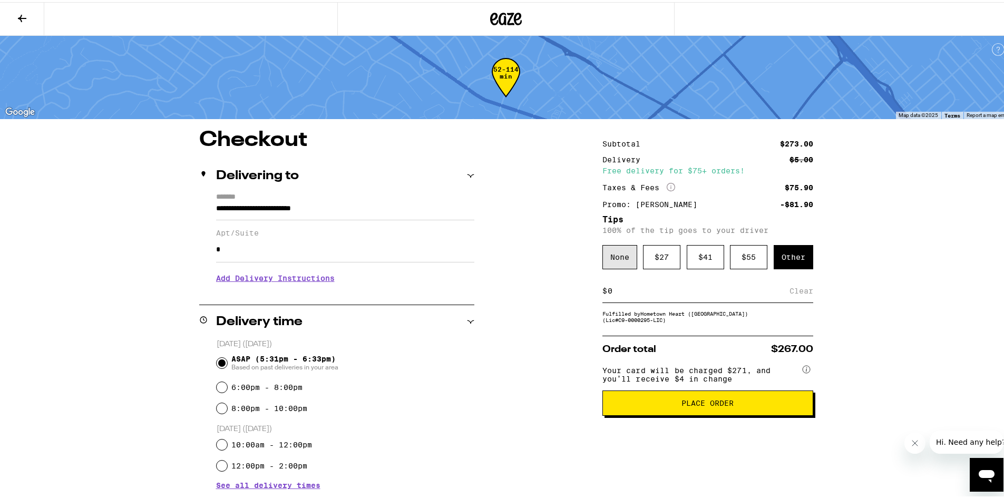
click at [620, 251] on div "None" at bounding box center [620, 255] width 35 height 24
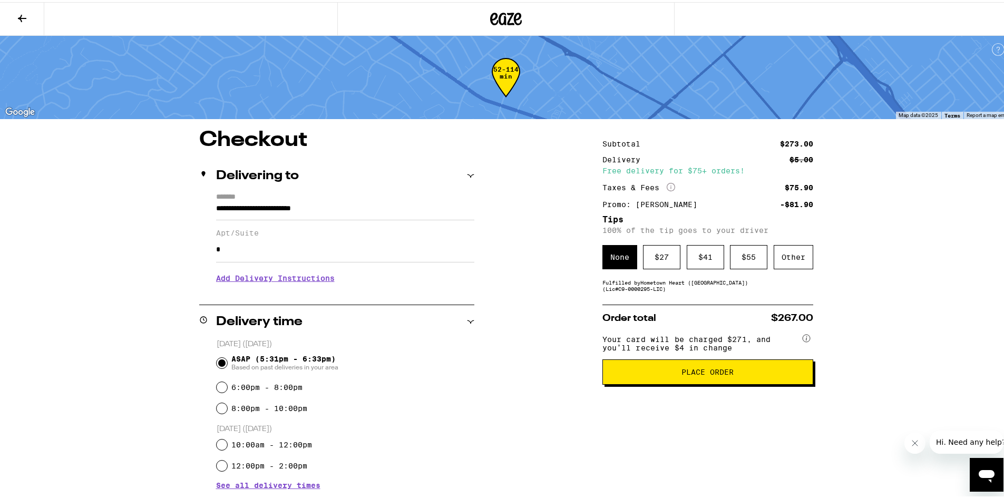
click at [717, 383] on button "Place Order" at bounding box center [708, 369] width 211 height 25
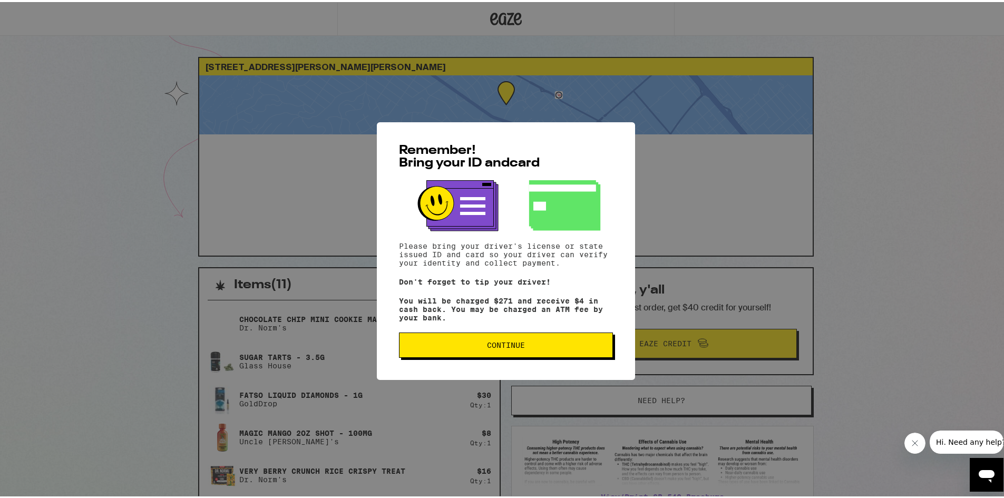
click at [515, 347] on span "Continue" at bounding box center [506, 342] width 38 height 7
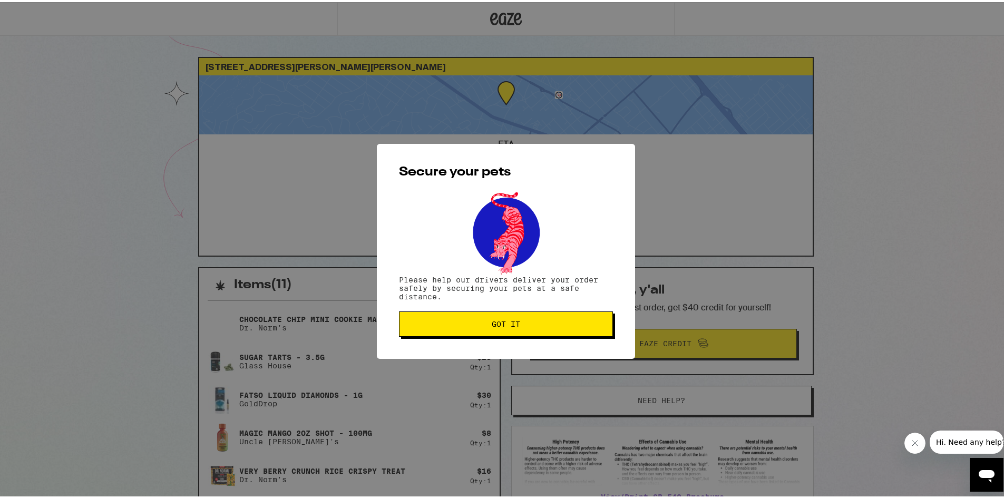
click at [514, 319] on span "Got it" at bounding box center [506, 321] width 28 height 7
